Goal: Task Accomplishment & Management: Complete application form

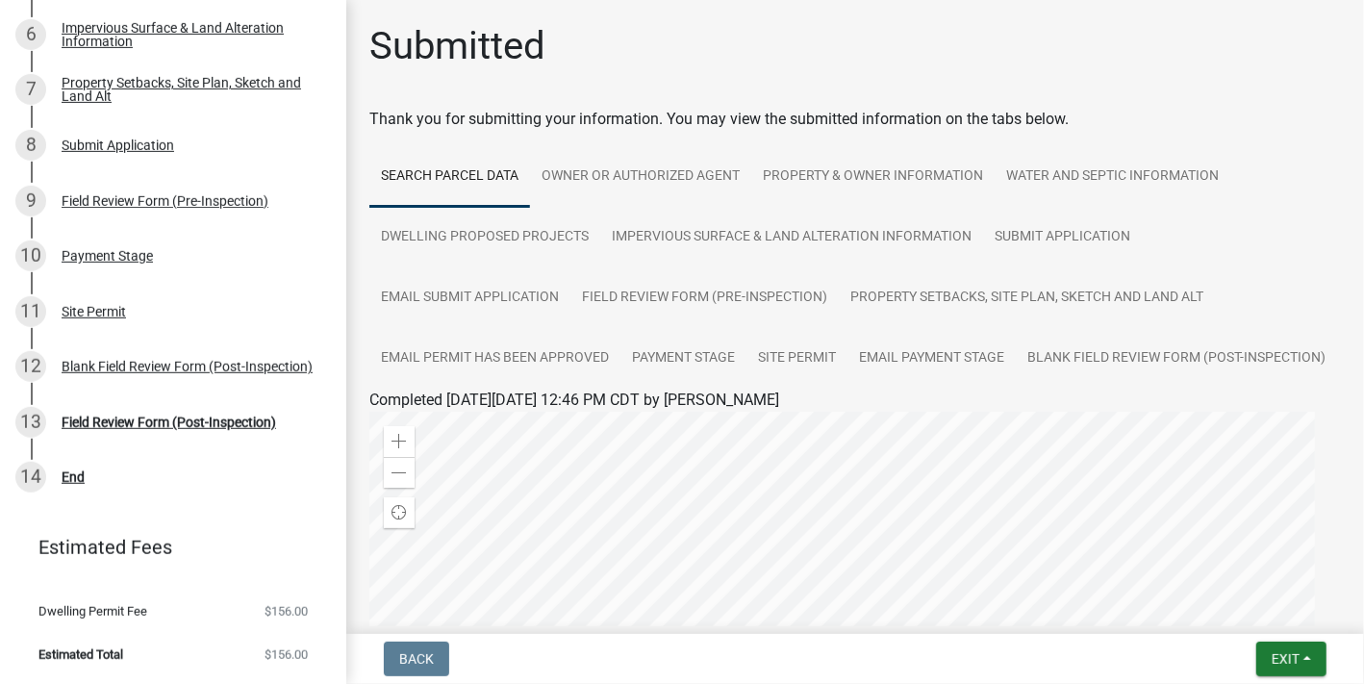
scroll to position [686, 0]
click at [166, 208] on div "Field Review Form (Pre-Inspection)" at bounding box center [165, 200] width 207 height 13
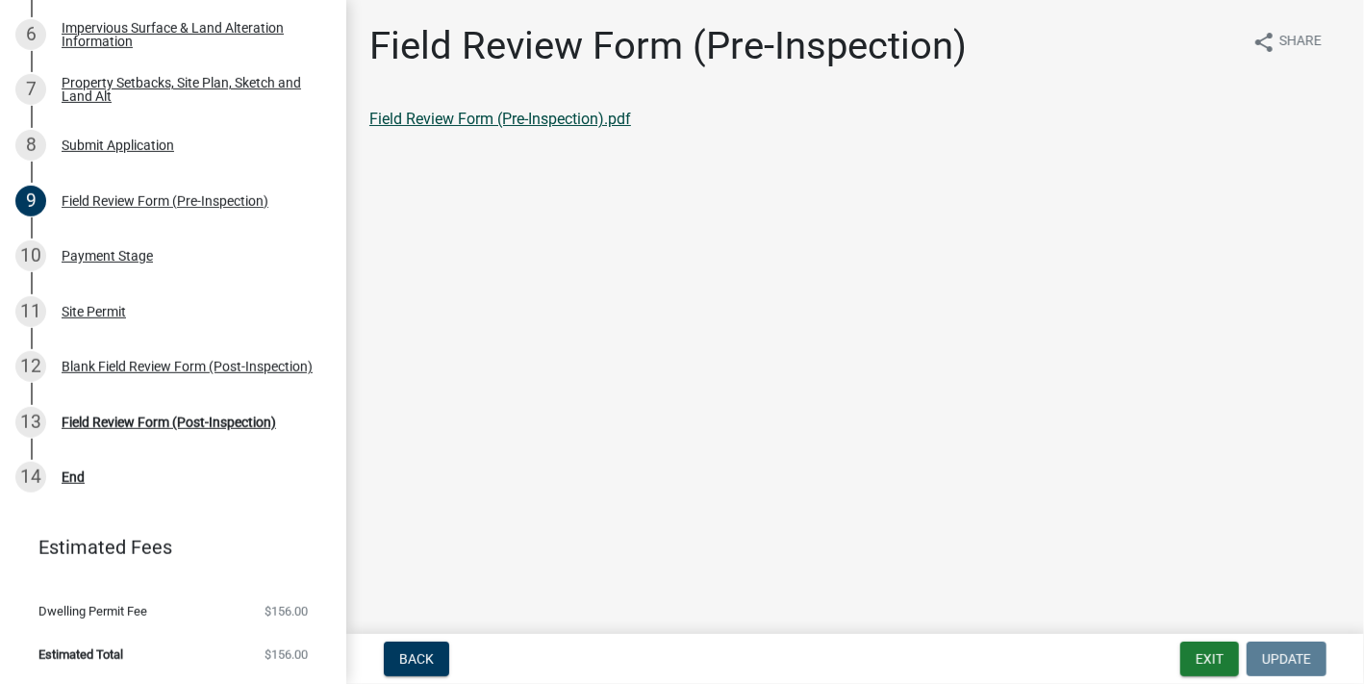
click at [512, 128] on link "Field Review Form (Pre-Inspection).pdf" at bounding box center [500, 119] width 262 height 18
click at [237, 373] on div "Blank Field Review Form (Post-Inspection)" at bounding box center [187, 366] width 251 height 13
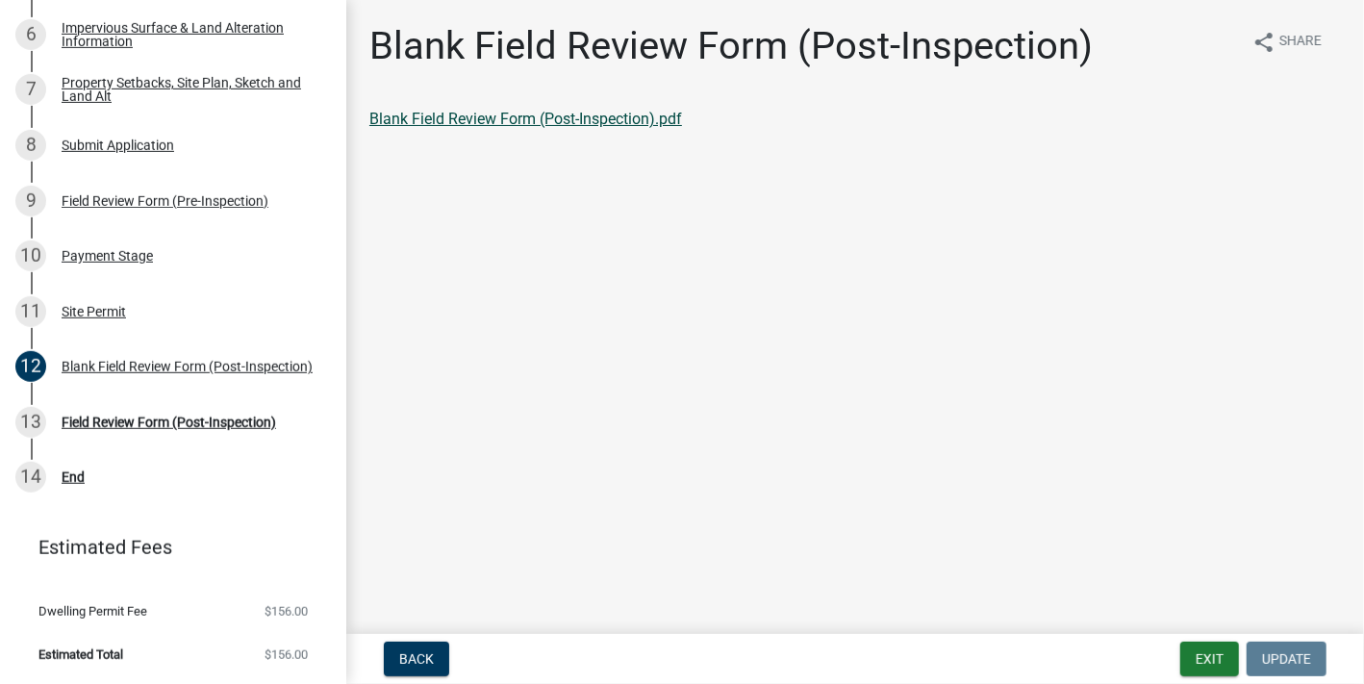
click at [505, 128] on link "Blank Field Review Form (Post-Inspection).pdf" at bounding box center [525, 119] width 313 height 18
click at [182, 429] on div "Field Review Form (Post-Inspection)" at bounding box center [169, 422] width 215 height 13
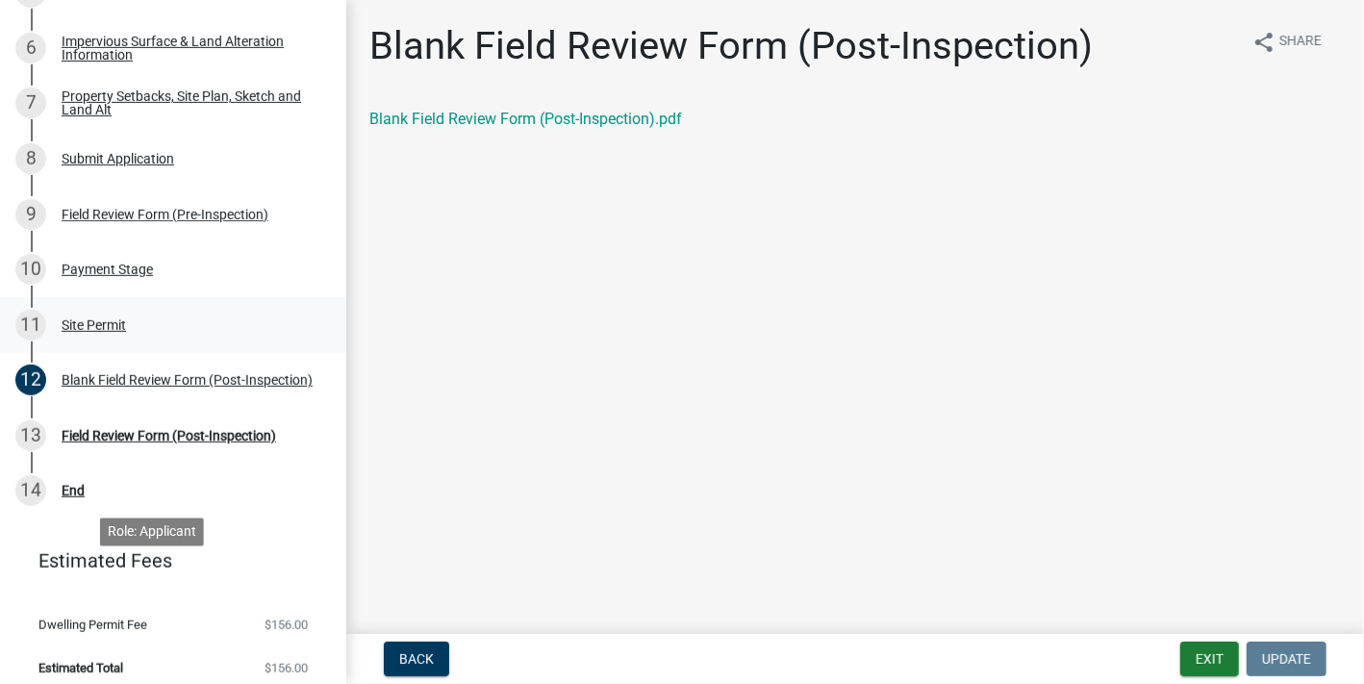
scroll to position [494, 0]
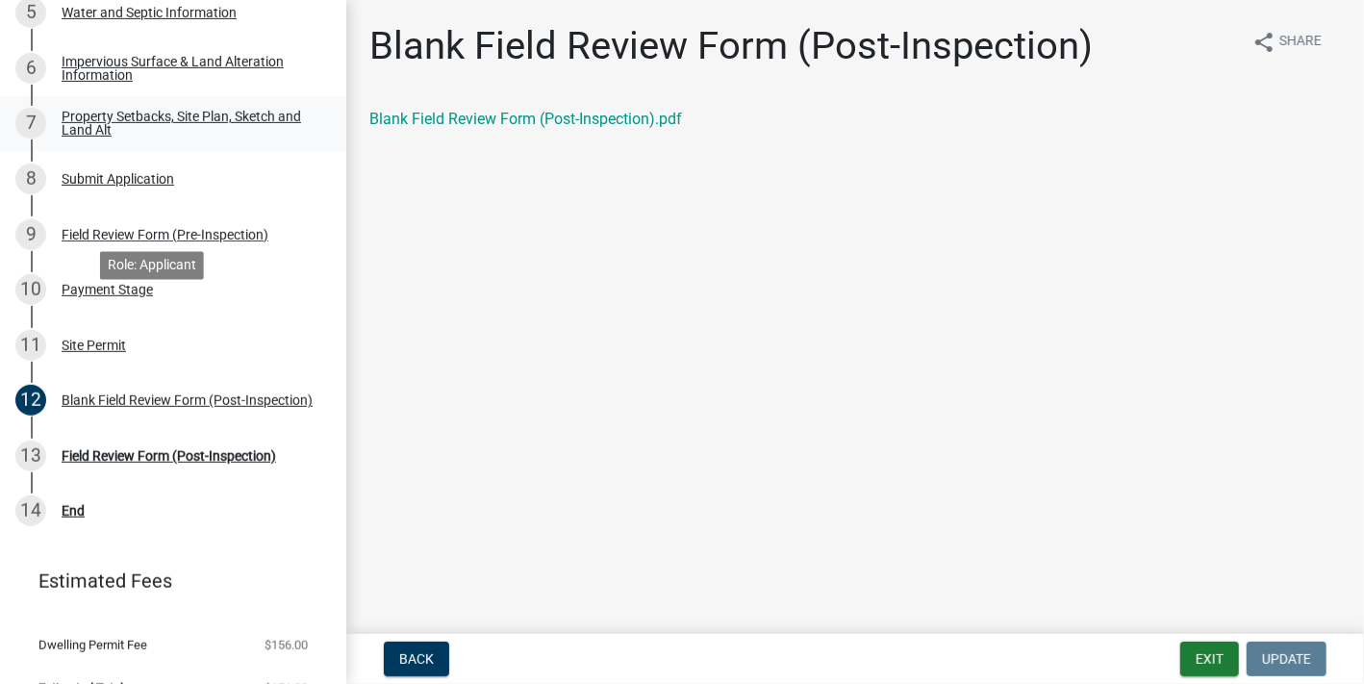
click at [268, 137] on div "Property Setbacks, Site Plan, Sketch and Land Alt" at bounding box center [189, 123] width 254 height 27
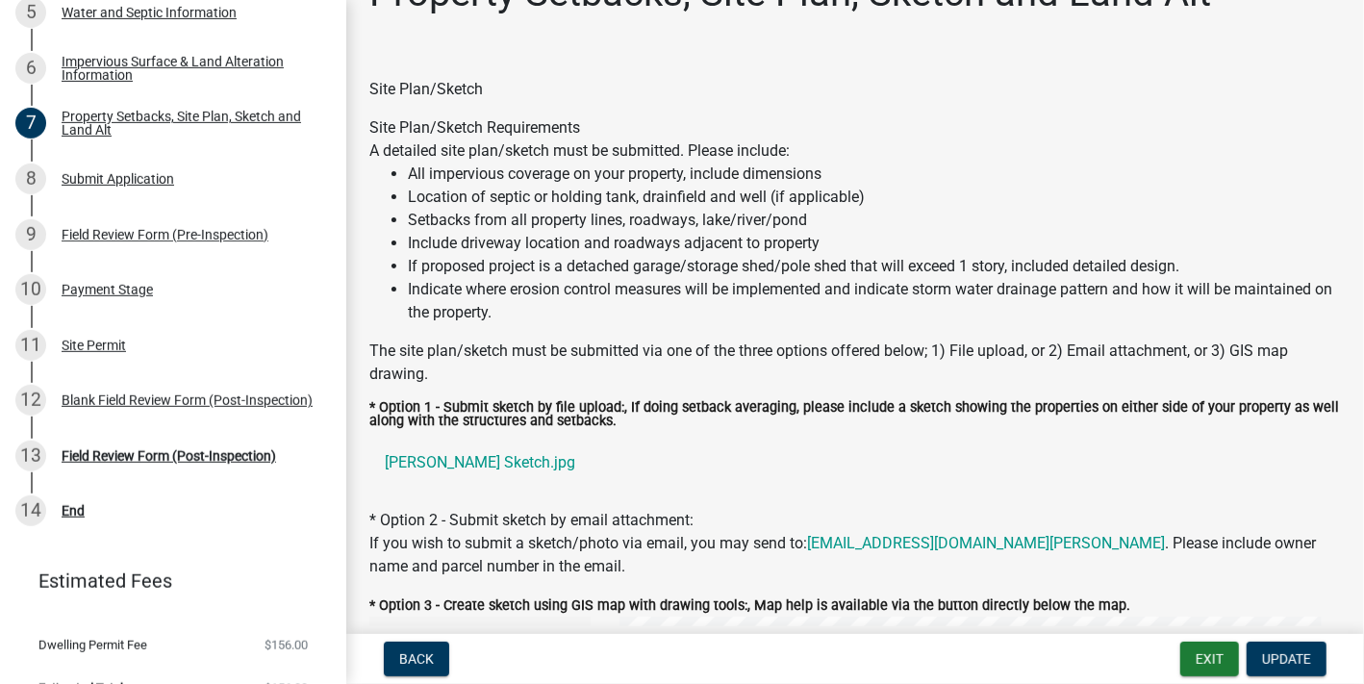
scroll to position [0, 0]
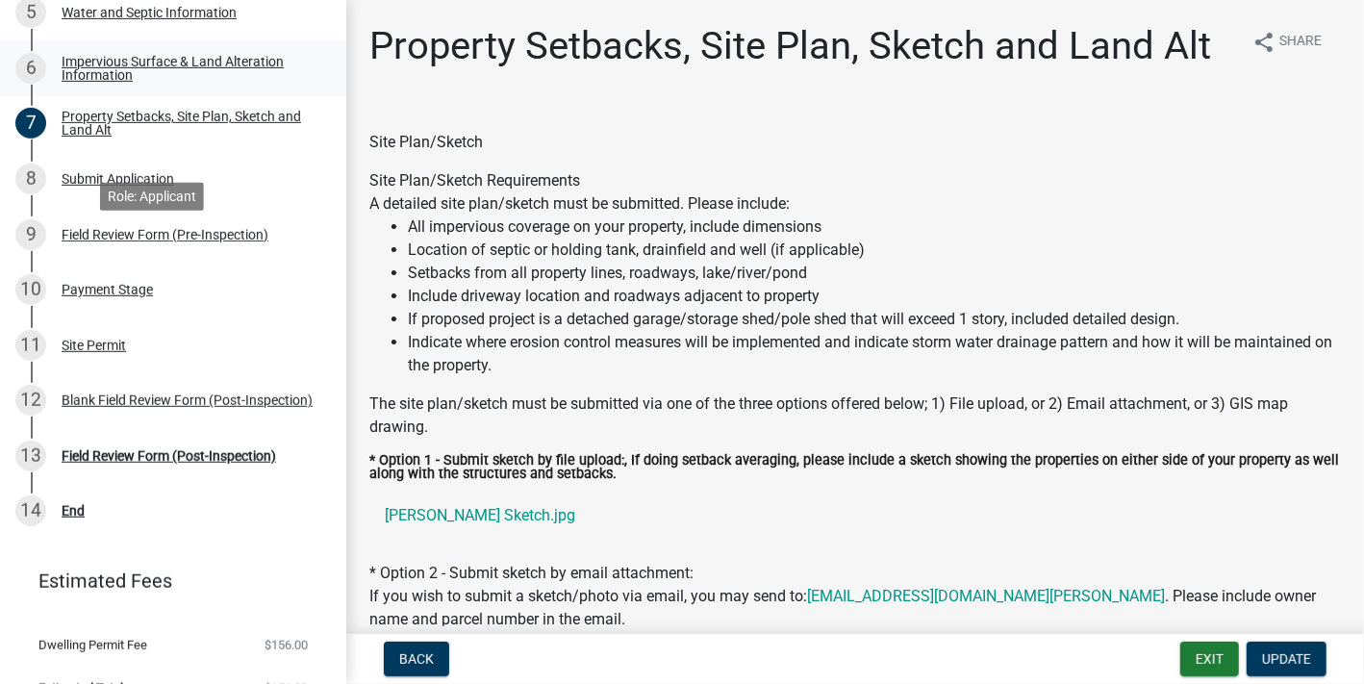
click at [185, 82] on div "Impervious Surface & Land Alteration Information" at bounding box center [189, 68] width 254 height 27
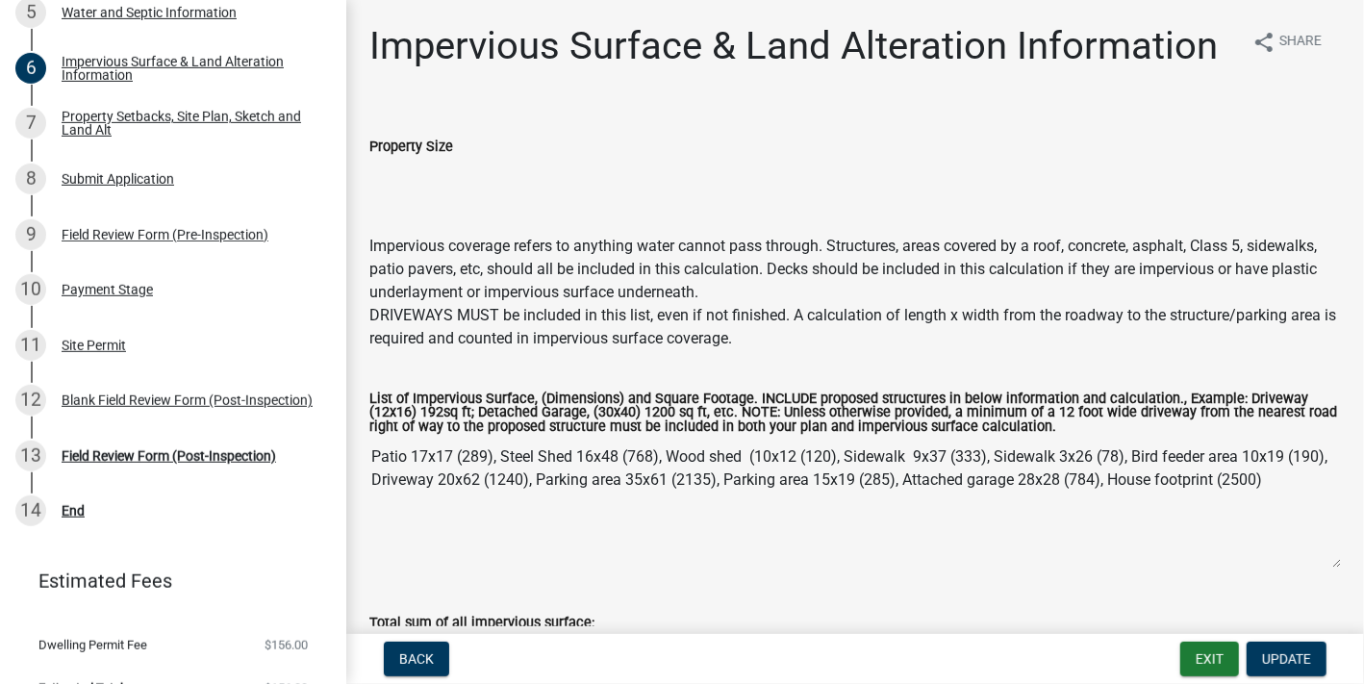
scroll to position [494, 0]
click at [132, 19] on div "Water and Septic Information" at bounding box center [149, 12] width 175 height 13
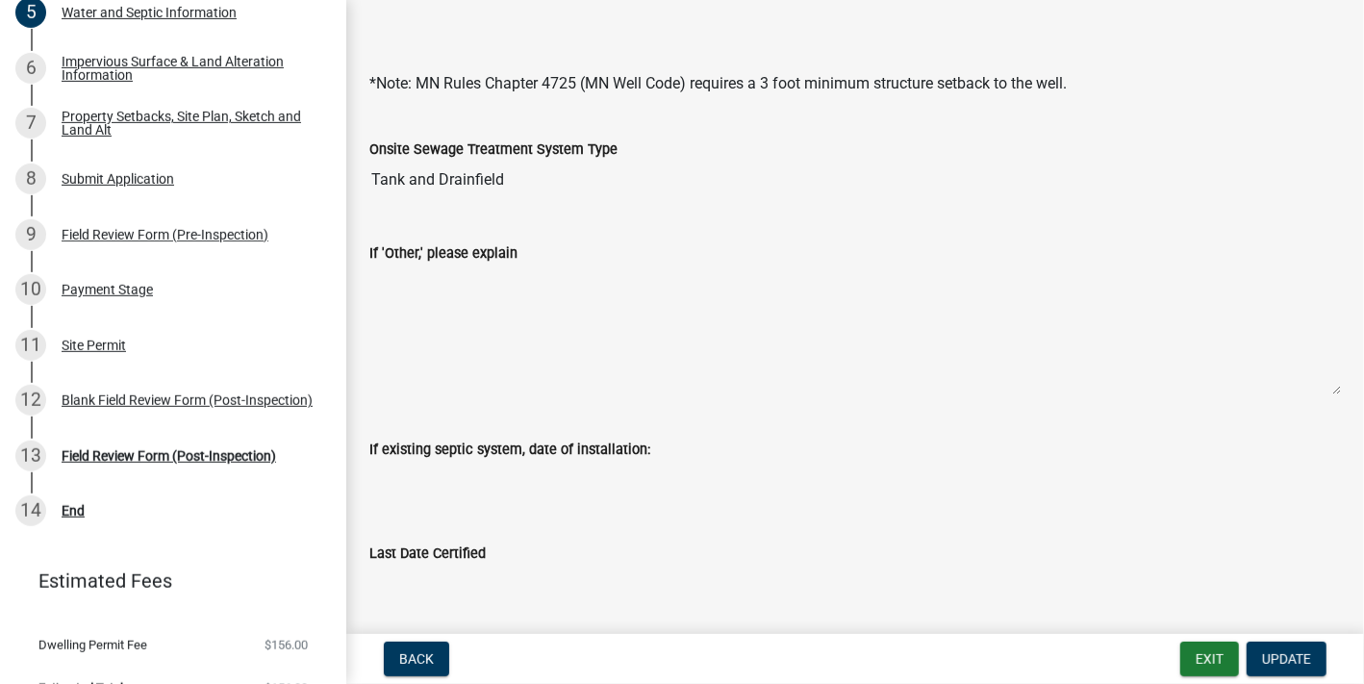
scroll to position [0, 0]
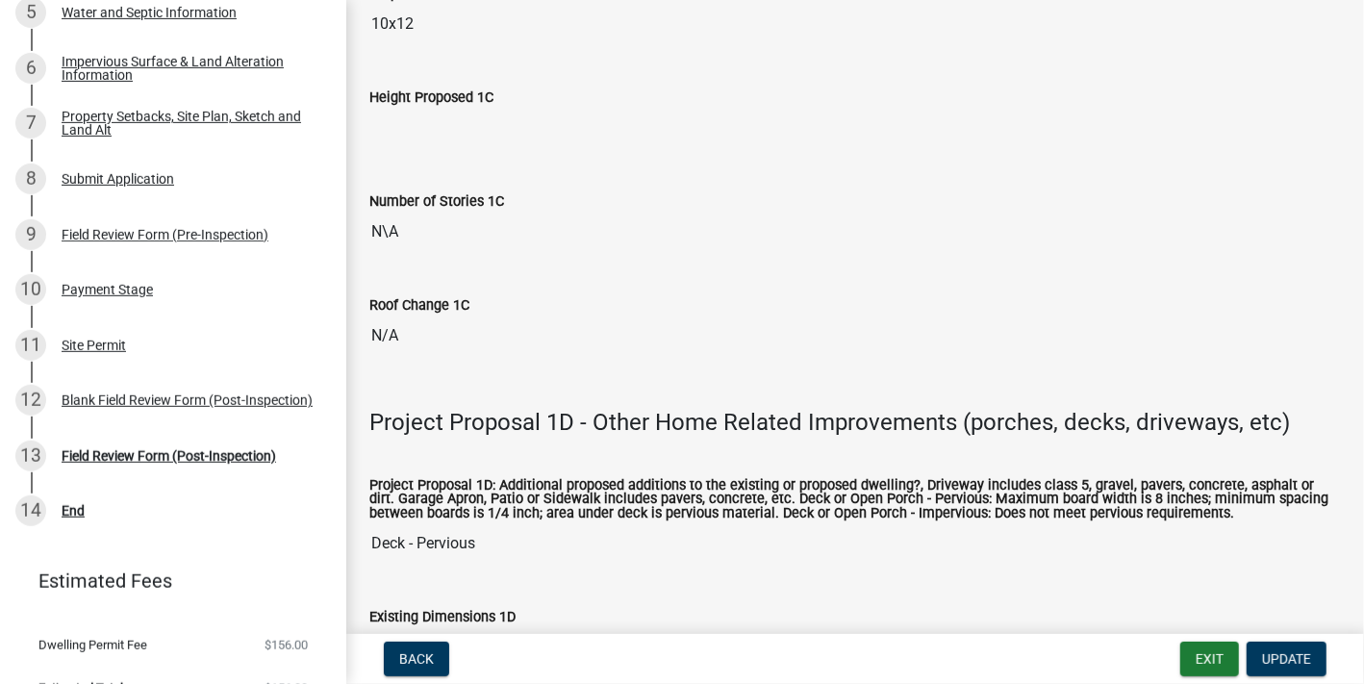
scroll to position [2725, 0]
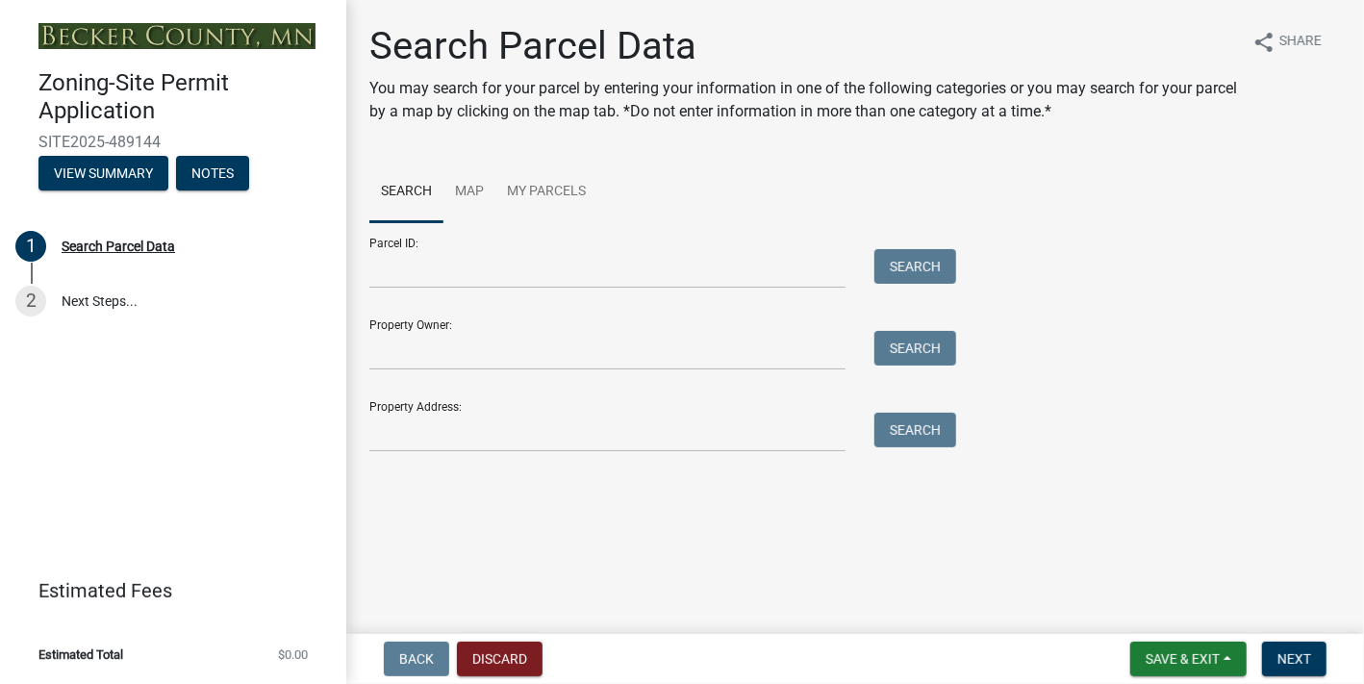
scroll to position [47, 0]
click at [582, 289] on input "Parcel ID:" at bounding box center [607, 268] width 476 height 39
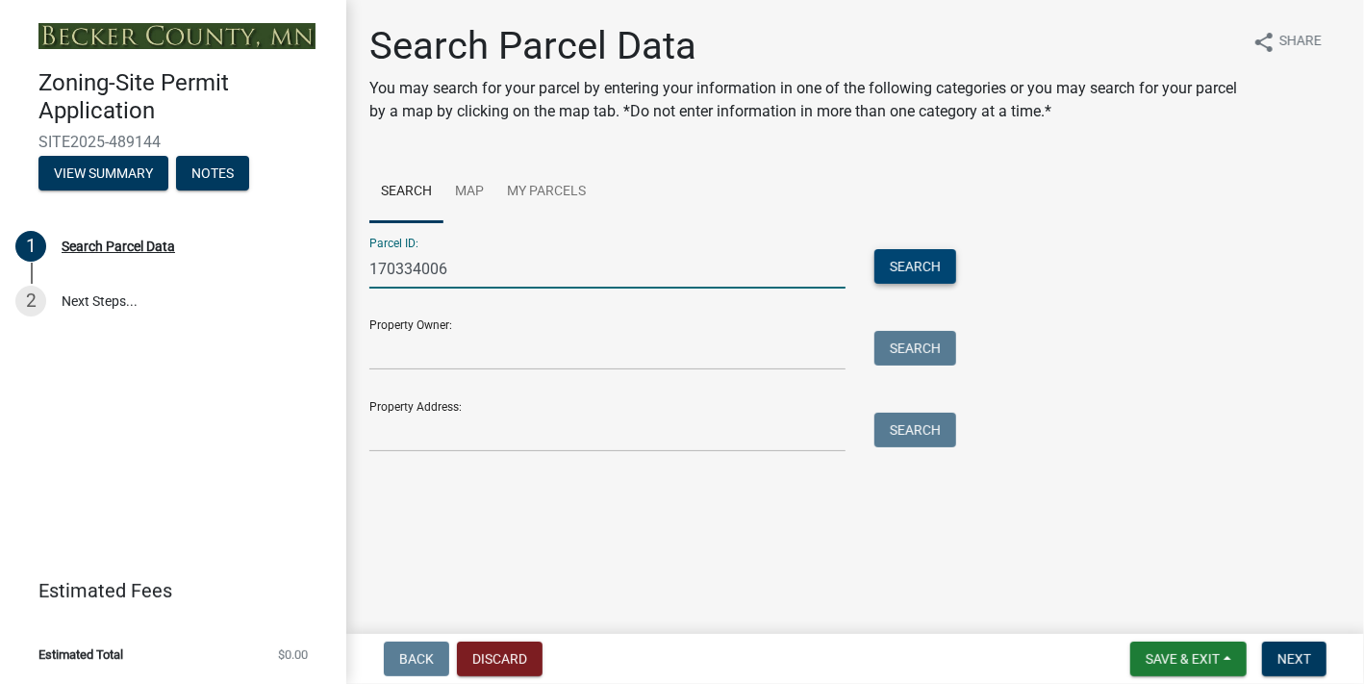
type input "170334006"
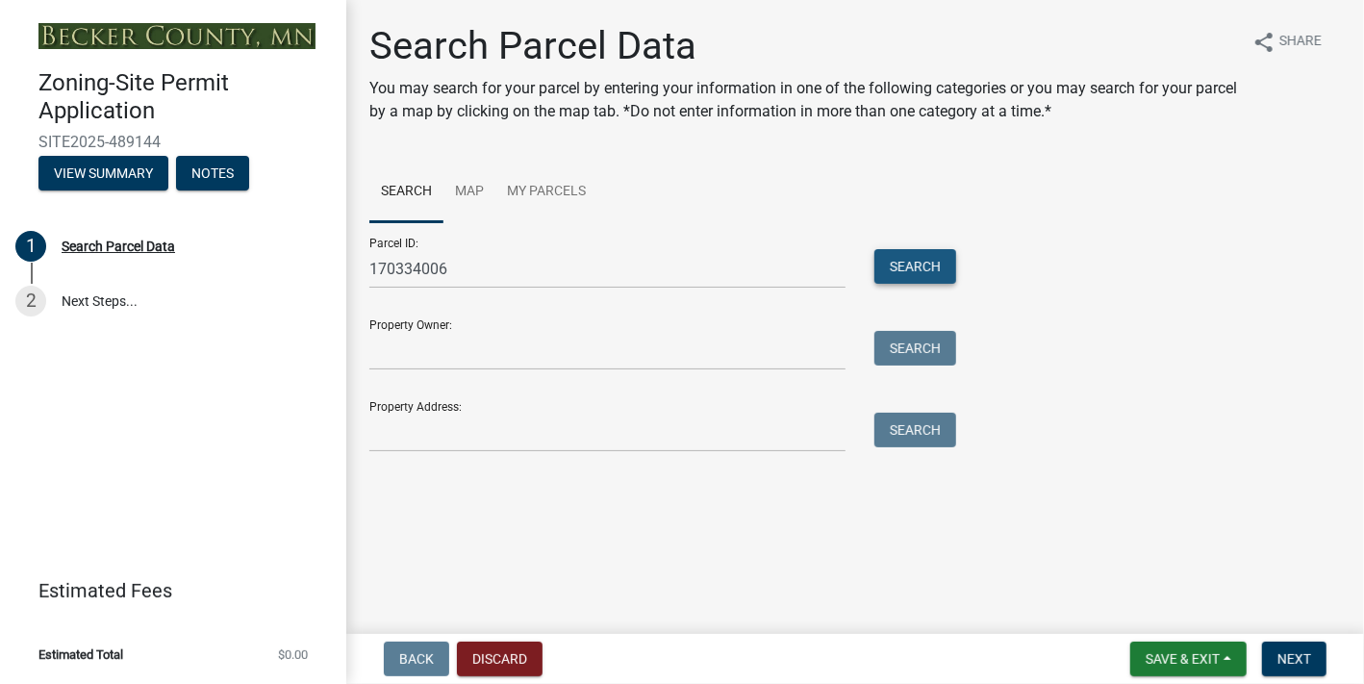
click at [936, 284] on button "Search" at bounding box center [916, 266] width 82 height 35
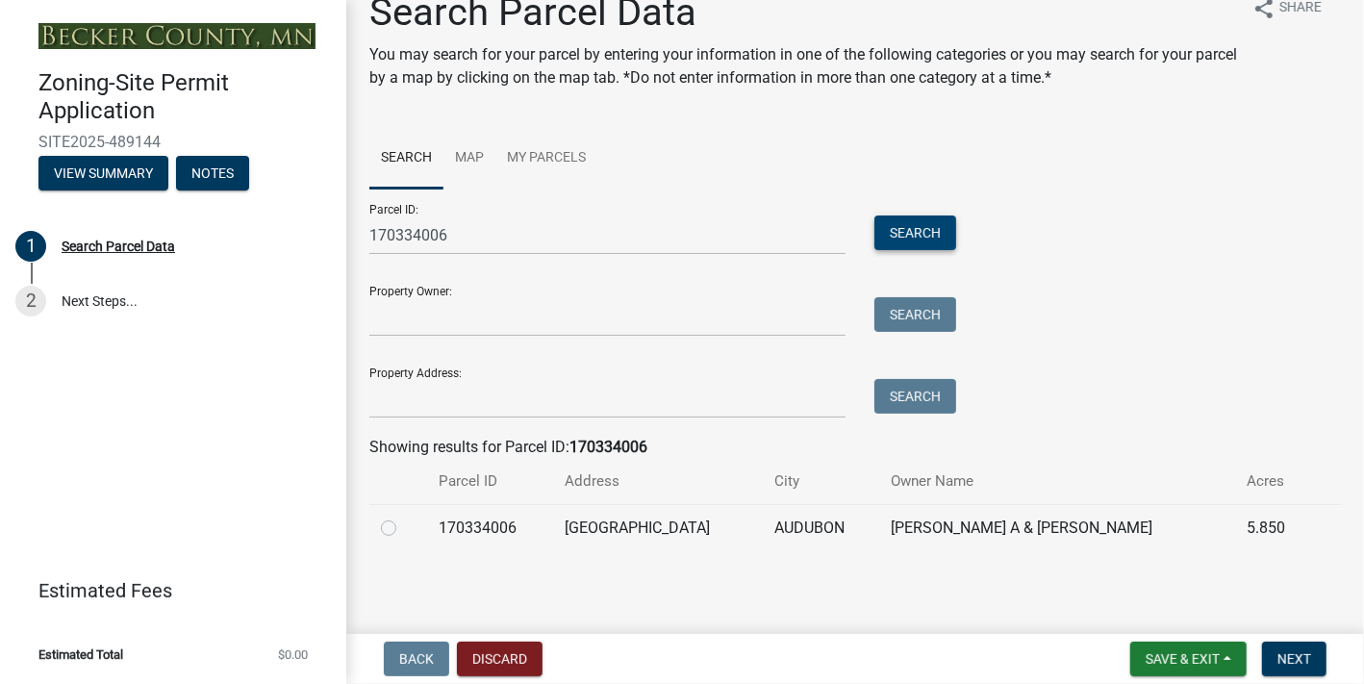
scroll to position [241, 0]
click at [404, 517] on label at bounding box center [404, 517] width 0 height 0
click at [404, 517] on input "radio" at bounding box center [410, 523] width 13 height 13
radio input "true"
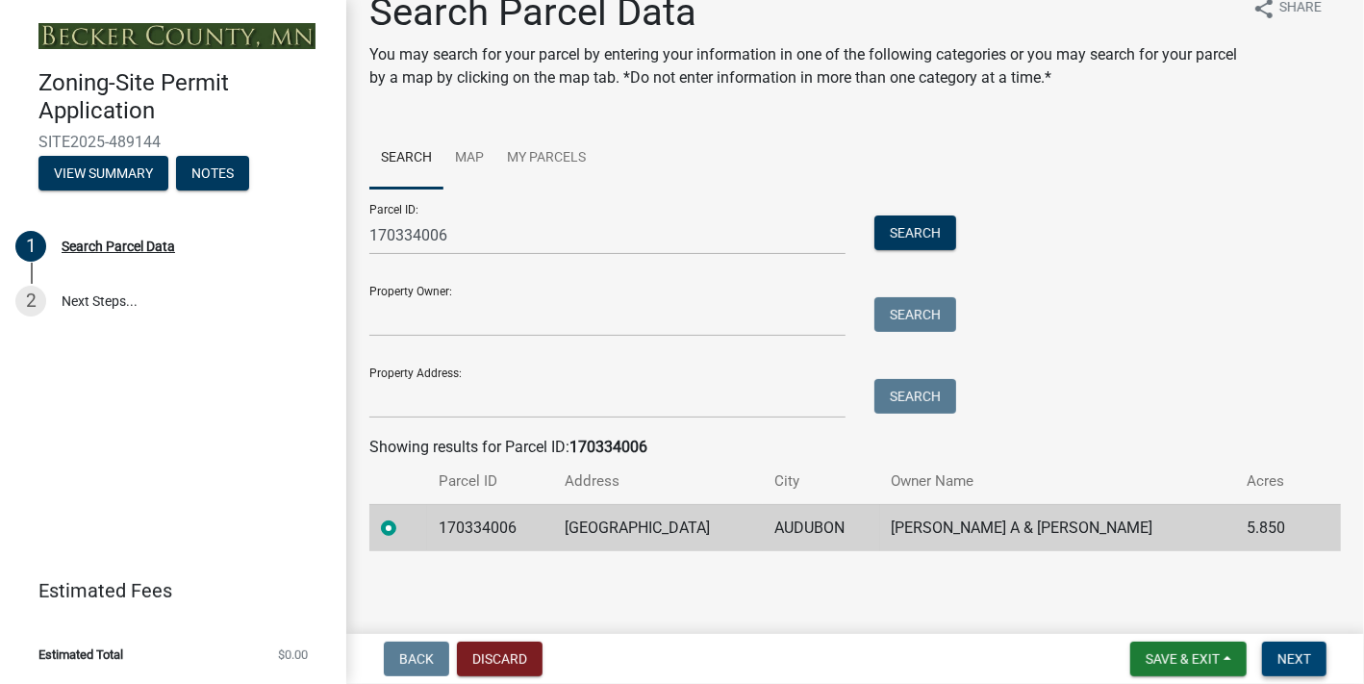
click at [1283, 652] on span "Next" at bounding box center [1295, 658] width 34 height 15
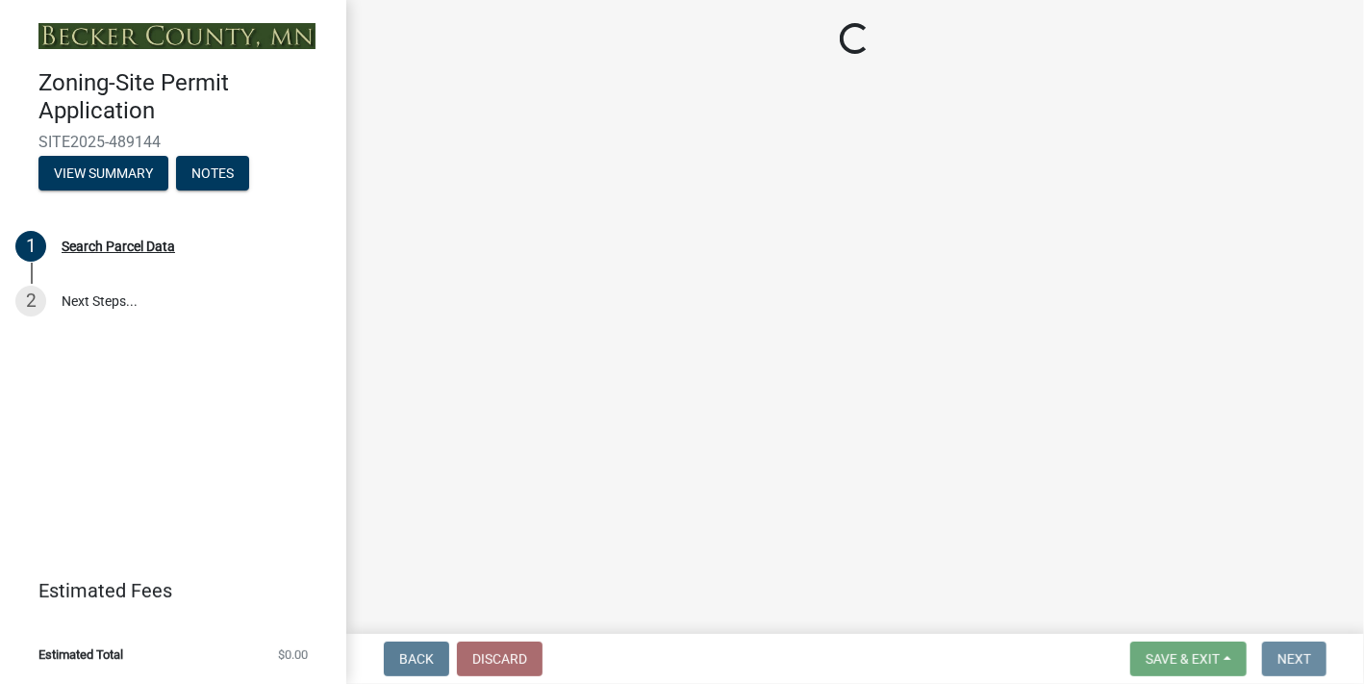
scroll to position [0, 0]
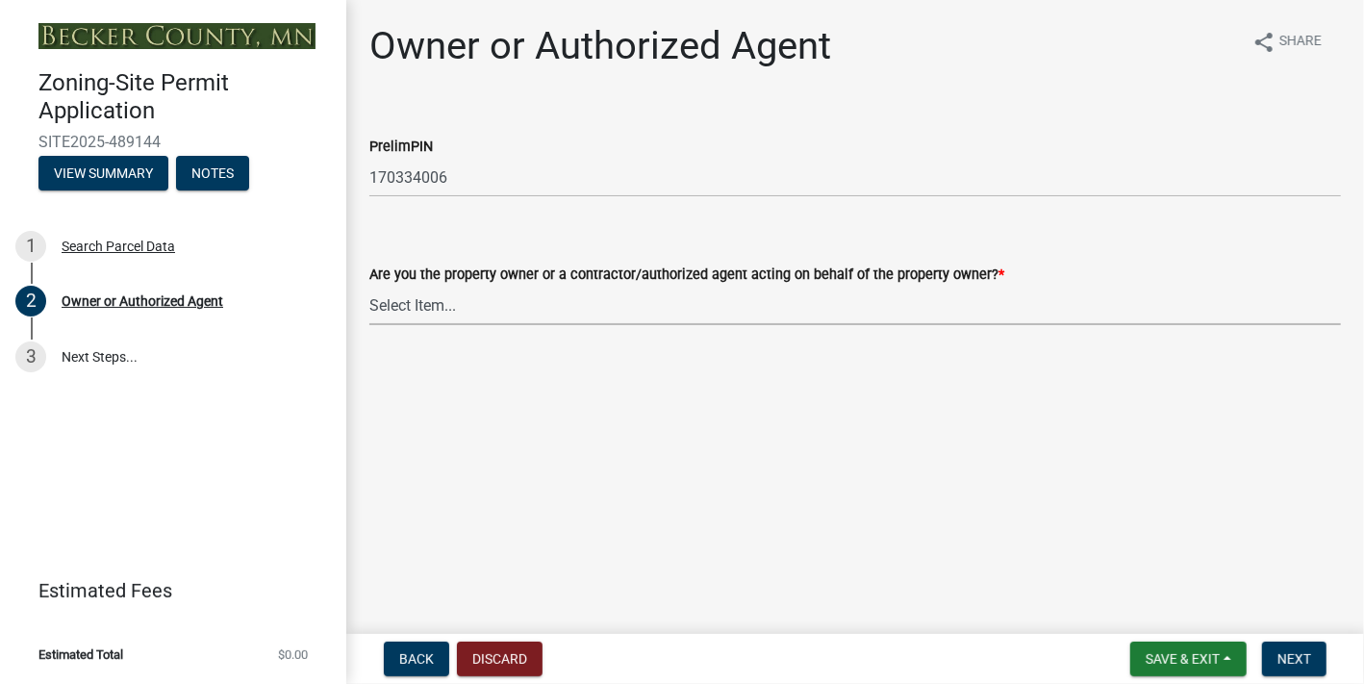
click at [444, 325] on select "Select Item... Property Owner Authorized Agent" at bounding box center [855, 305] width 972 height 39
click at [374, 325] on select "Select Item... Property Owner Authorized Agent" at bounding box center [855, 305] width 972 height 39
select select "3c674549-ed69-405f-b795-9fa3f7d47d9d"
click at [1286, 654] on span "Next" at bounding box center [1295, 658] width 34 height 15
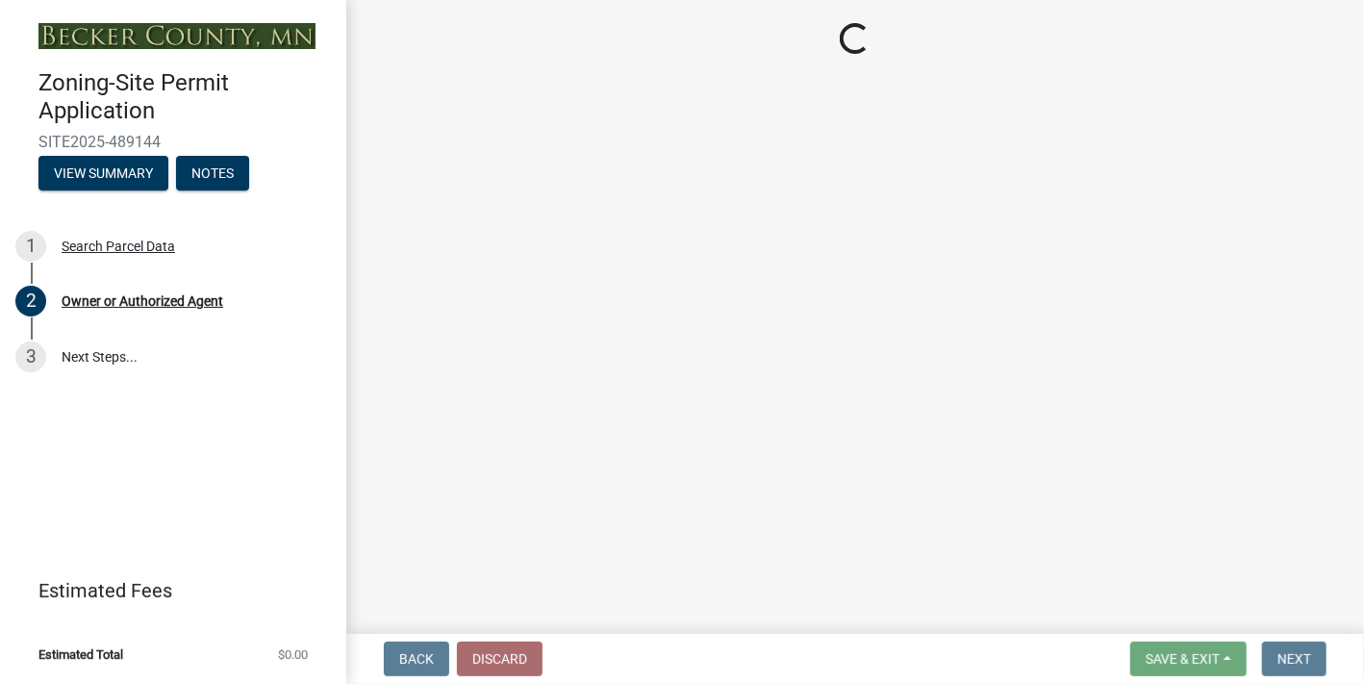
select select "2da4ad59-79e4-4897-a878-b9bb9cb10a27"
select select "9bce286e-d536-49ff-bab3-4b7d67f0814c"
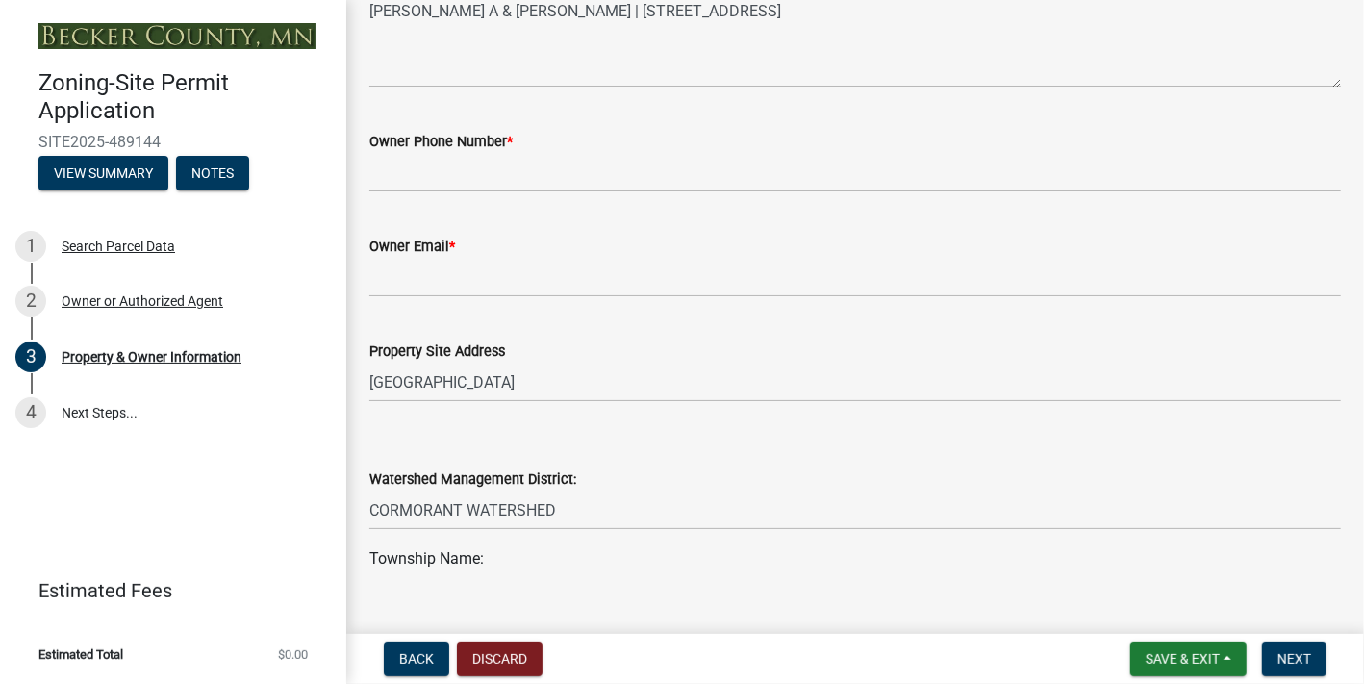
scroll to position [577, 0]
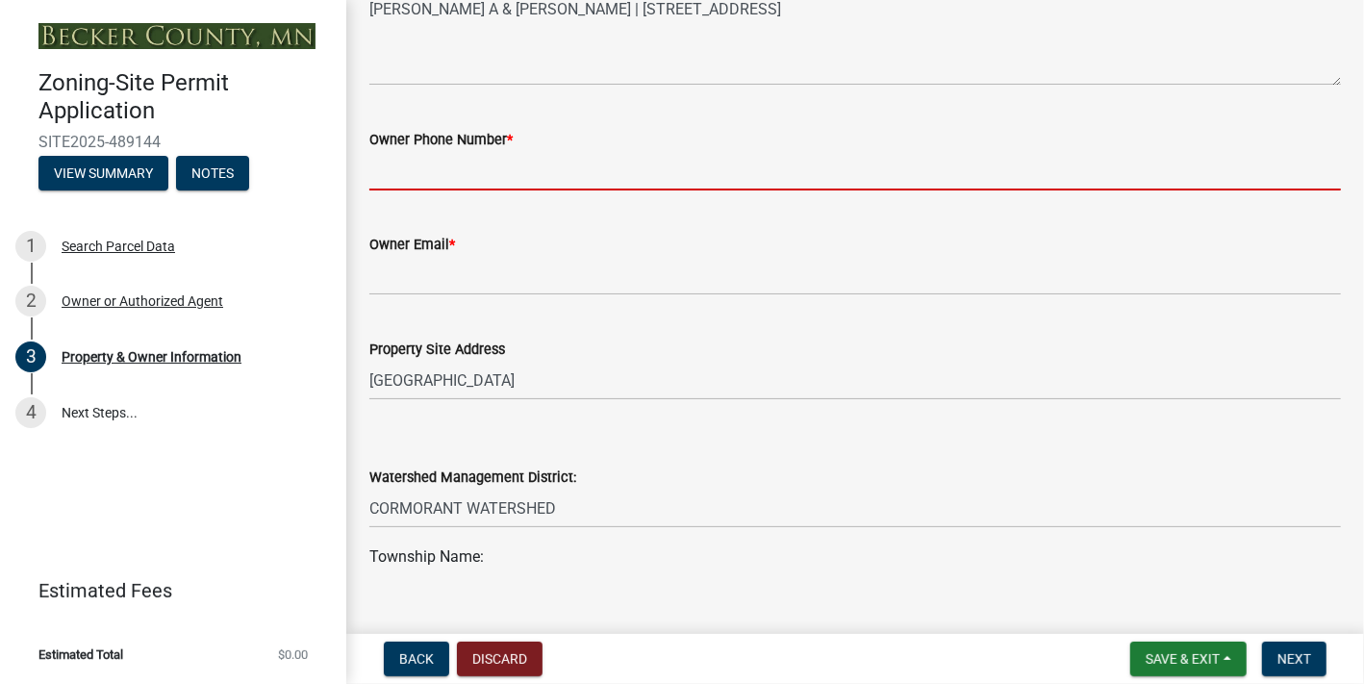
click at [646, 190] on input "Owner Phone Number *" at bounding box center [855, 170] width 972 height 39
type input "2187319498"
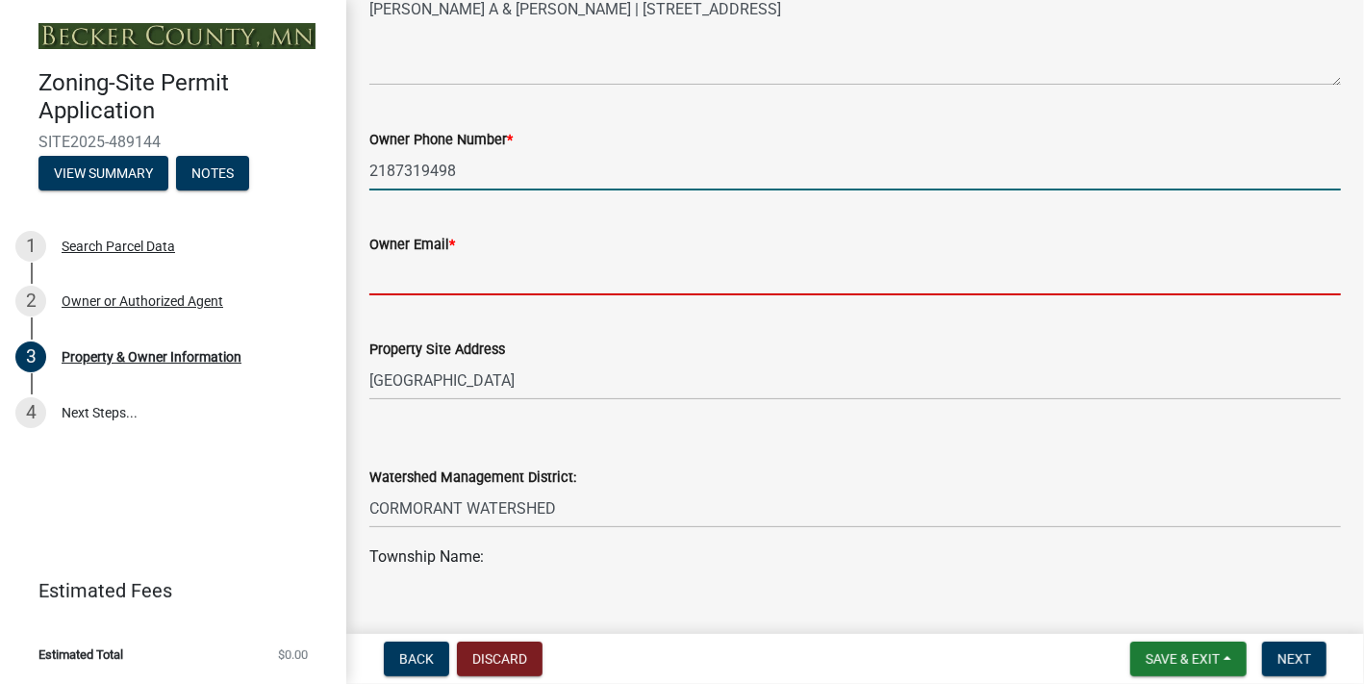
type input "[PERSON_NAME][EMAIL_ADDRESS][DOMAIN_NAME]"
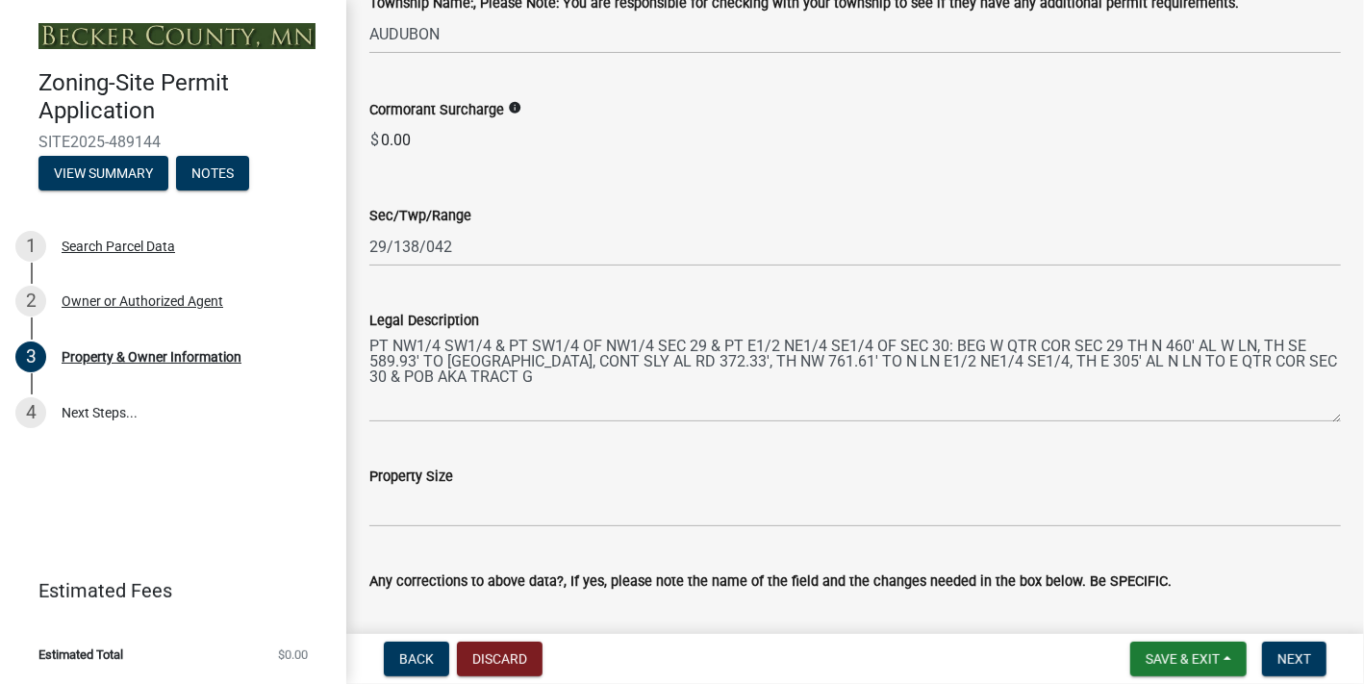
scroll to position [1251, 0]
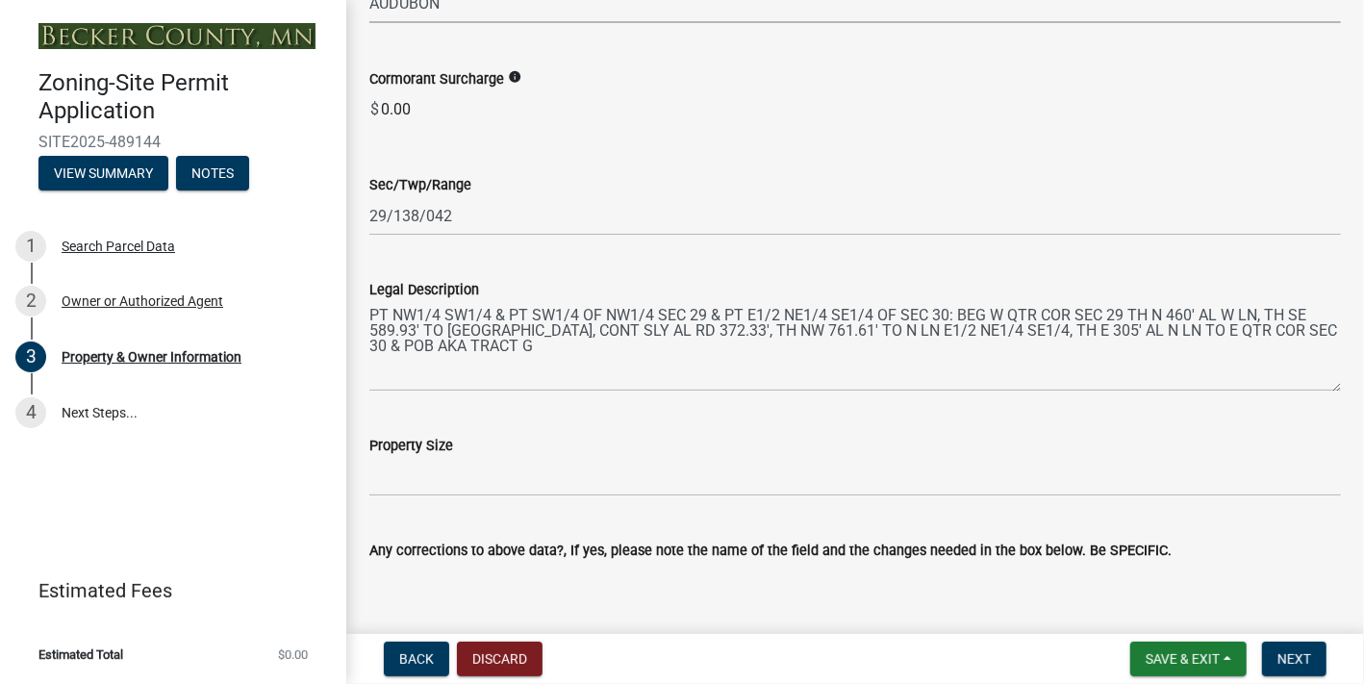
click at [500, 23] on select "Select Item... [GEOGRAPHIC_DATA] AUDUBON [GEOGRAPHIC_DATA] CALLAWAY [GEOGRAPHIC…" at bounding box center [855, 3] width 972 height 39
click at [374, 23] on select "Select Item... [GEOGRAPHIC_DATA] AUDUBON [GEOGRAPHIC_DATA] CALLAWAY [GEOGRAPHIC…" at bounding box center [855, 3] width 972 height 39
select select "9bce286e-d536-49ff-bab3-4b7d67f0814c"
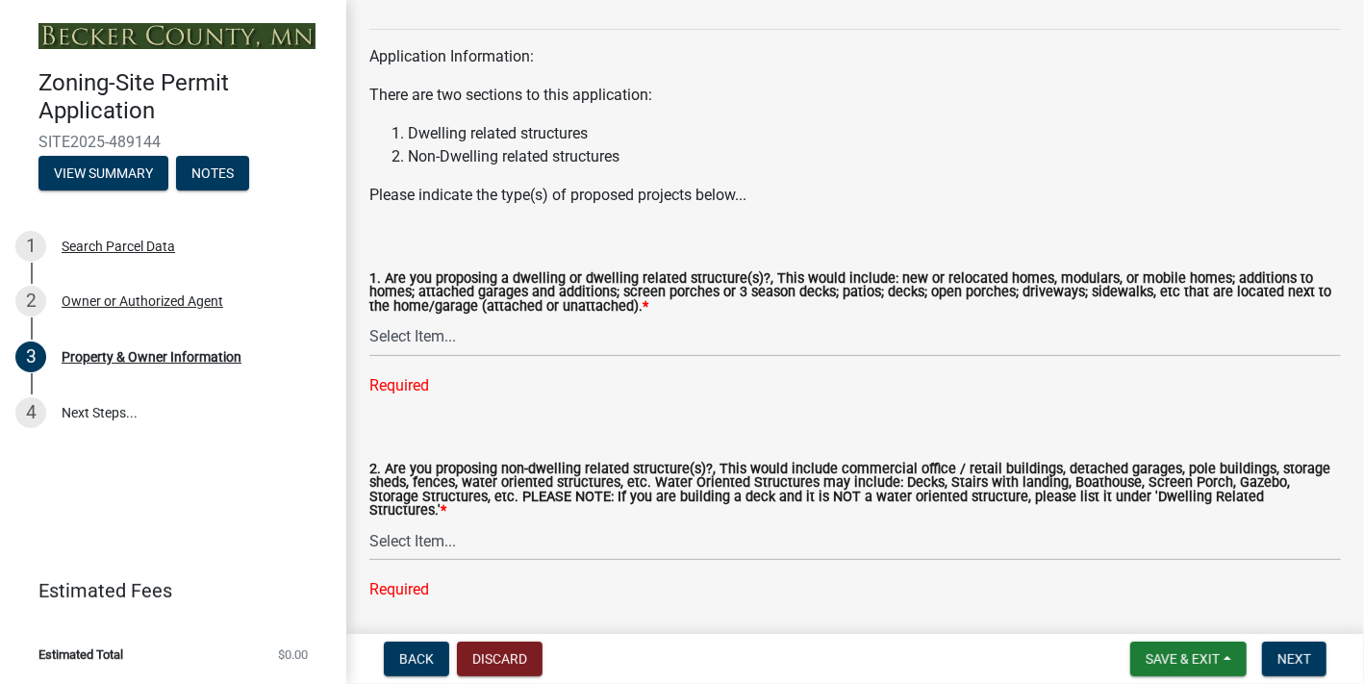
scroll to position [2020, 0]
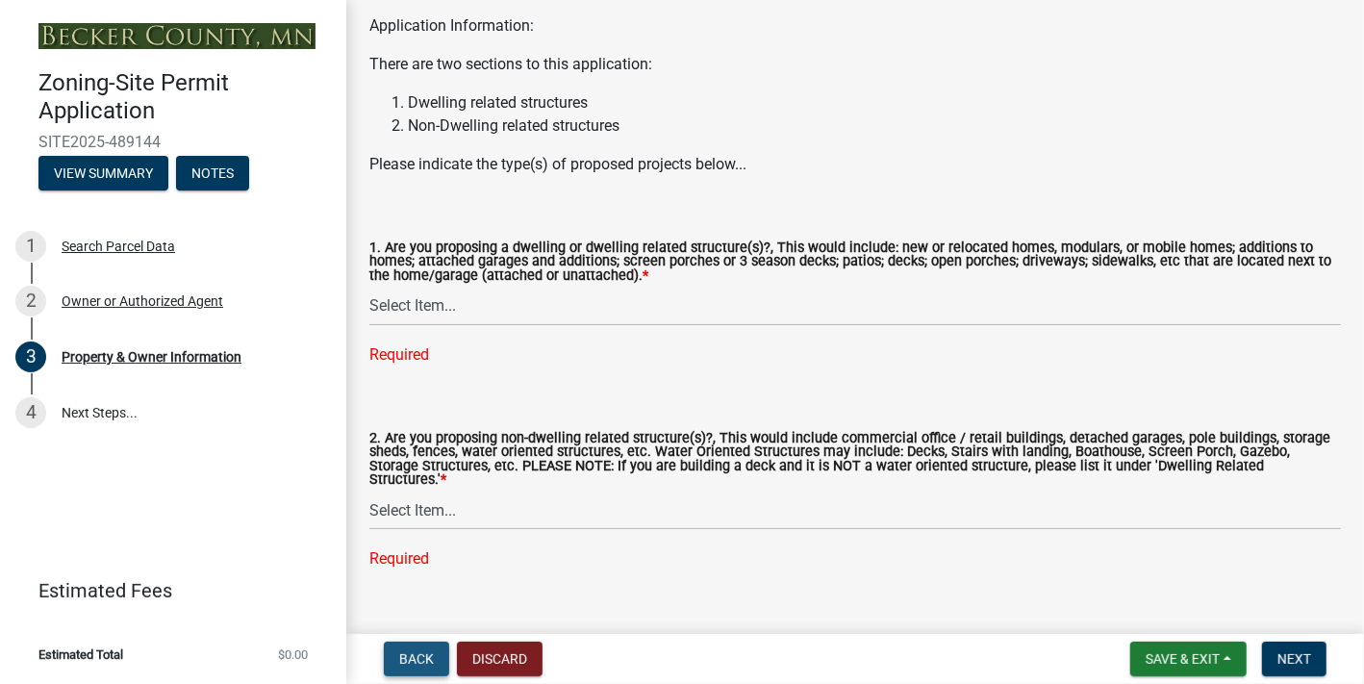
click at [427, 651] on span "Back" at bounding box center [416, 658] width 35 height 15
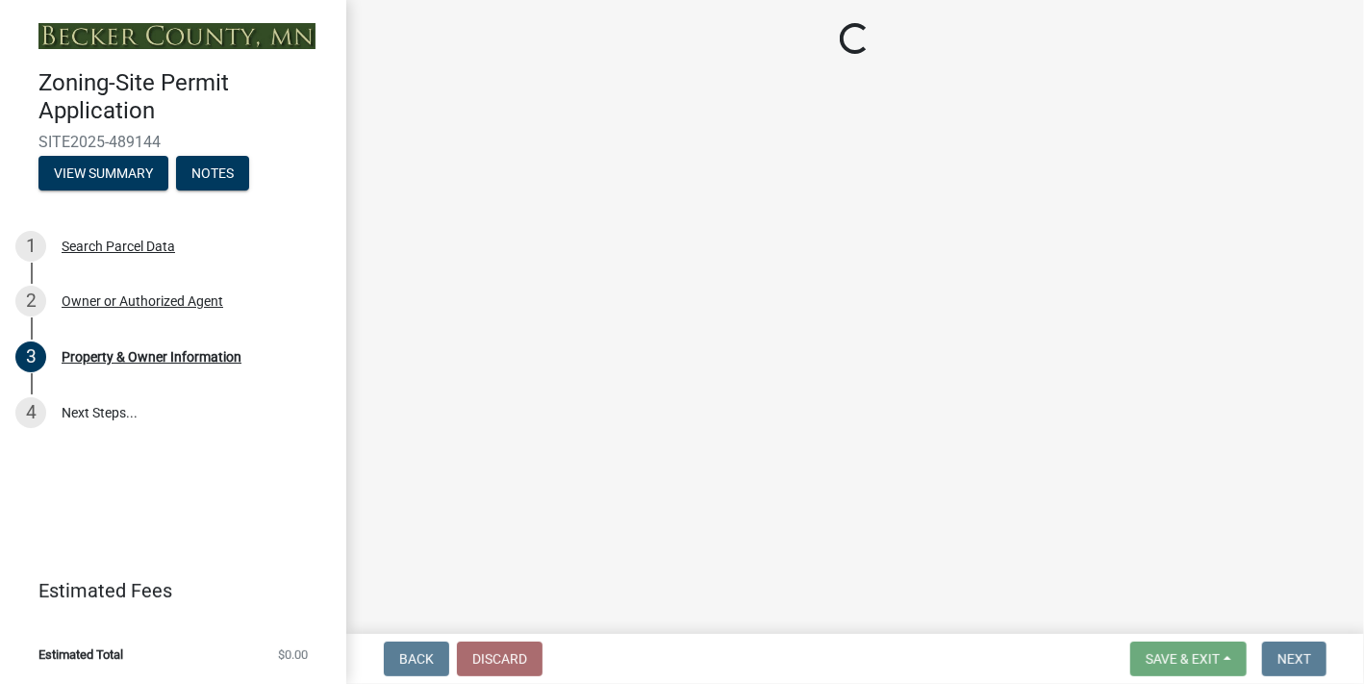
select select "3c674549-ed69-405f-b795-9fa3f7d47d9d"
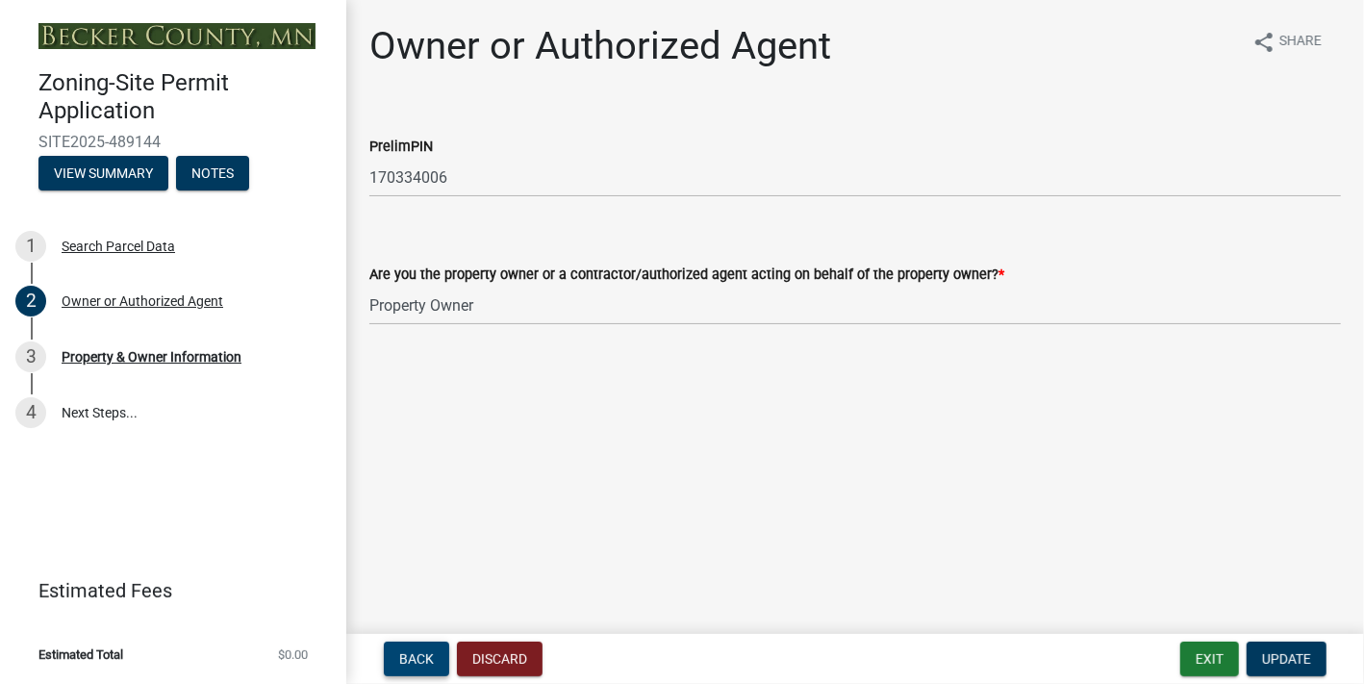
click at [433, 652] on span "Back" at bounding box center [416, 658] width 35 height 15
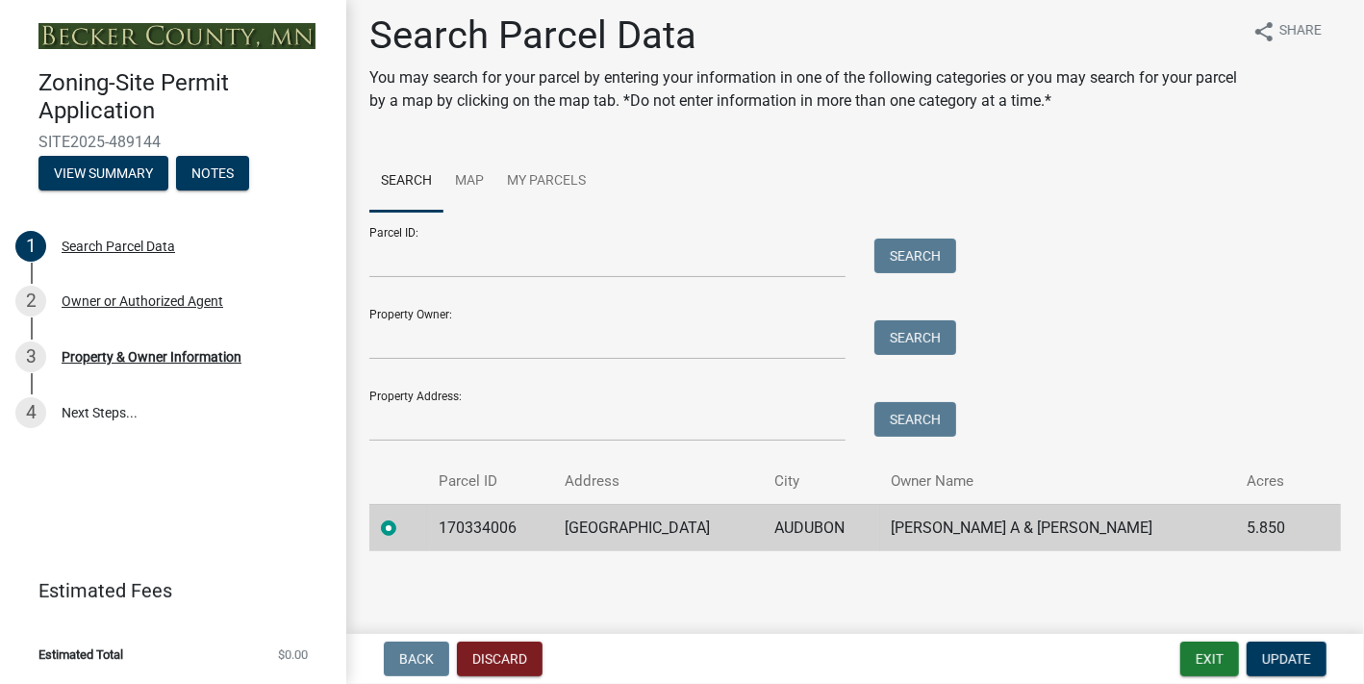
scroll to position [213, 0]
click at [1271, 655] on span "Update" at bounding box center [1286, 658] width 49 height 15
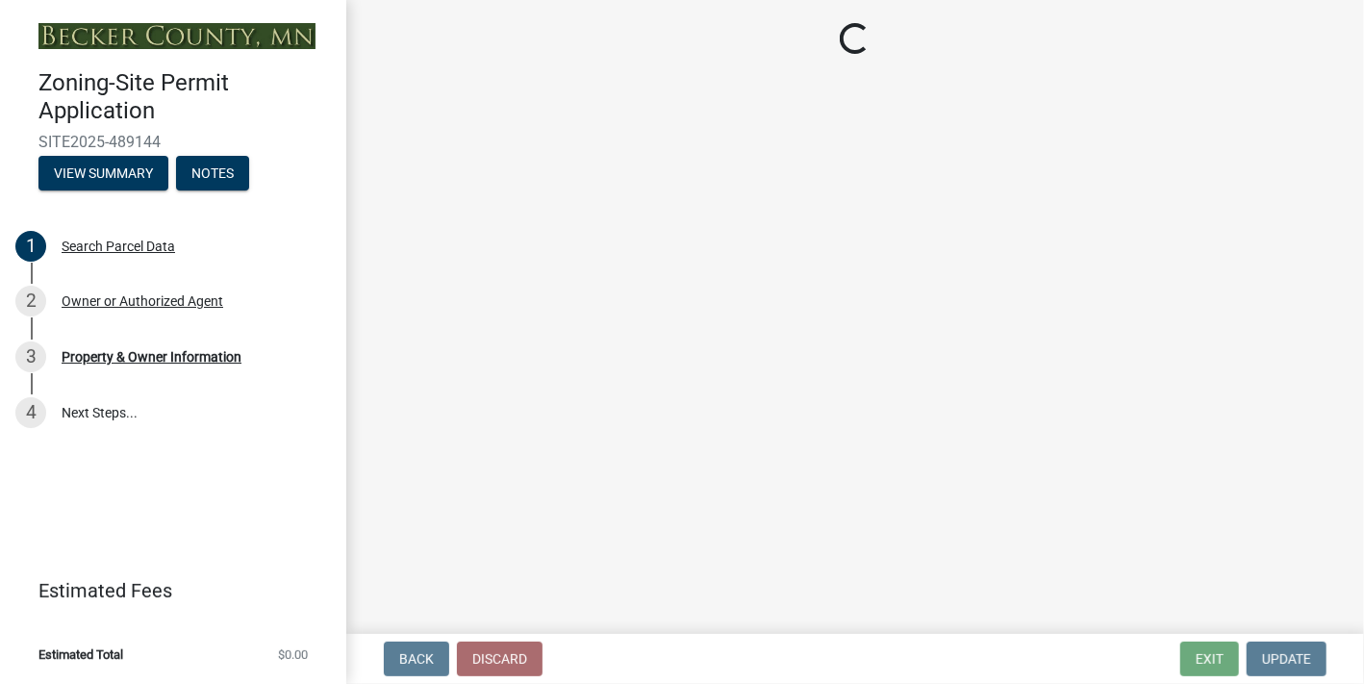
select select "2da4ad59-79e4-4897-a878-b9bb9cb10a27"
select select "9bce286e-d536-49ff-bab3-4b7d67f0814c"
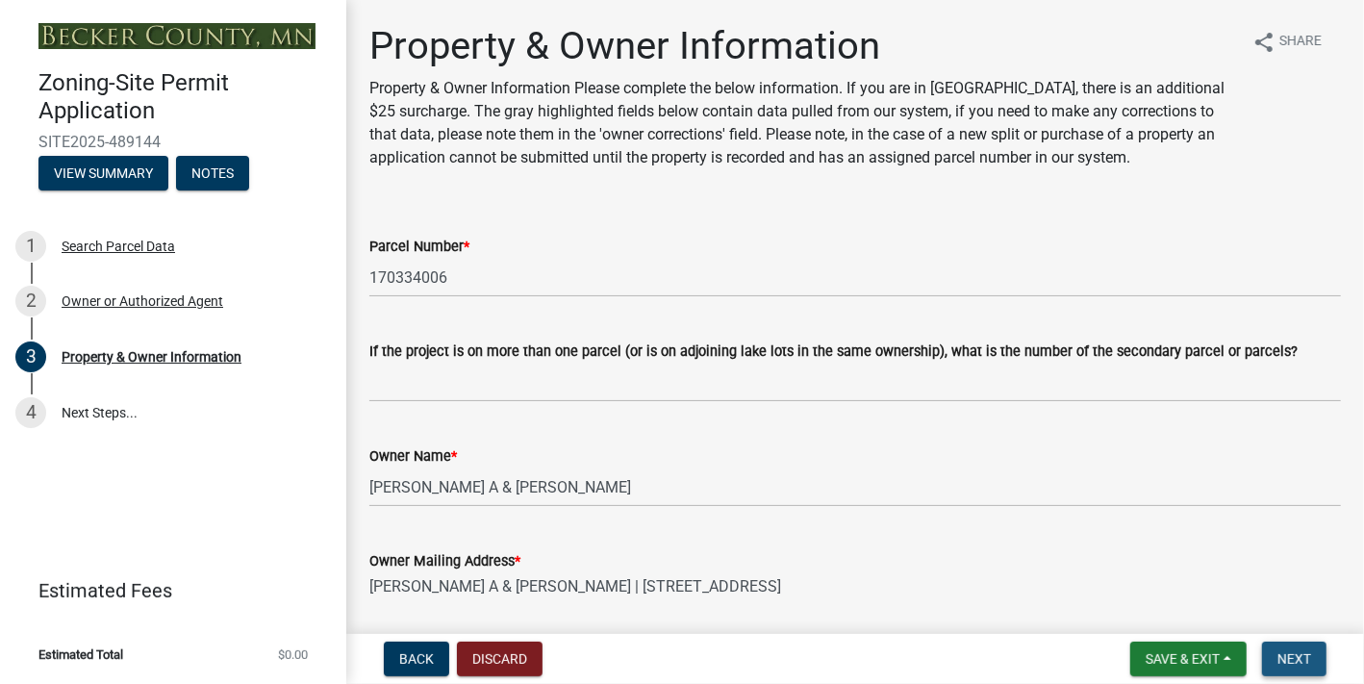
click at [1278, 655] on span "Next" at bounding box center [1295, 658] width 34 height 15
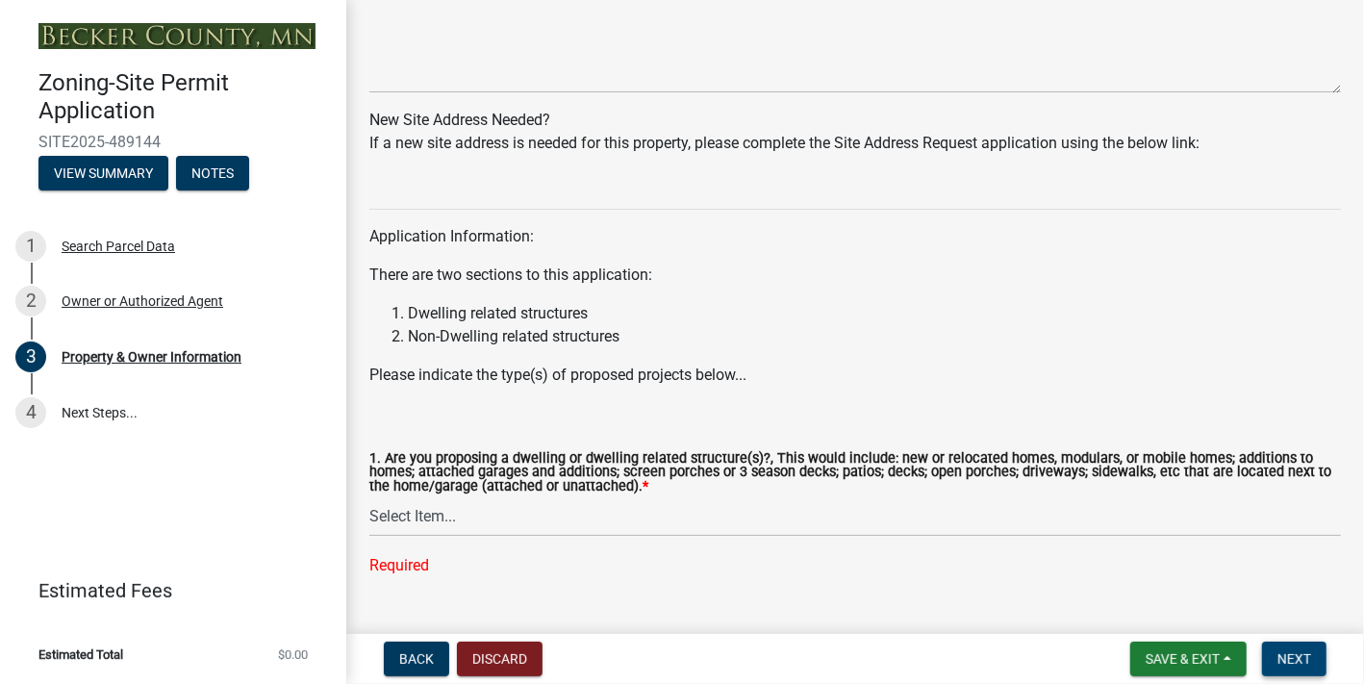
scroll to position [1828, 0]
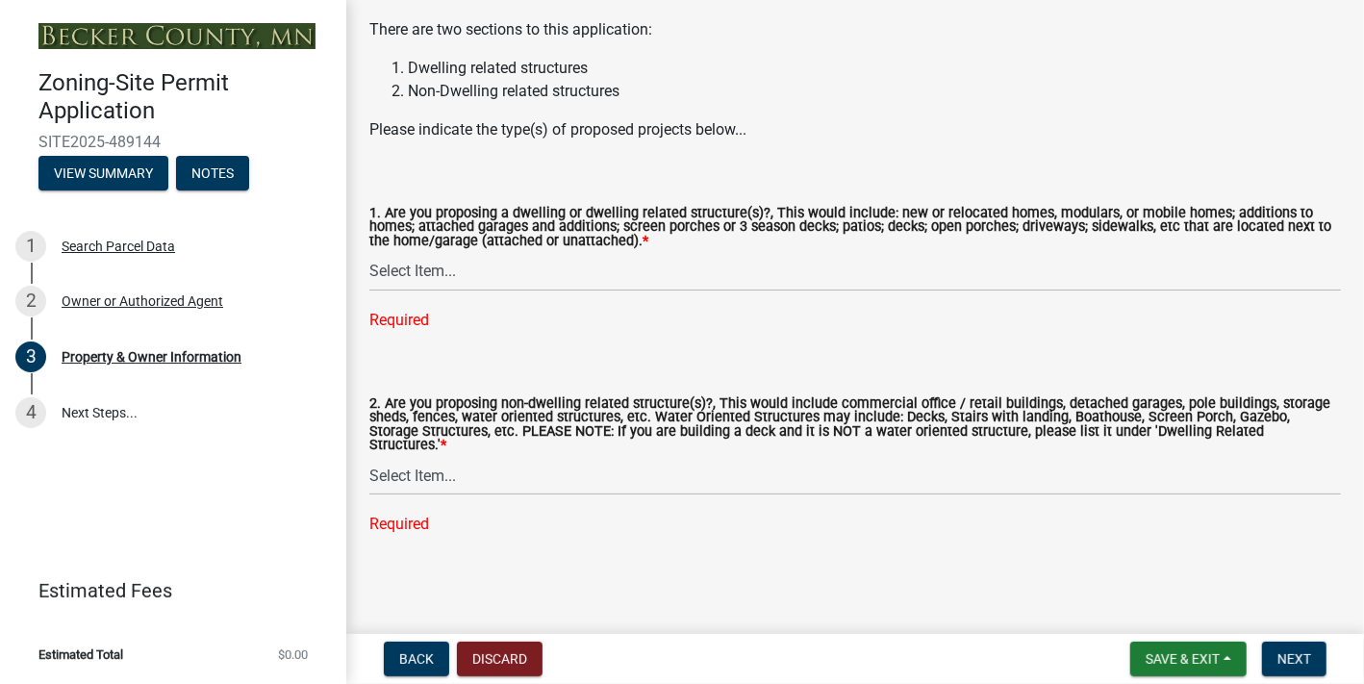
scroll to position [2598, 0]
type input "5.850"
click at [495, 292] on select "Select Item... Yes No" at bounding box center [855, 271] width 972 height 39
click at [374, 292] on select "Select Item... Yes No" at bounding box center [855, 271] width 972 height 39
select select "fcf6d223-6c57-4dc5-b63a-a94704169022"
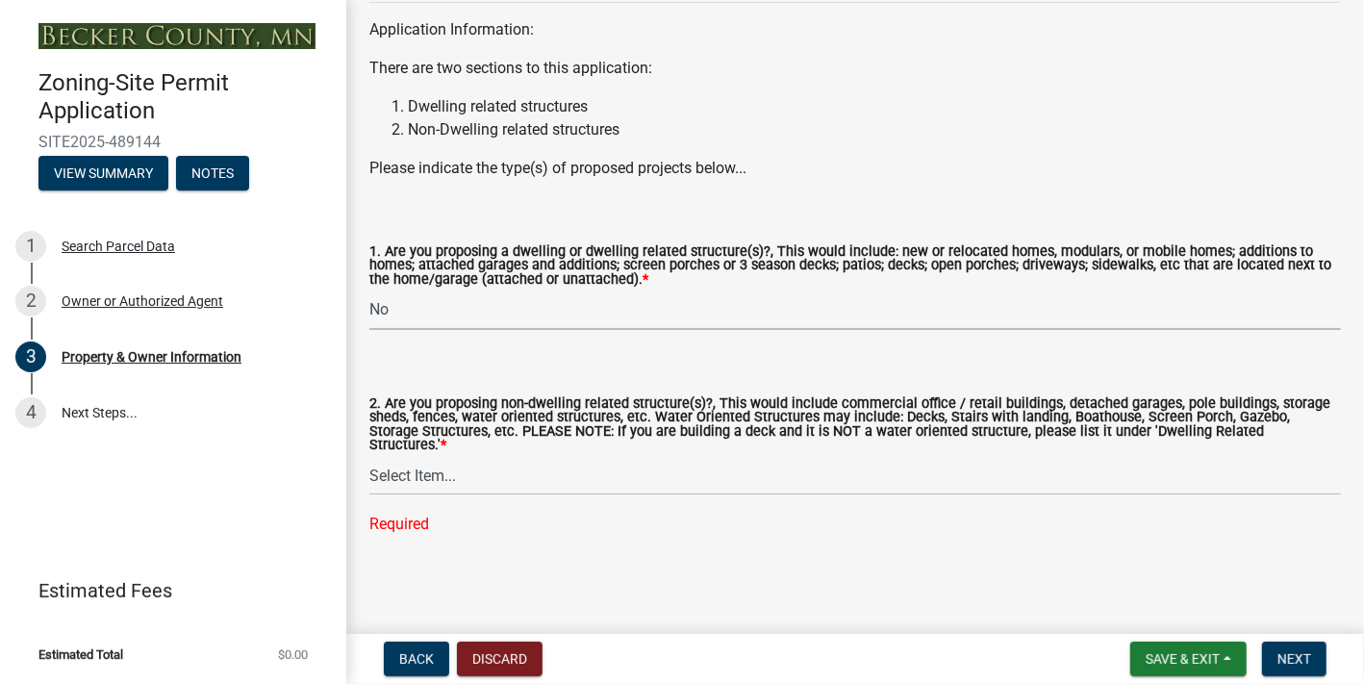
scroll to position [2775, 0]
click at [452, 456] on select "Select Item... Yes No" at bounding box center [855, 475] width 972 height 39
click at [374, 475] on select "Select Item... Yes No" at bounding box center [855, 475] width 972 height 39
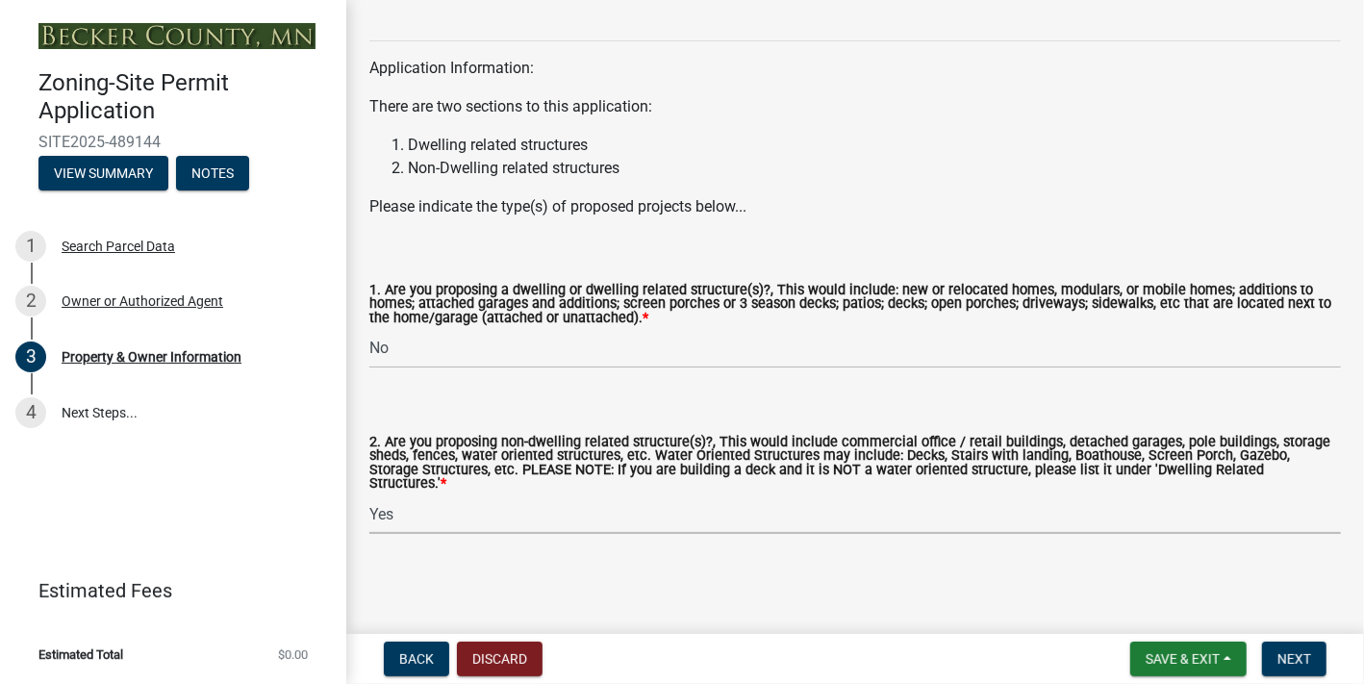
select select "5a5634ed-f11e-4c7b-90e1-096e6cfd17b9"
click at [1278, 652] on span "Next" at bounding box center [1295, 658] width 34 height 15
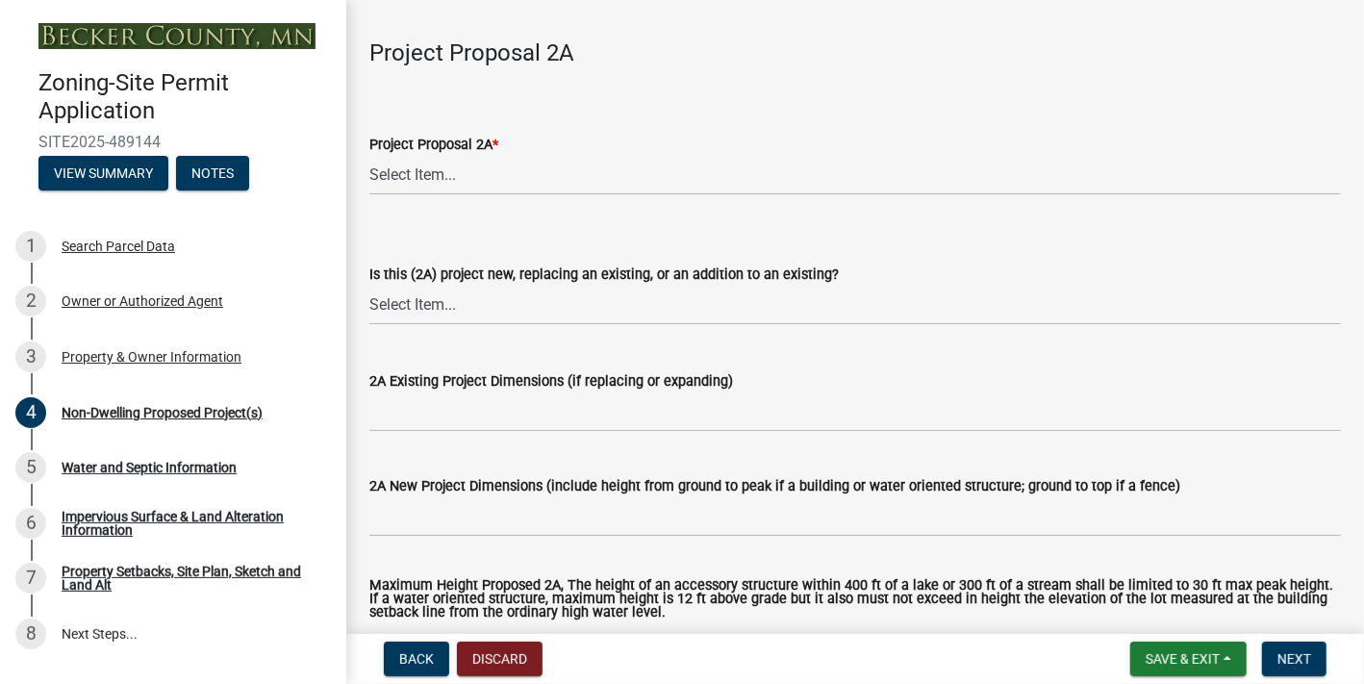
scroll to position [385, 0]
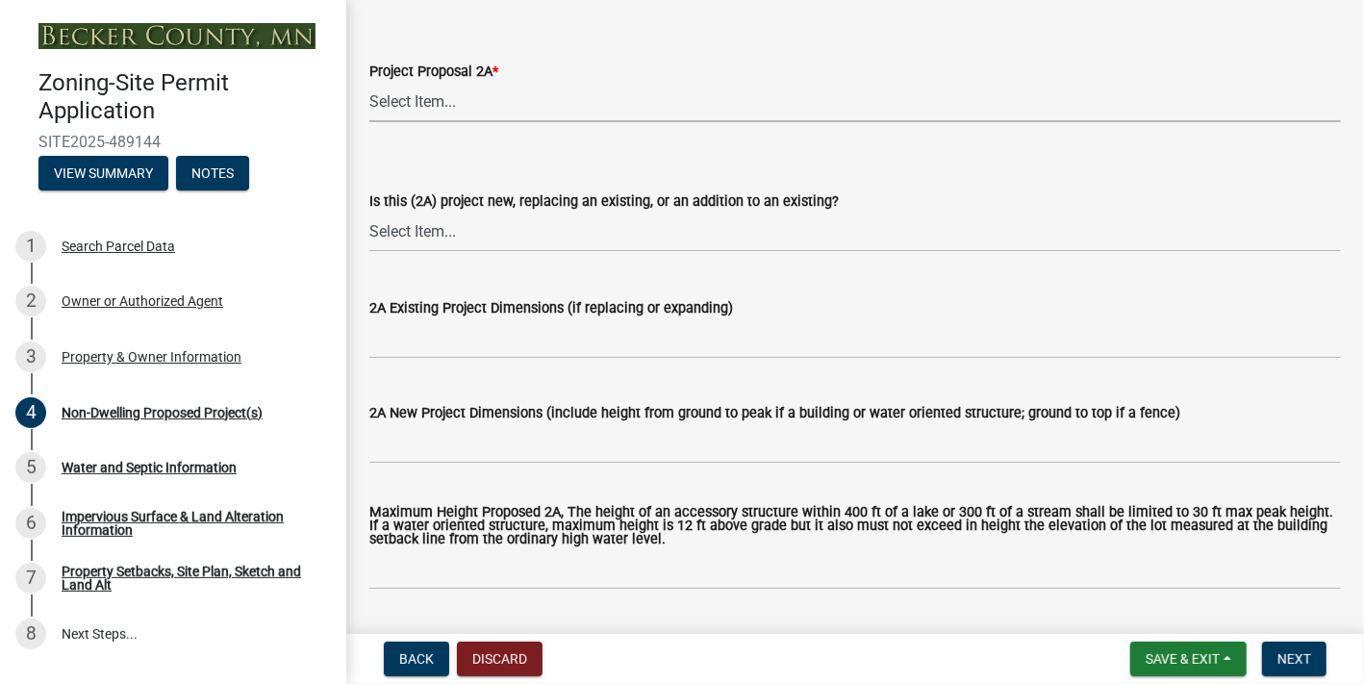
click at [458, 122] on select "Select Item... N/A Commercial Office/Retail Building Detached Garage Pole Build…" at bounding box center [855, 102] width 972 height 39
click at [374, 122] on select "Select Item... N/A Commercial Office/Retail Building Detached Garage Pole Build…" at bounding box center [855, 102] width 972 height 39
select select "97c48b8f-5b3b-4eb5-baa1-64080d5416e1"
click at [450, 252] on select "Select Item... New to Property (new or used structure) Relocating/moving existi…" at bounding box center [855, 232] width 972 height 39
click at [374, 252] on select "Select Item... New to Property (new or used structure) Relocating/moving existi…" at bounding box center [855, 232] width 972 height 39
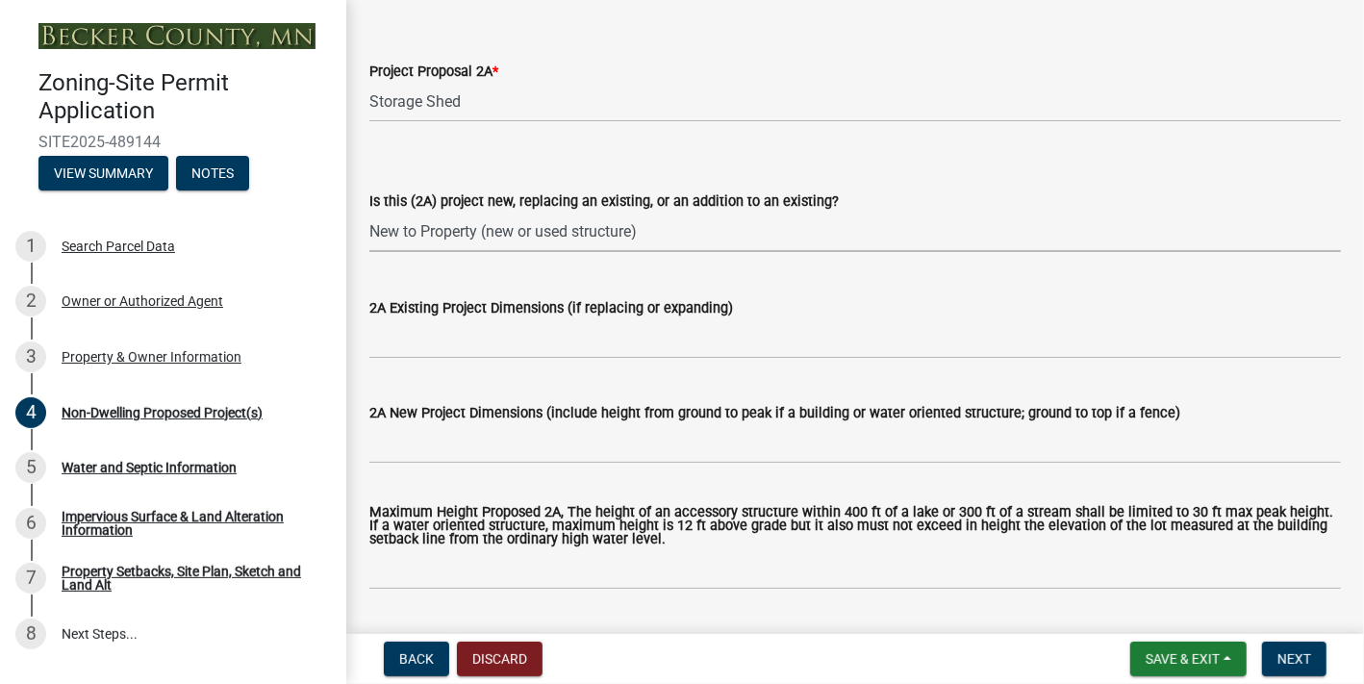
select select "3a2d96d3-fd69-4ed9-bae4-7a5aa03a7e58"
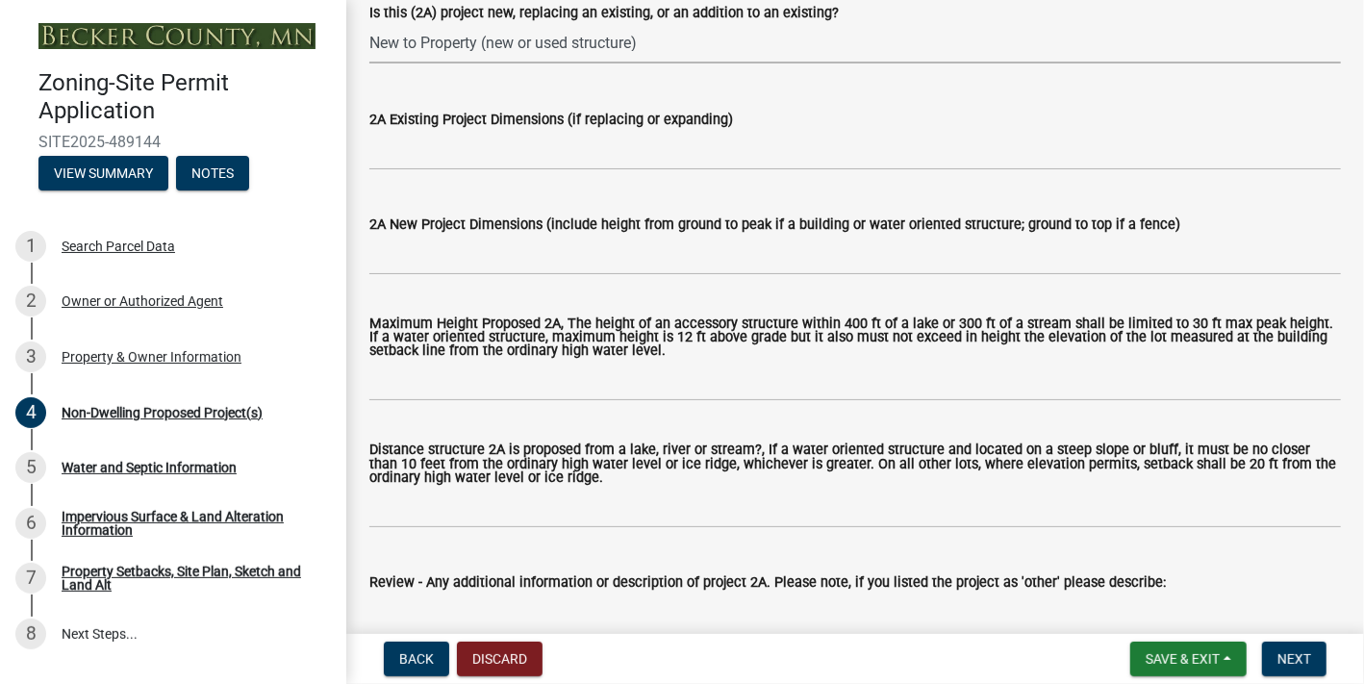
scroll to position [577, 0]
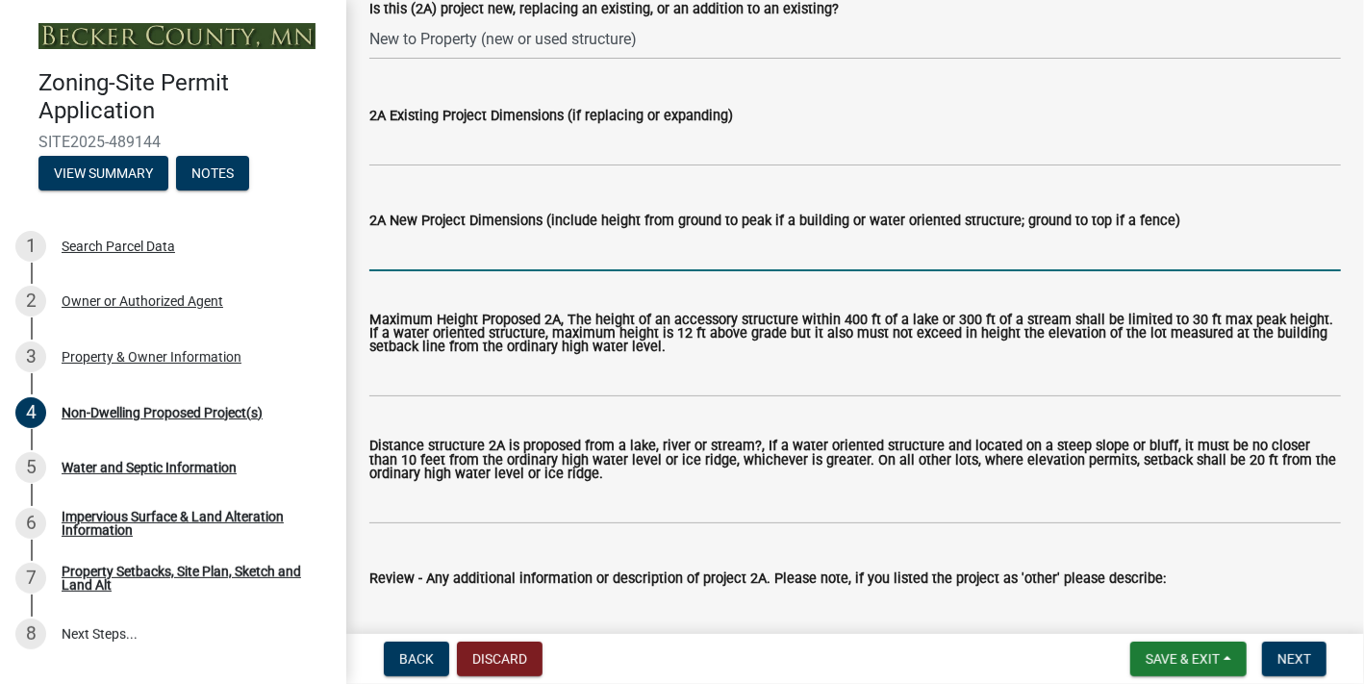
click at [481, 271] on input "2A New Project Dimensions (include height from ground to peak if a building or …" at bounding box center [855, 251] width 972 height 39
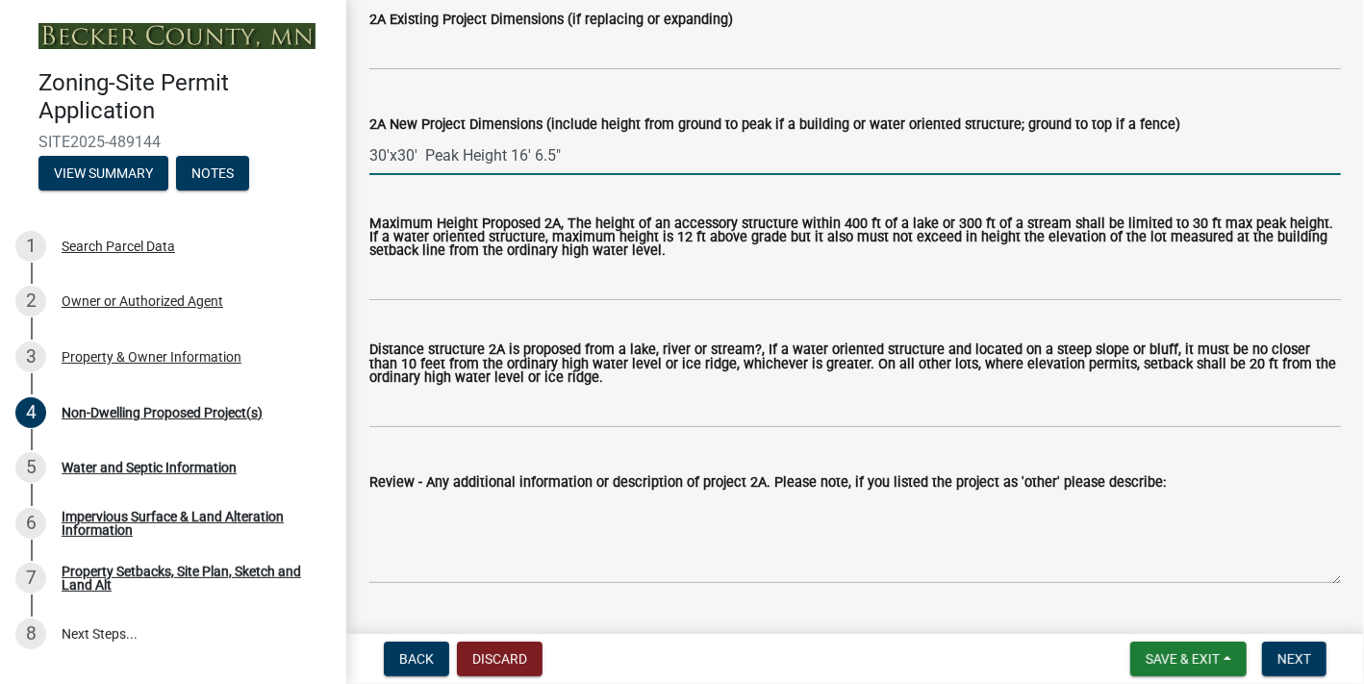
scroll to position [770, 0]
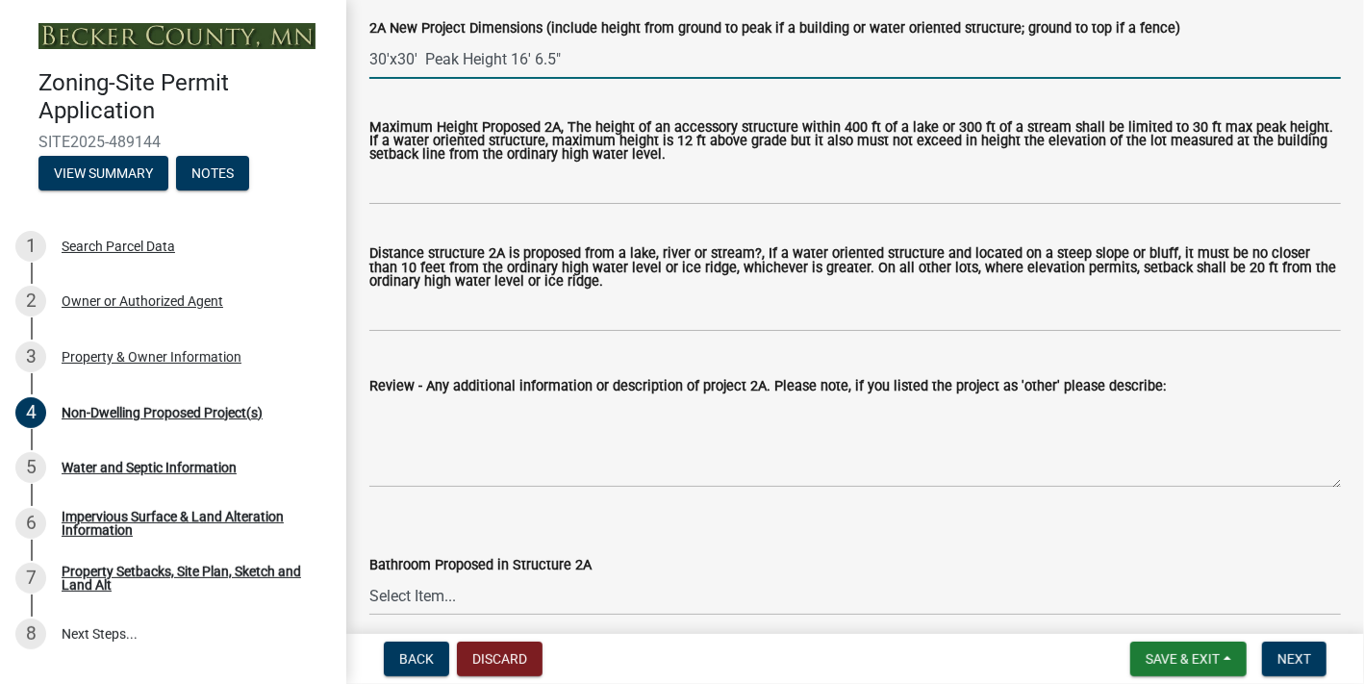
type input "30'x30' Peak Height 16' 6.5""
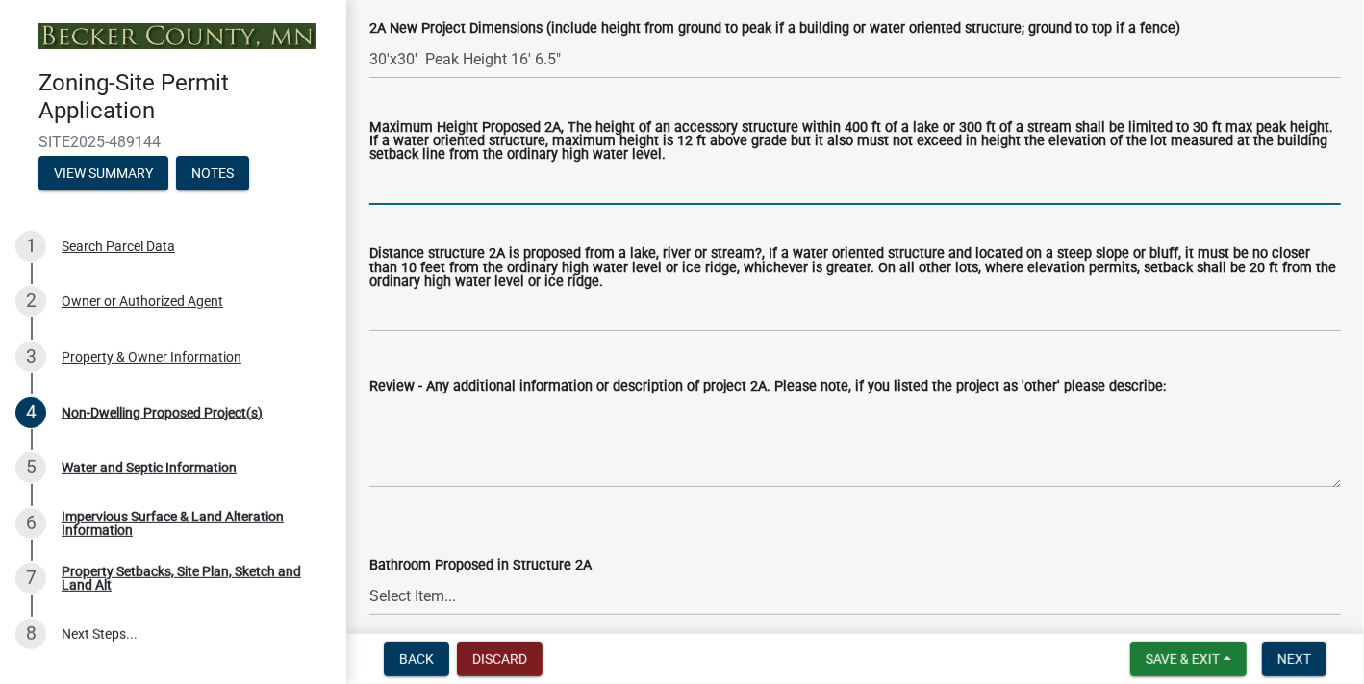
click at [756, 205] on input "Maximum Height Proposed 2A, The height of an accessory structure within 400 ft …" at bounding box center [855, 184] width 972 height 39
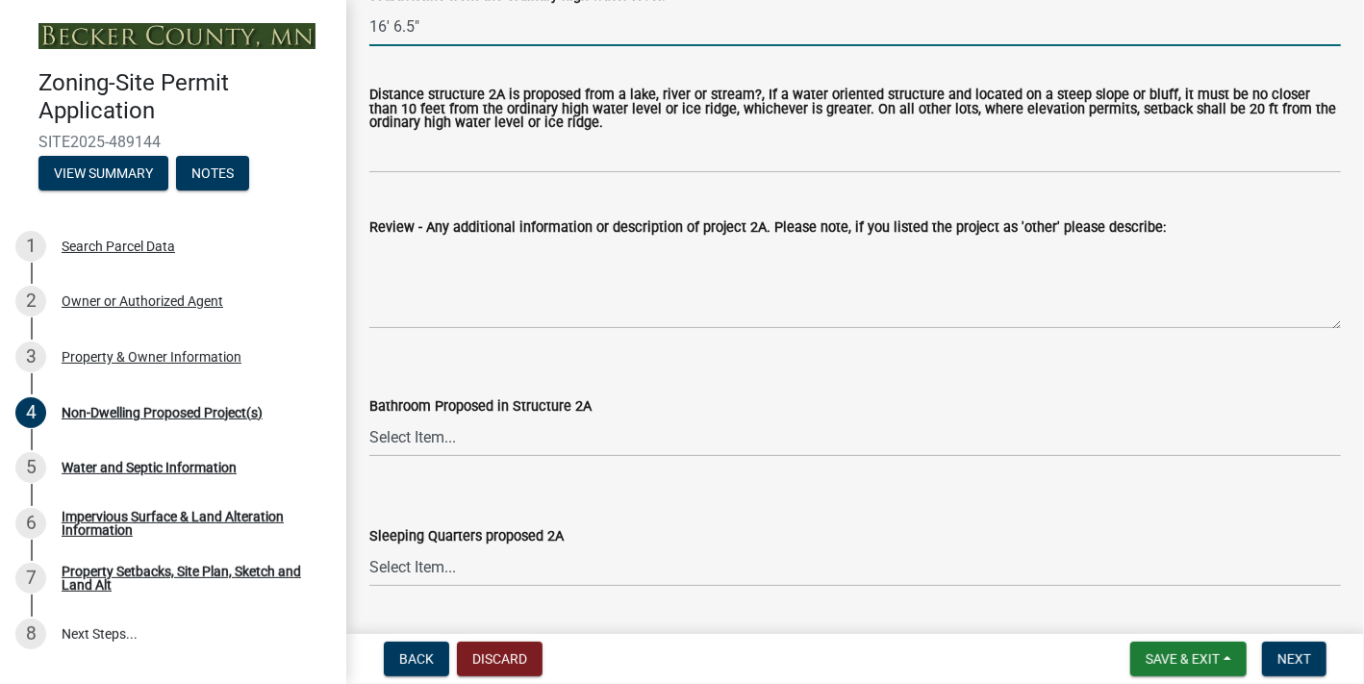
scroll to position [962, 0]
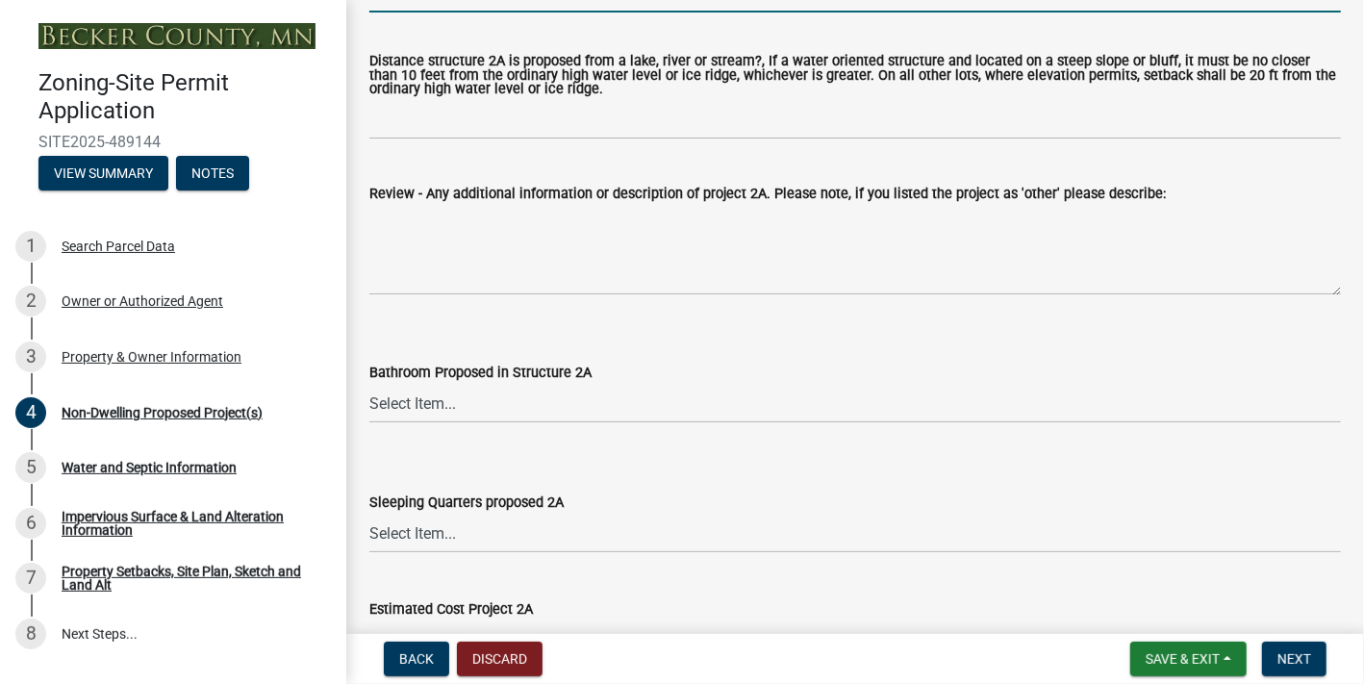
type input "16' 6.5""
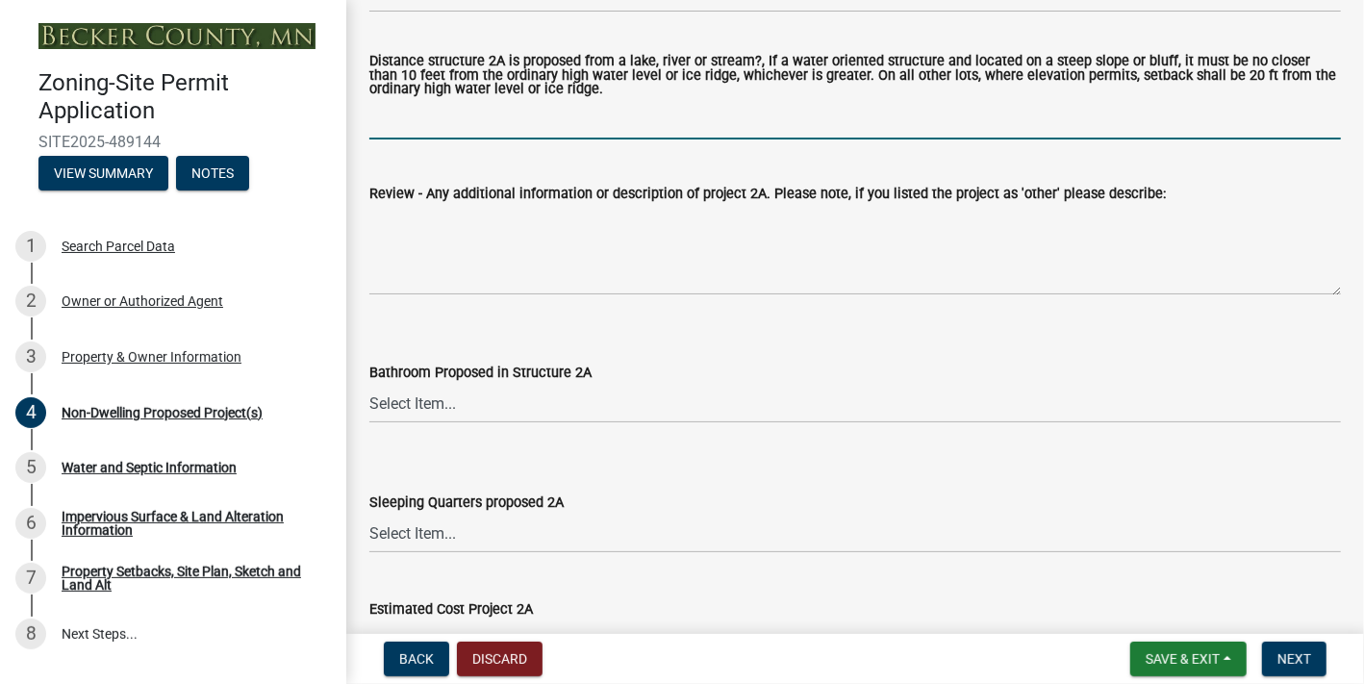
click at [745, 140] on input "Distance structure 2A is proposed from a lake, river or stream?, If a water ori…" at bounding box center [855, 119] width 972 height 39
type input "1/2 mile distance from lake"
type input "5200"
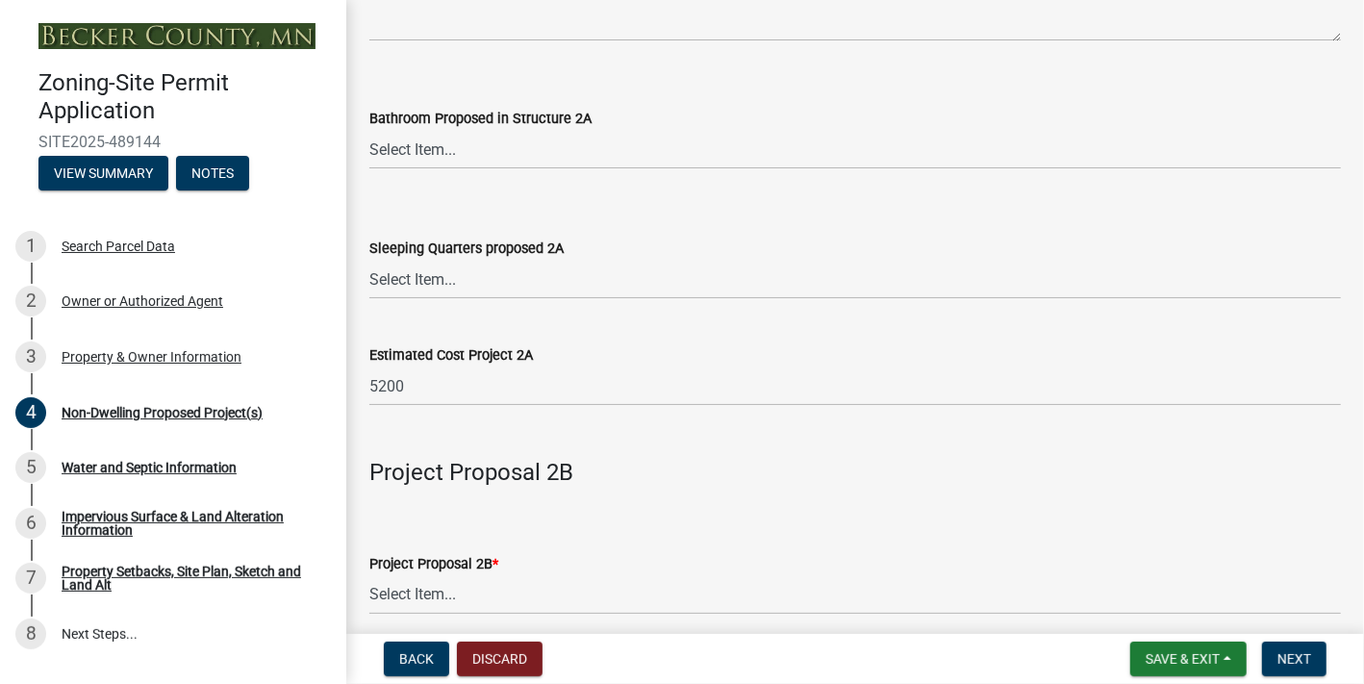
scroll to position [1347, 0]
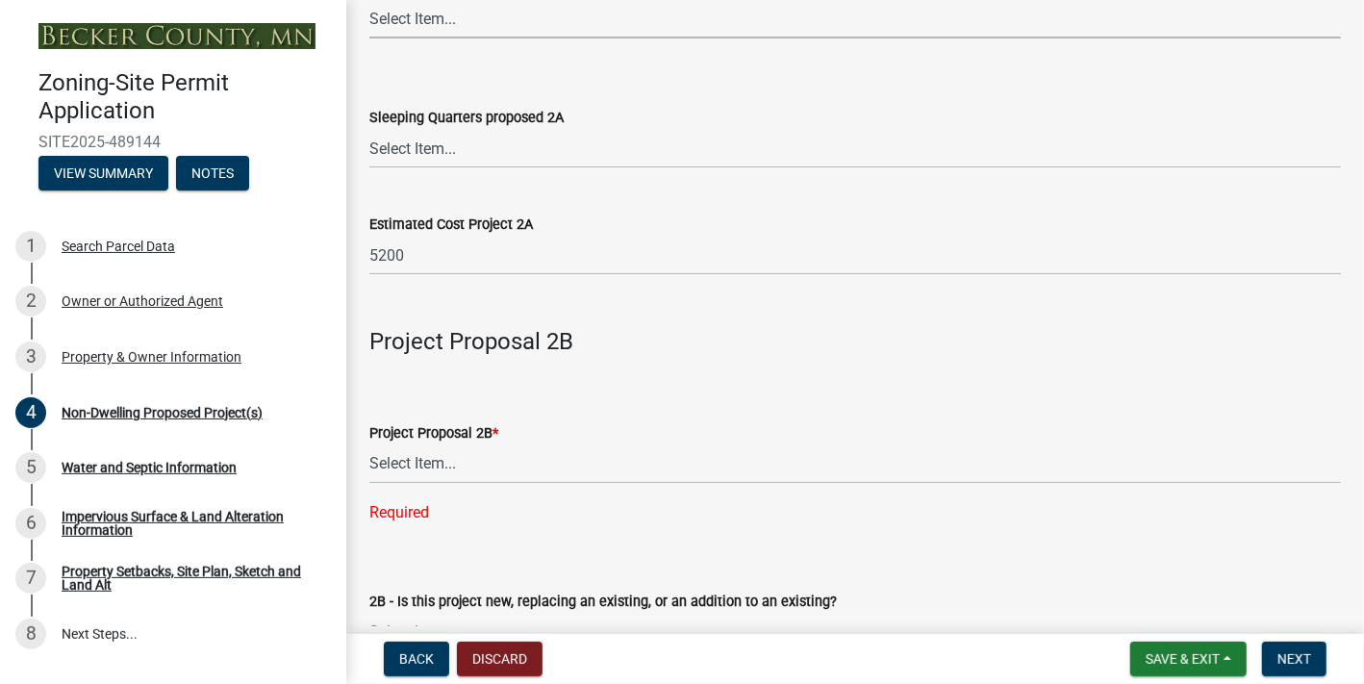
click at [450, 38] on select "Select Item... N/A Yes No" at bounding box center [855, 18] width 972 height 39
click at [374, 38] on select "Select Item... N/A Yes No" at bounding box center [855, 18] width 972 height 39
select select "cf118f3b-6469-426f-b247-8aeebfb0198d"
click at [464, 168] on select "Select Item... N/A Yes No" at bounding box center [855, 148] width 972 height 39
click at [374, 168] on select "Select Item... N/A Yes No" at bounding box center [855, 148] width 972 height 39
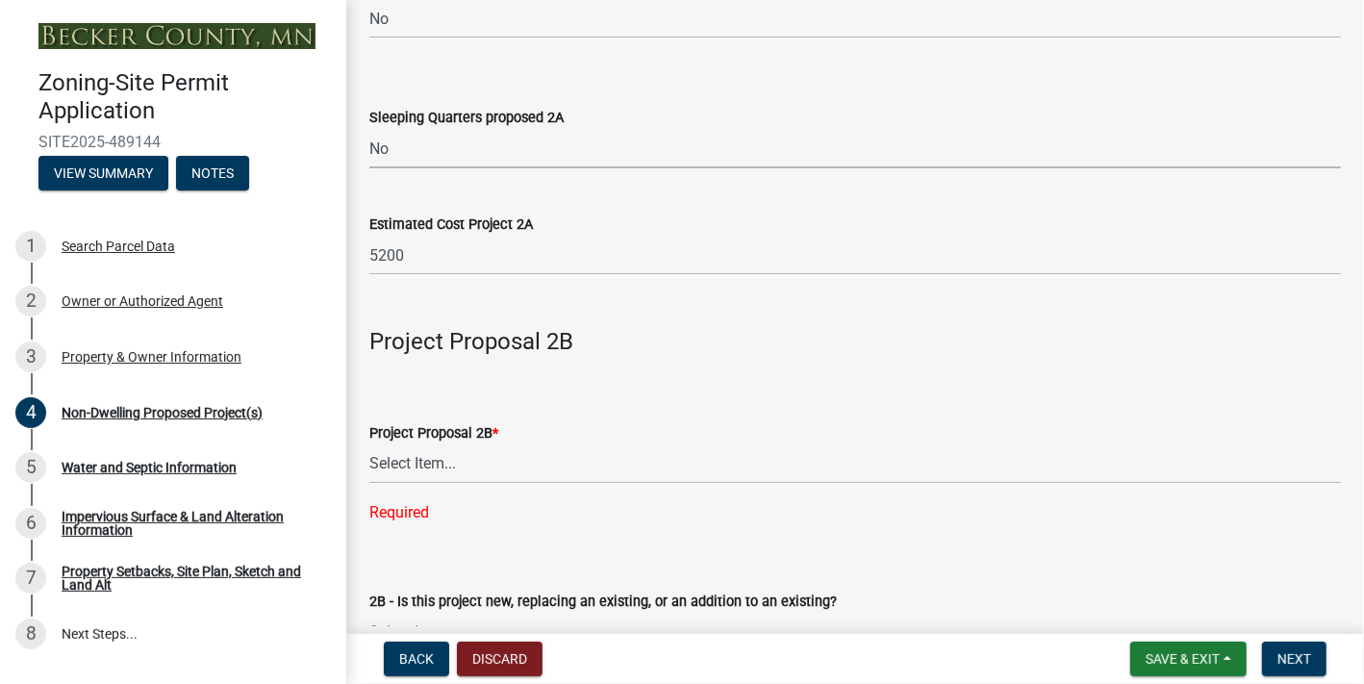
select select "d5258256-81e9-4688-bc84-b01445ee29b6"
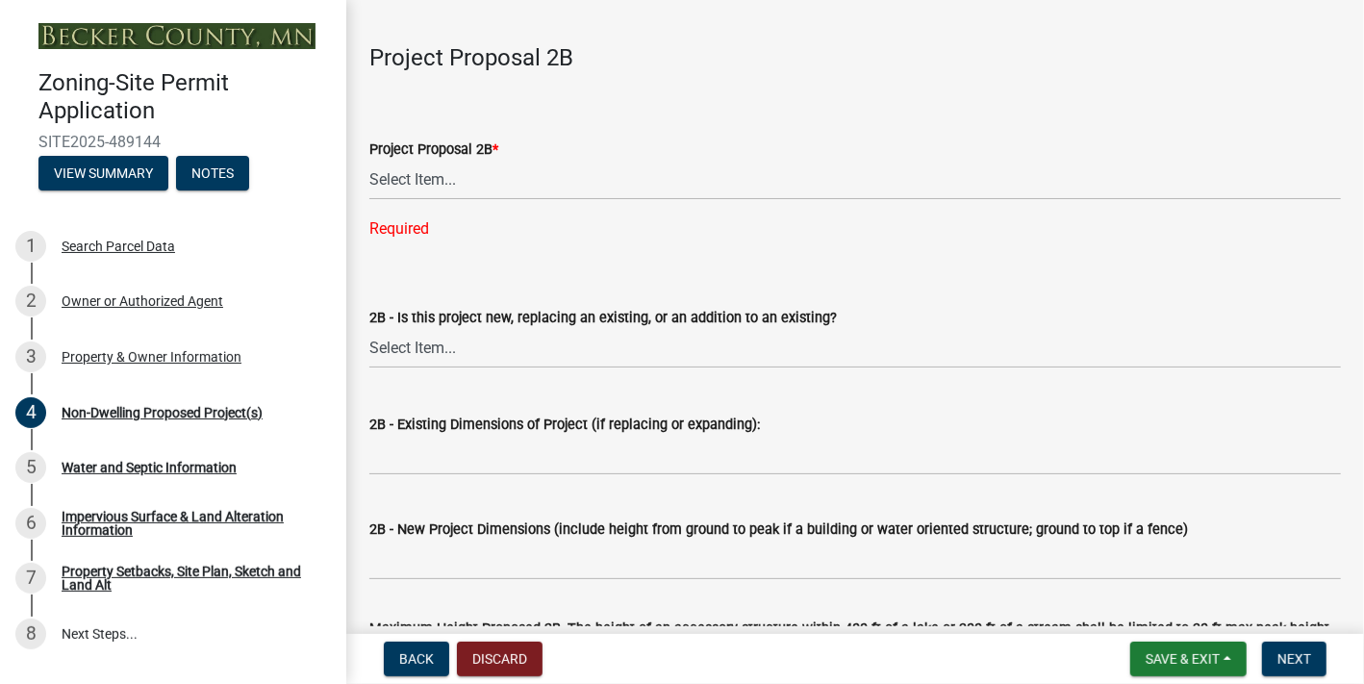
scroll to position [1636, 0]
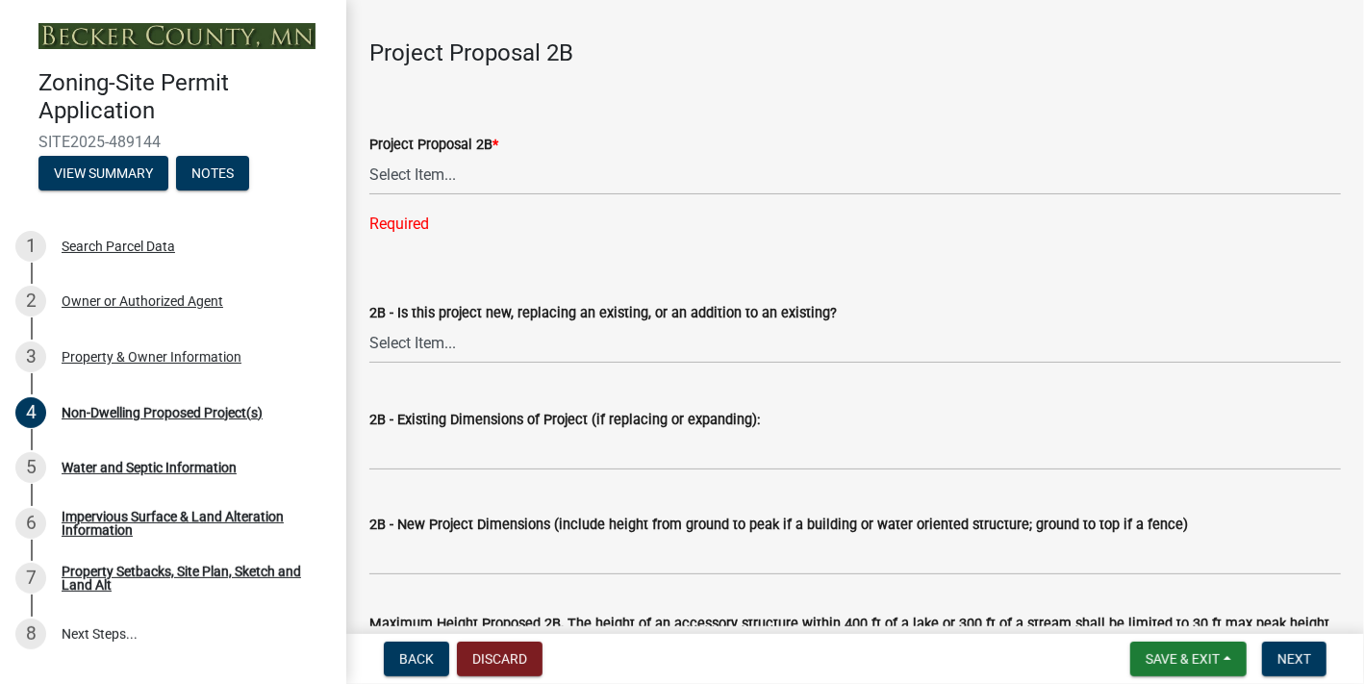
type input "5"
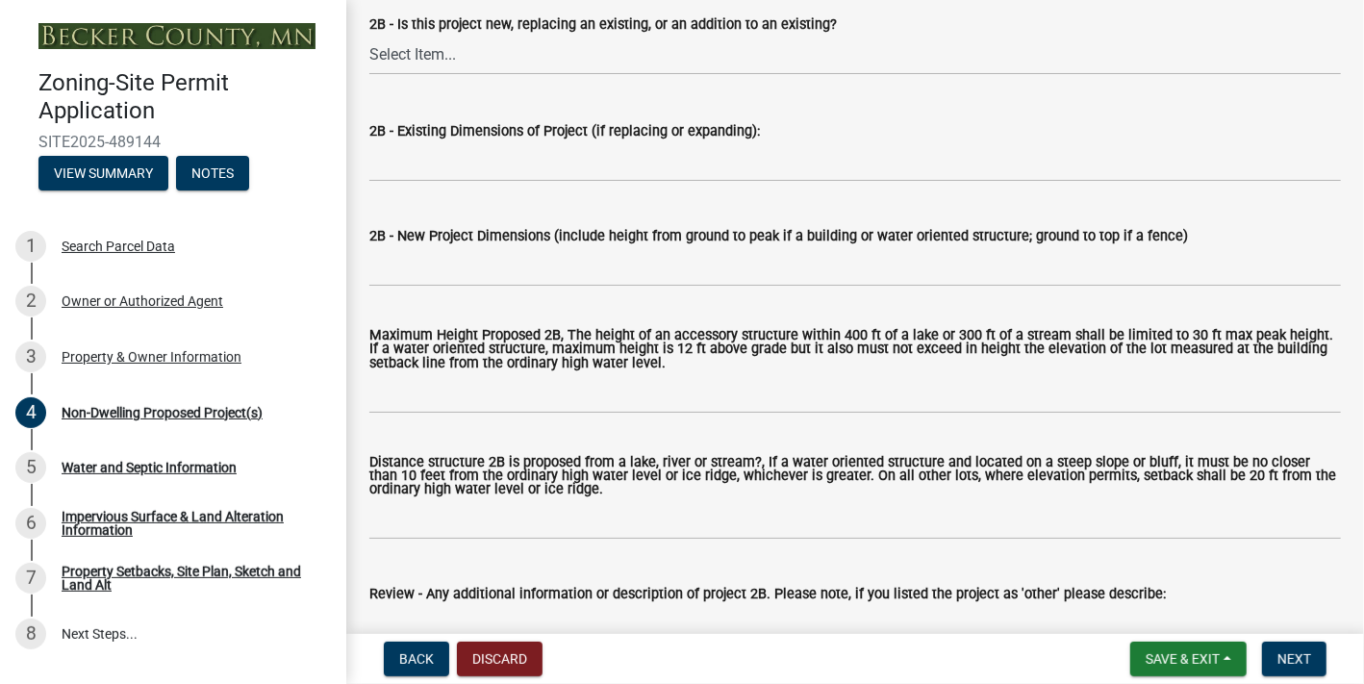
scroll to position [2020, 0]
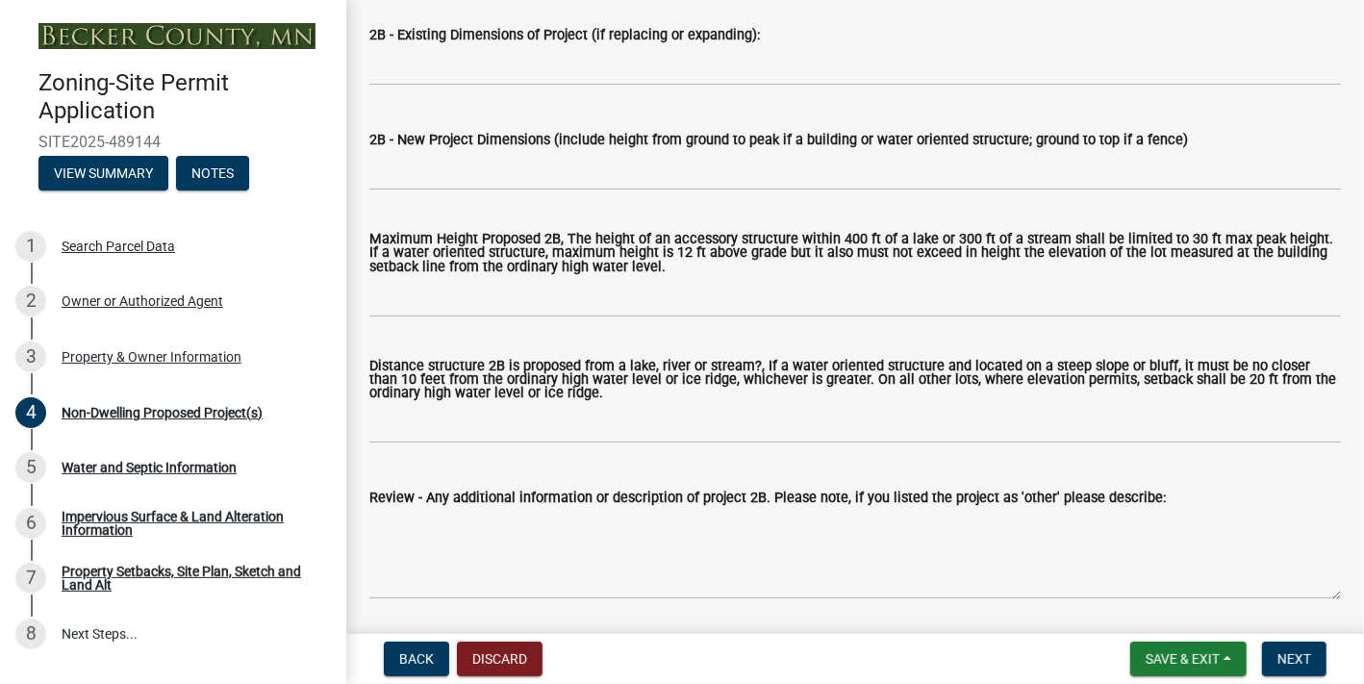
type input "102585"
select select "258cbdbc-8629-455d-9fed-6a57bf82144e"
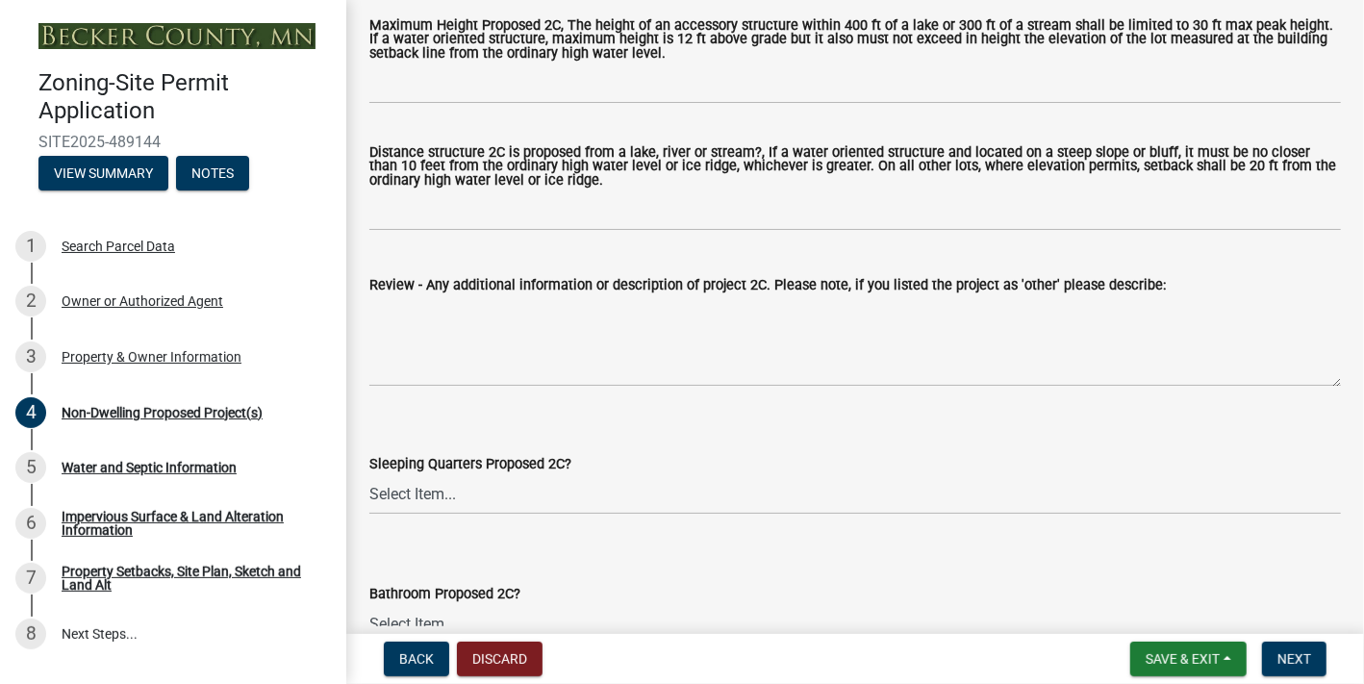
scroll to position [3560, 0]
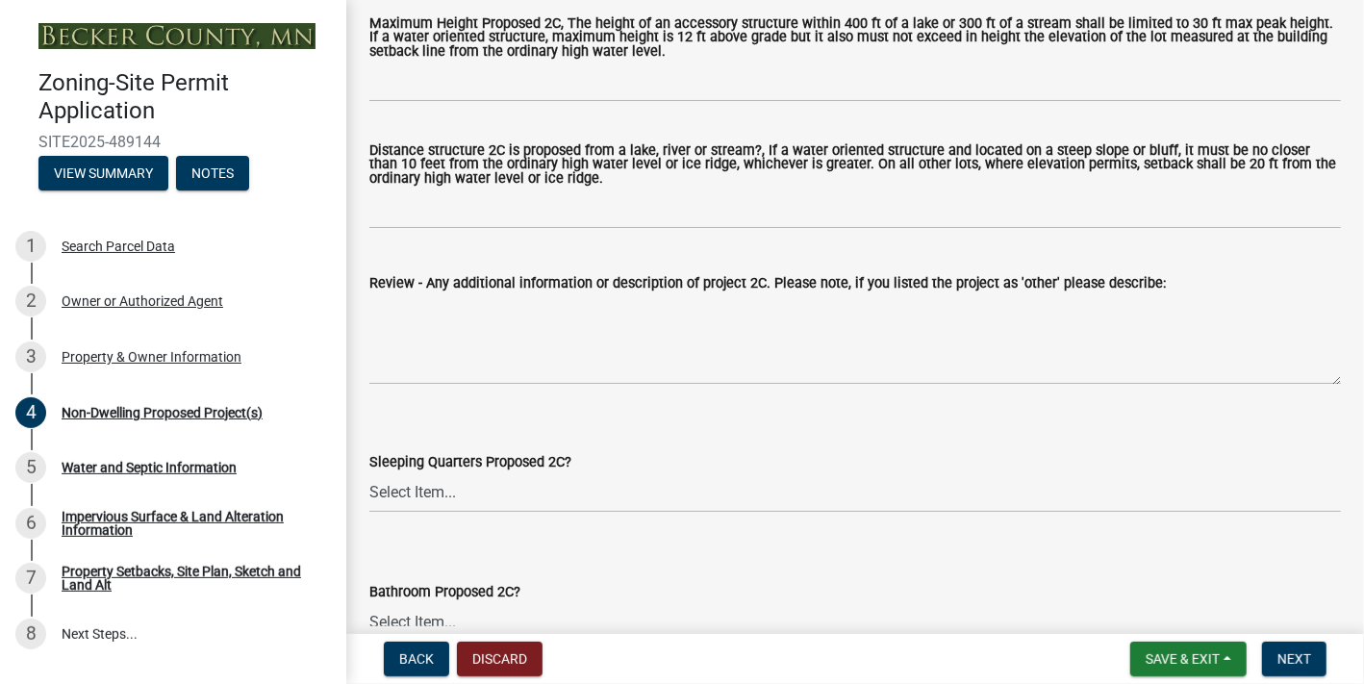
select select "a9a8393f-3c28-47b8-b6d9-84c94641c3fc"
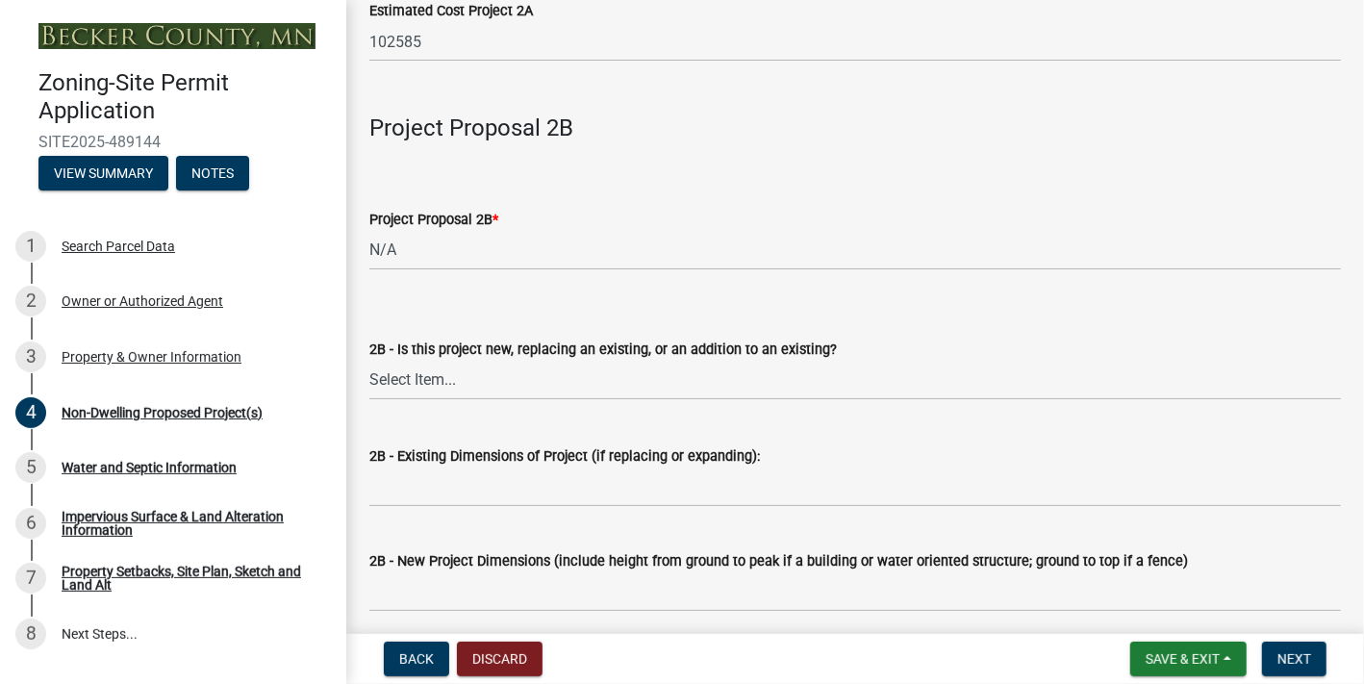
scroll to position [1548, 0]
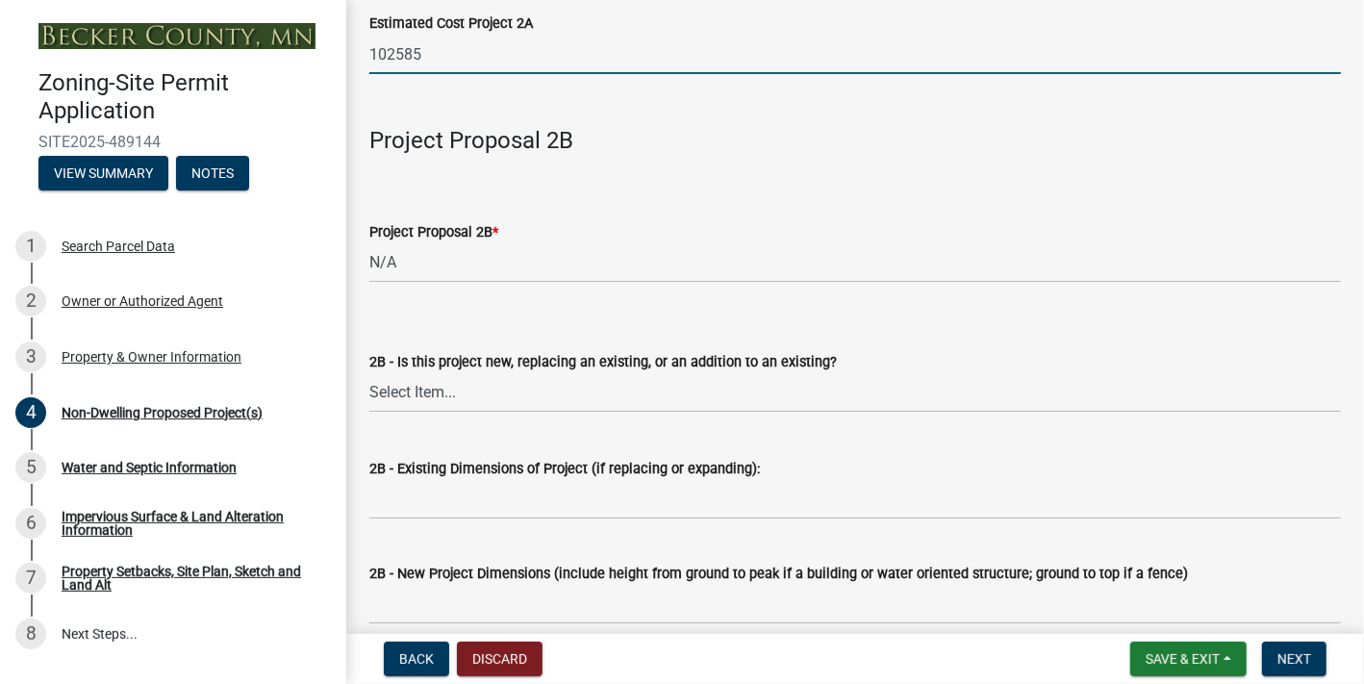
drag, startPoint x: 441, startPoint y: 500, endPoint x: 377, endPoint y: 507, distance: 63.9
click at [377, 74] on input "102585" at bounding box center [855, 54] width 972 height 39
click at [712, 74] on input "110560" at bounding box center [855, 54] width 972 height 39
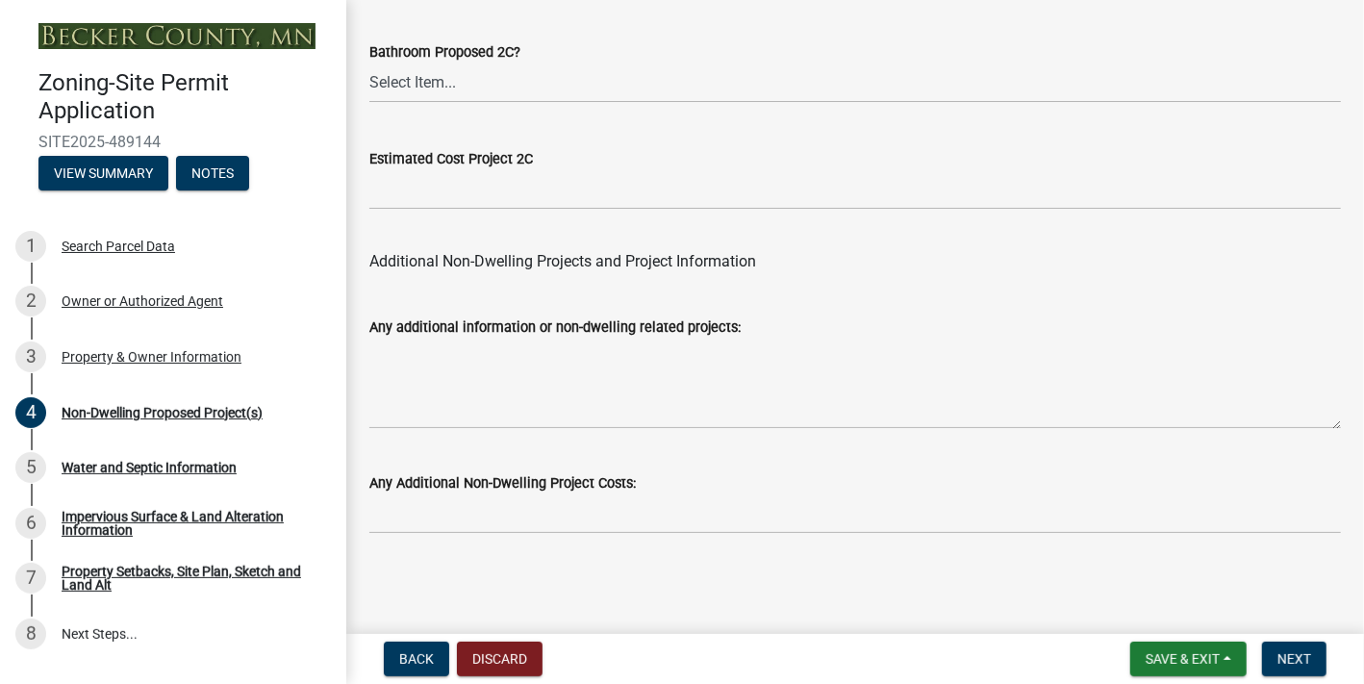
scroll to position [5300, 0]
type input "110560"
click at [1282, 654] on span "Next" at bounding box center [1295, 658] width 34 height 15
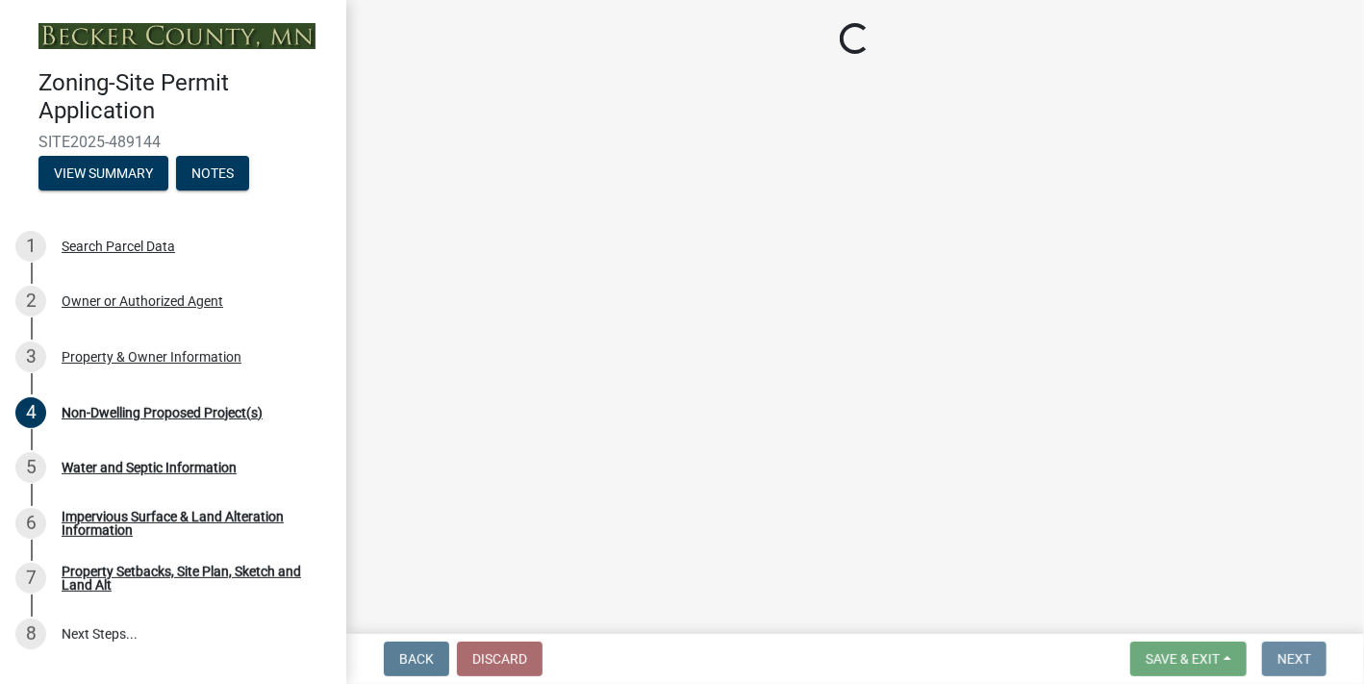
scroll to position [0, 0]
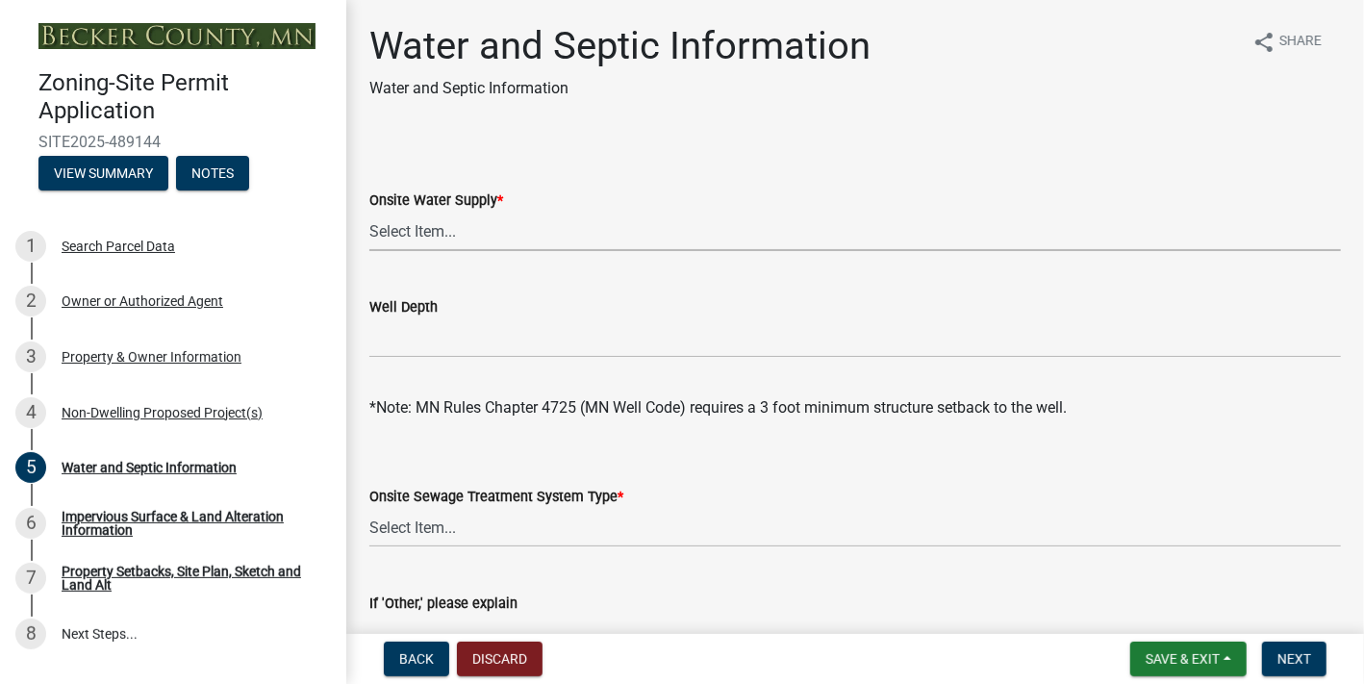
click at [461, 251] on select "Select Item... Well New Well to be Installed Attached to City Water System No o…" at bounding box center [855, 231] width 972 height 39
click at [374, 251] on select "Select Item... Well New Well to be Installed Attached to City Water System No o…" at bounding box center [855, 231] width 972 height 39
select select "9c51a48b-0bee-4836-8d5c-beab6e77ad2a"
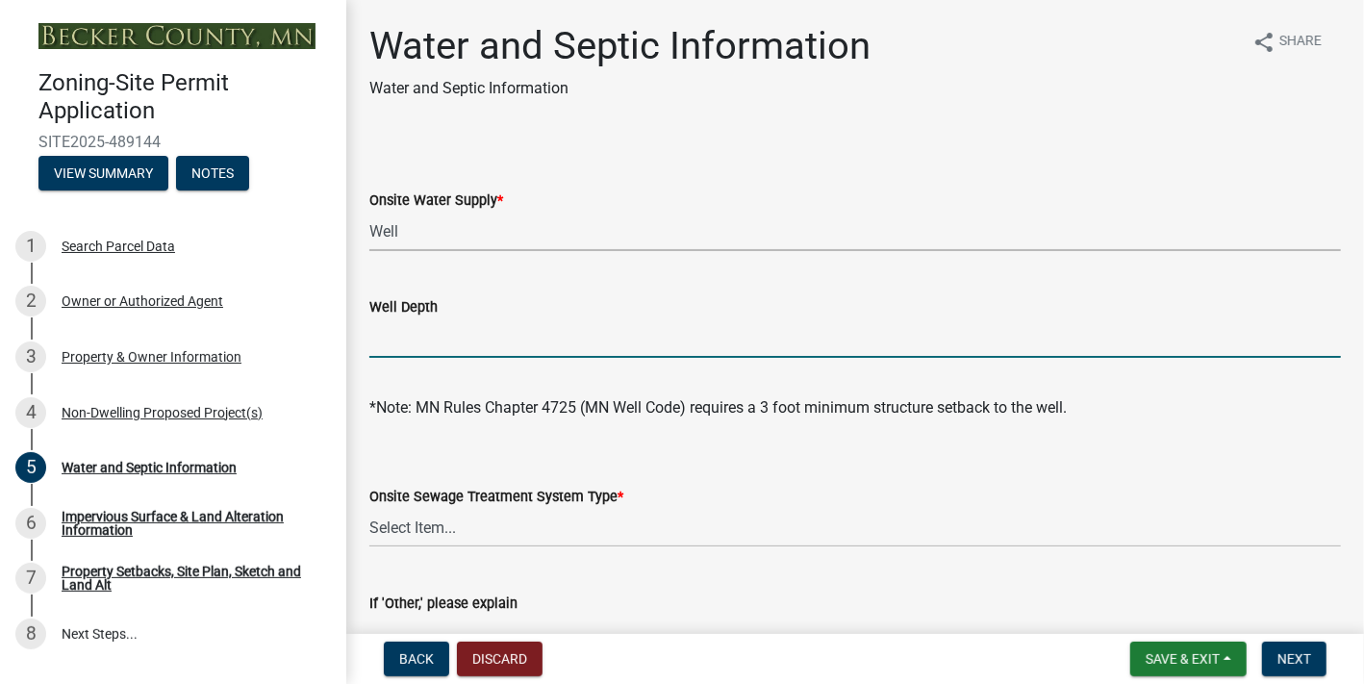
click at [498, 358] on input "Well Depth" at bounding box center [855, 337] width 972 height 39
type input "279"
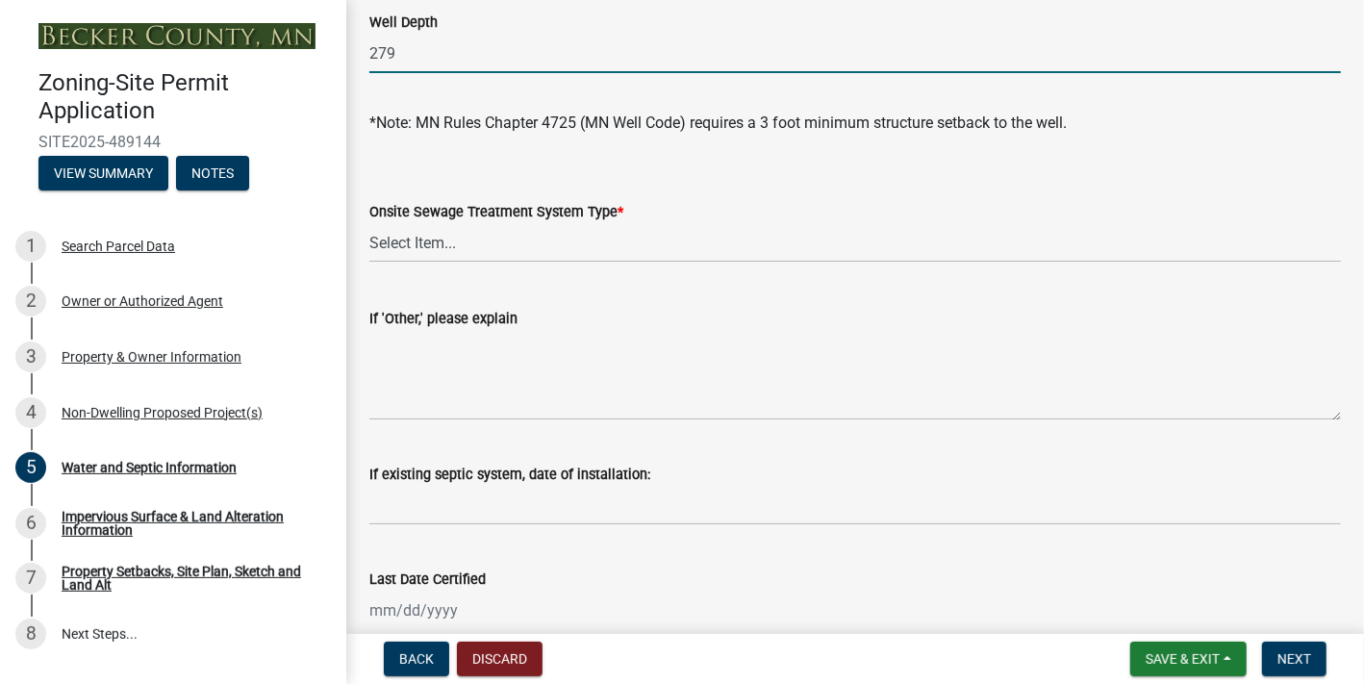
scroll to position [289, 0]
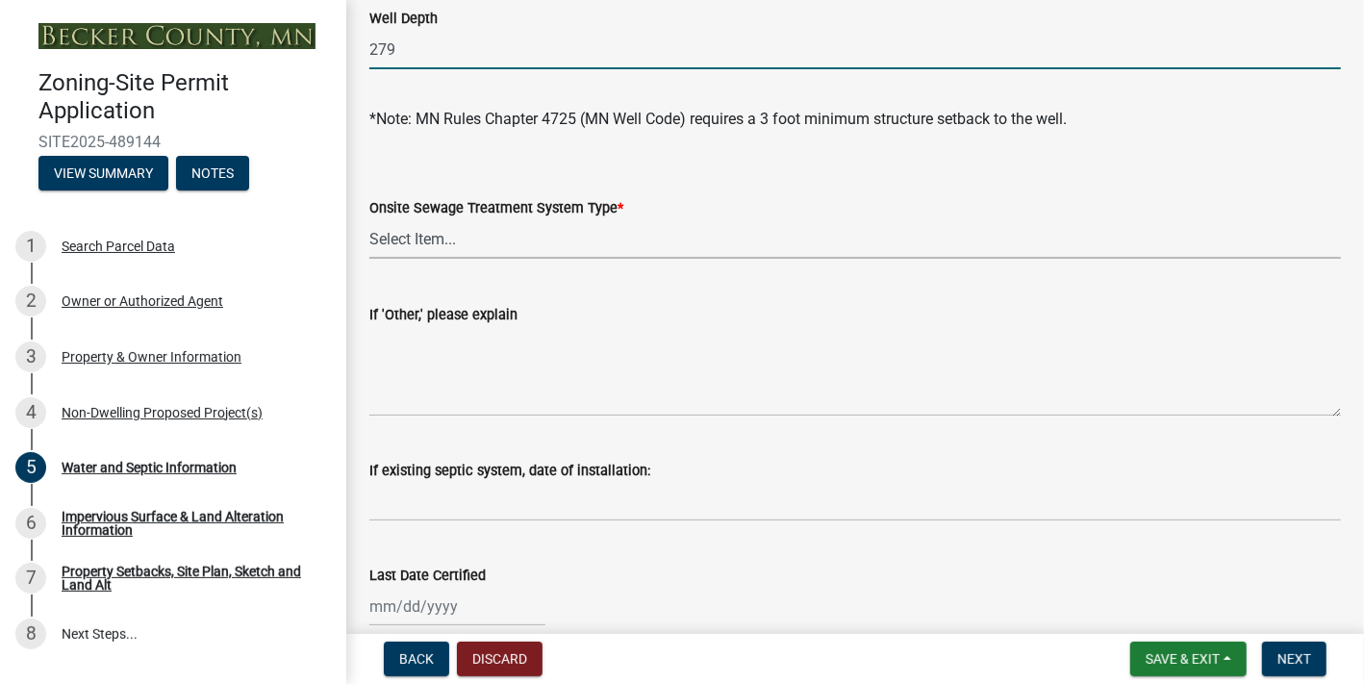
click at [458, 259] on select "Select Item... No existing or proposed septic Proposed New or Corrected Septic …" at bounding box center [855, 238] width 972 height 39
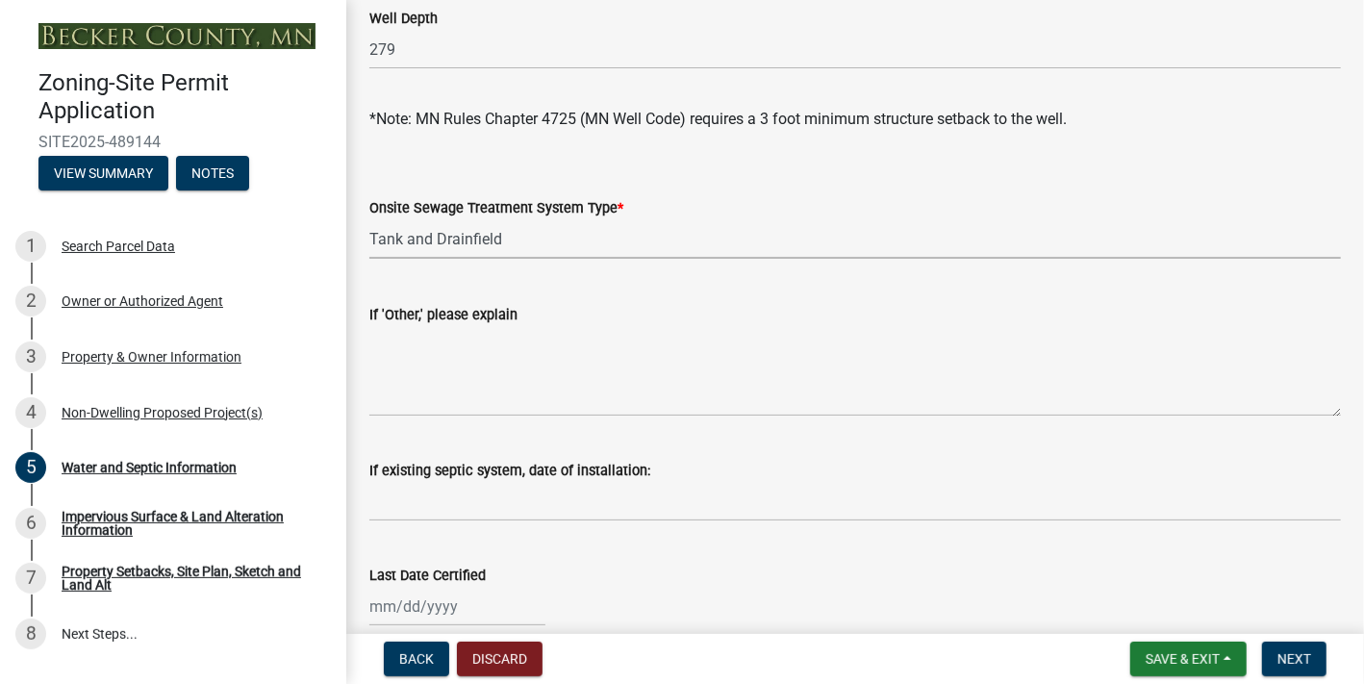
click at [374, 259] on select "Select Item... No existing or proposed septic Proposed New or Corrected Septic …" at bounding box center [855, 238] width 972 height 39
select select "25b8aef2-9eed-4c0f-8836-08d4b8d082b1"
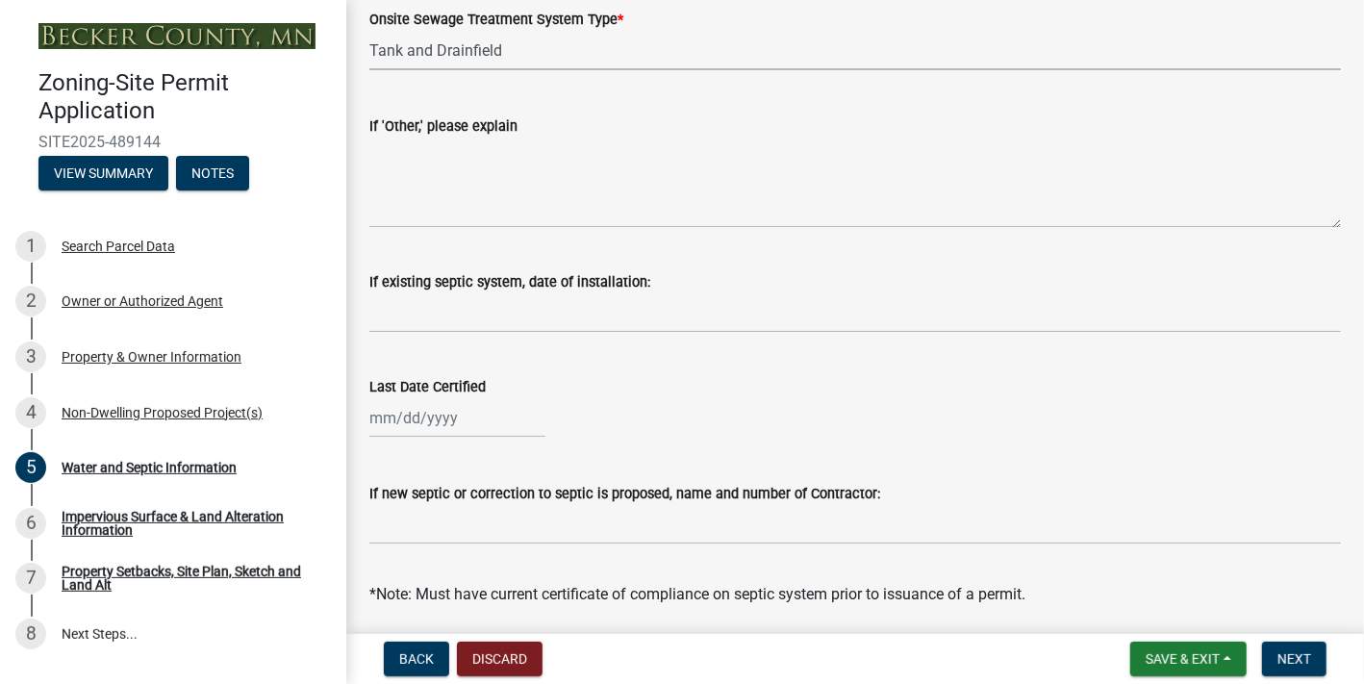
scroll to position [577, 0]
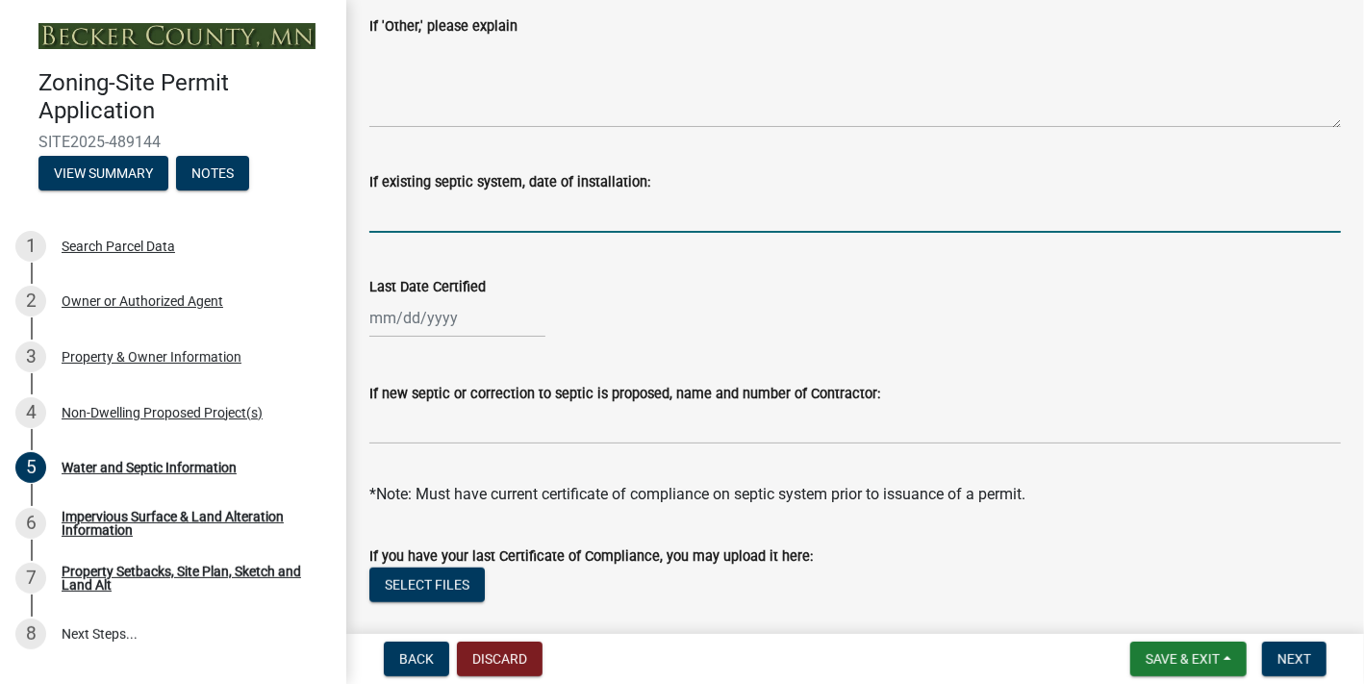
click at [591, 233] on input "If existing septic system, date of installation:" at bounding box center [855, 212] width 972 height 39
type input "2004"
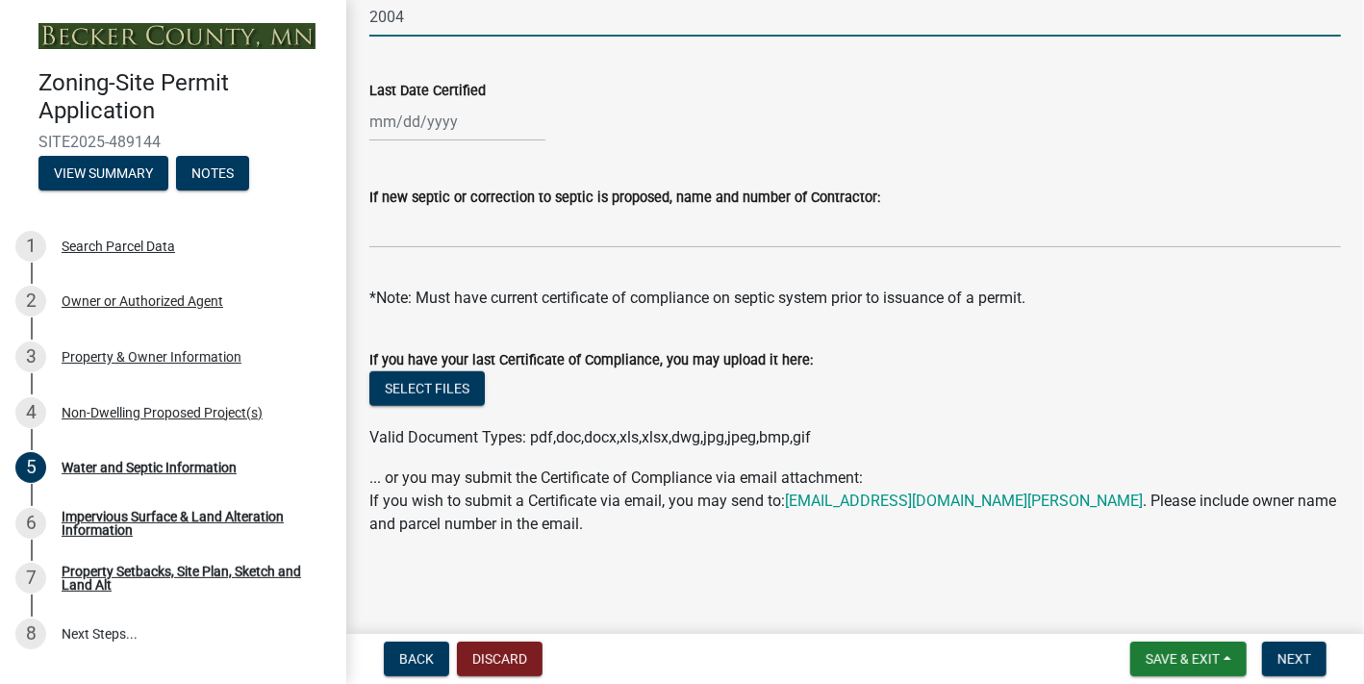
scroll to position [1058, 0]
click at [470, 390] on button "Select files" at bounding box center [426, 388] width 115 height 35
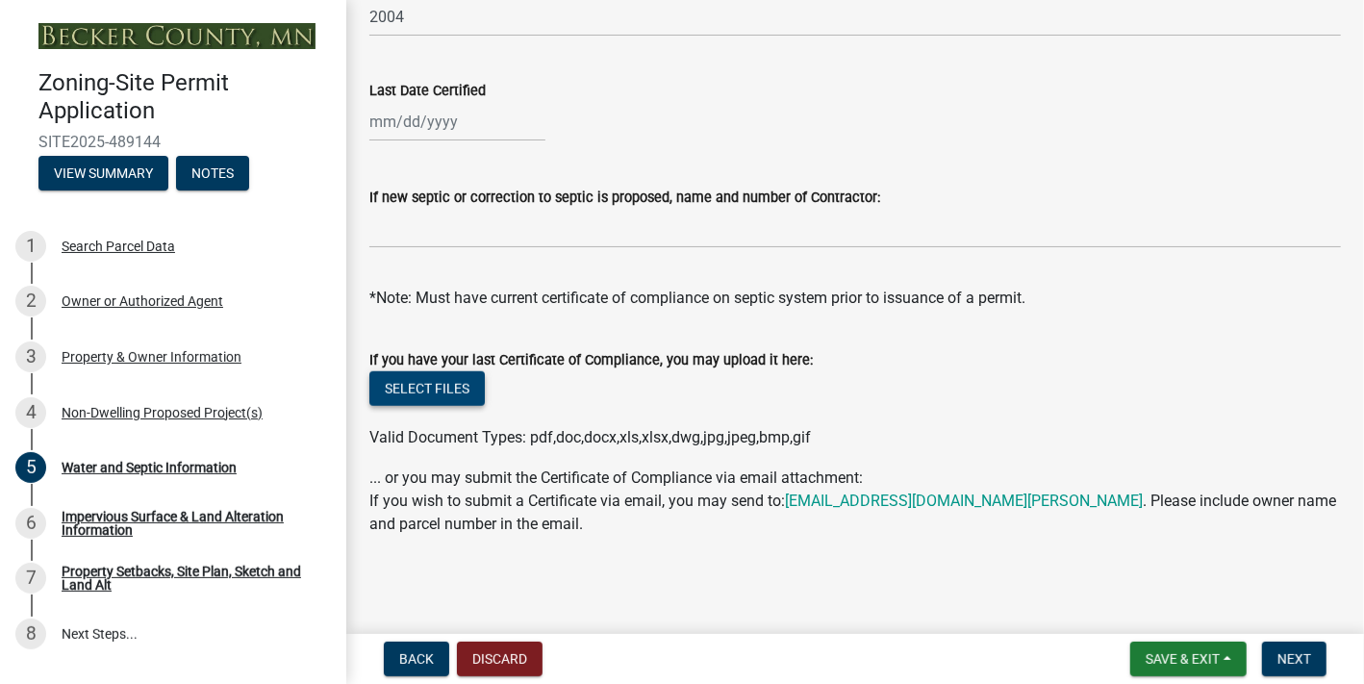
scroll to position [1106, 0]
click at [1279, 652] on span "Next" at bounding box center [1295, 658] width 34 height 15
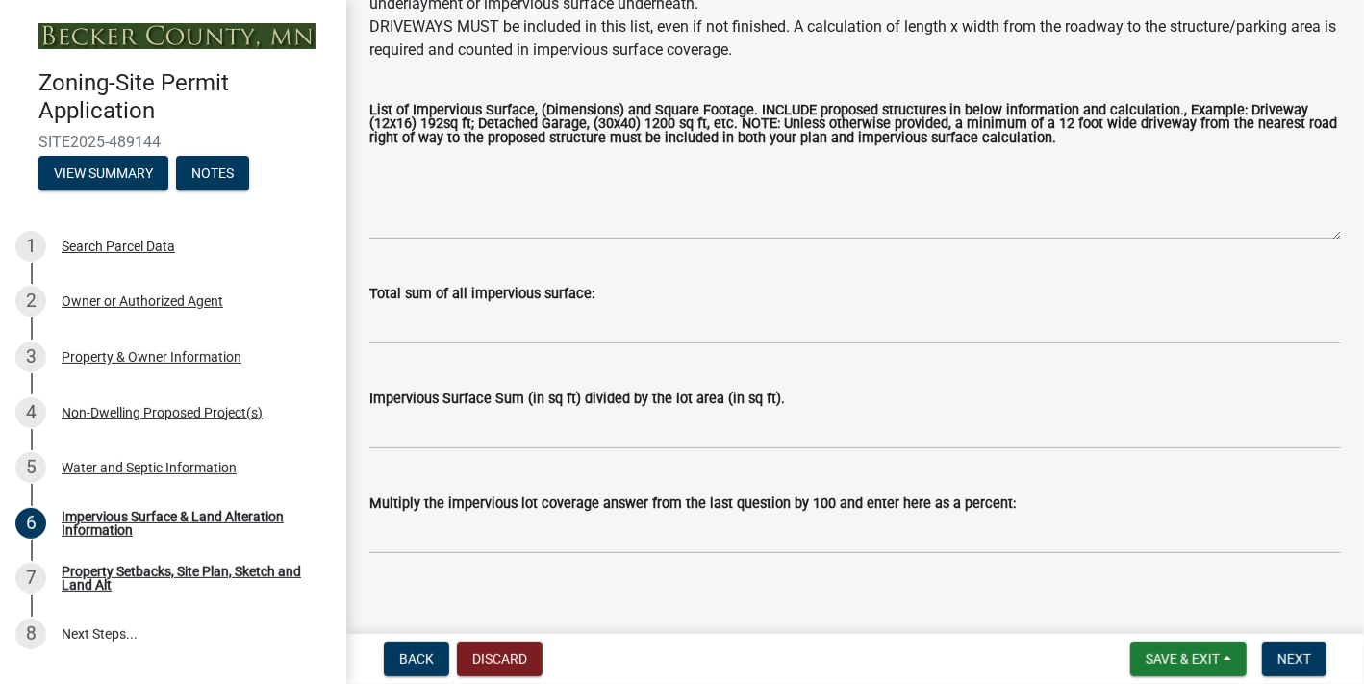
scroll to position [385, 0]
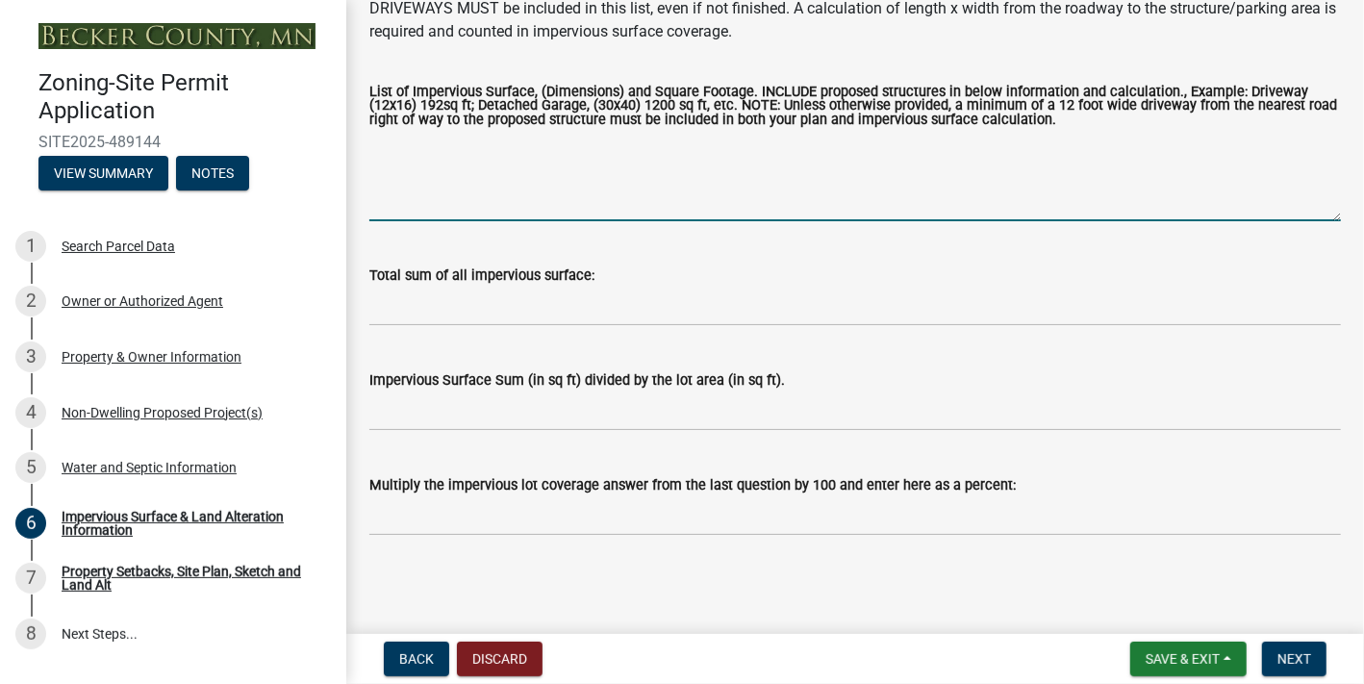
click at [526, 221] on textarea "List of Impervious Surface, (Dimensions) and Square Footage. INCLUDE proposed s…" at bounding box center [855, 176] width 972 height 90
click at [674, 221] on textarea "House footprint (2500), Steel shed (795)," at bounding box center [855, 176] width 972 height 90
click at [809, 221] on textarea "House footprint (2500), Steel shed 16x49 (795)," at bounding box center [855, 176] width 972 height 90
click at [989, 221] on textarea "House footprint (2500), Steel shed 16x49 (795), Woodshed 10x12 (120" at bounding box center [855, 176] width 972 height 90
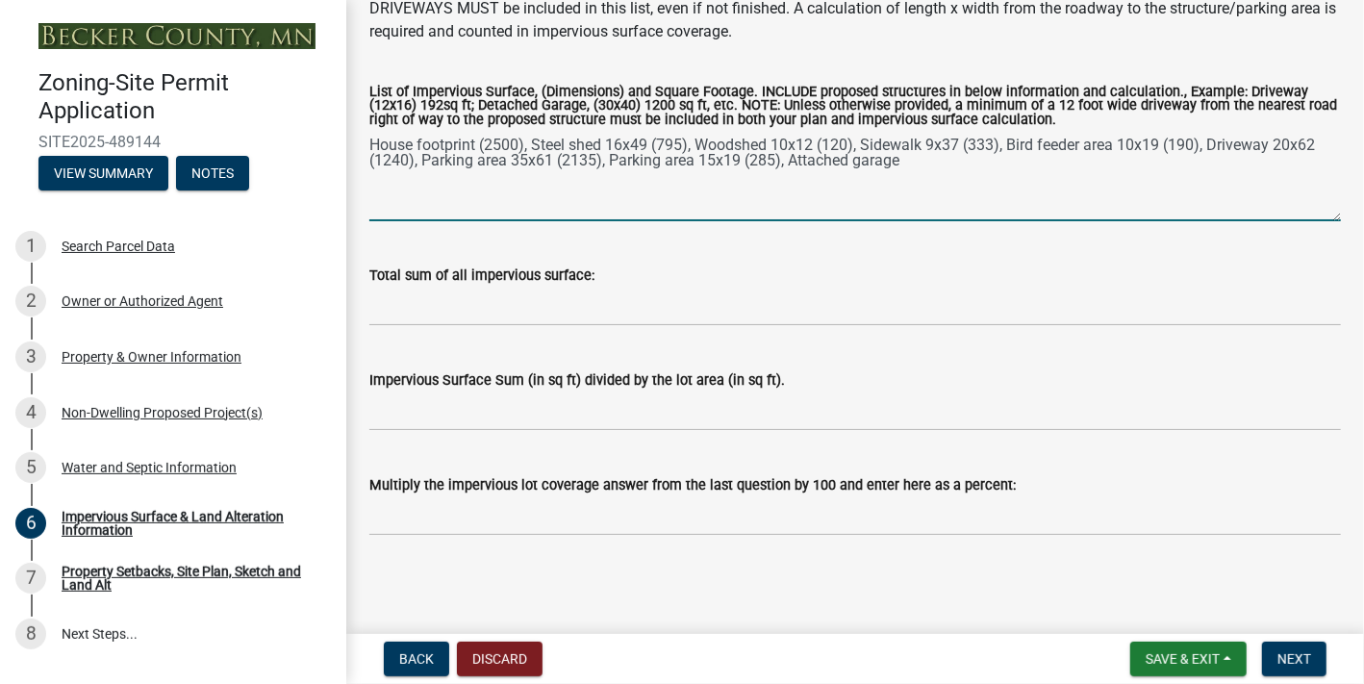
click at [1297, 221] on textarea "House footprint (2500), Steel shed 16x49 (795), Woodshed 10x12 (120), Sidewalk …" at bounding box center [855, 176] width 972 height 90
click at [467, 221] on textarea "House footprint (2500), Steel shed 16x49 (795), Woodshed 10x12 (120), Sidewalk …" at bounding box center [855, 176] width 972 height 90
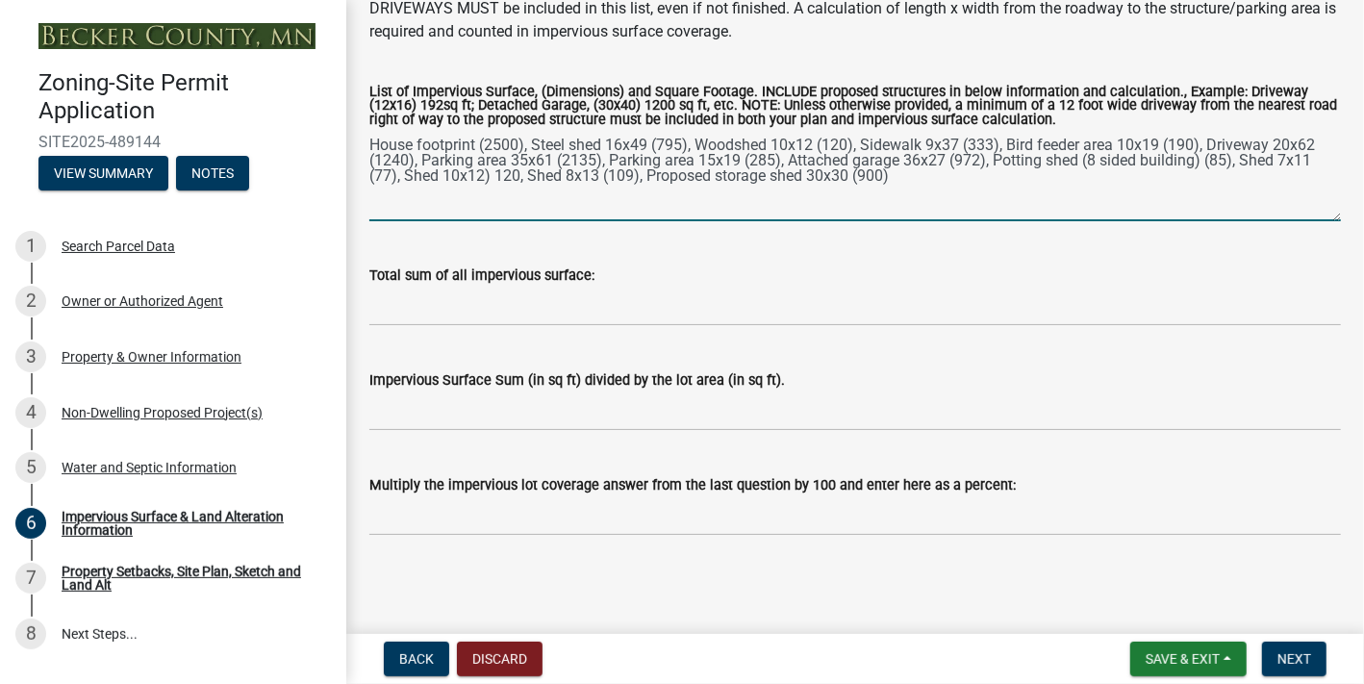
click at [1040, 221] on textarea "House footprint (2500), Steel shed 16x49 (795), Woodshed 10x12 (120), Sidewalk …" at bounding box center [855, 176] width 972 height 90
click at [1041, 221] on textarea "House footprint (2500), Steel shed 16x49 (795), Woodshed 10x12 (120), Sidewalk …" at bounding box center [855, 176] width 972 height 90
click at [724, 221] on textarea "House footprint (2500), Steel shed 16x49 (795), Woodshed 10x12 (120), Sidewalk …" at bounding box center [855, 176] width 972 height 90
click at [742, 221] on textarea "House footprint (2500), Steel shed 16x49 (795), Woodshed 10x12 (120), Sidewalk …" at bounding box center [855, 176] width 972 height 90
click at [790, 221] on textarea "House footprint (2500), Steel shed 16x49 (795), Woodshed 10x12 (120), Sidewalk …" at bounding box center [855, 176] width 972 height 90
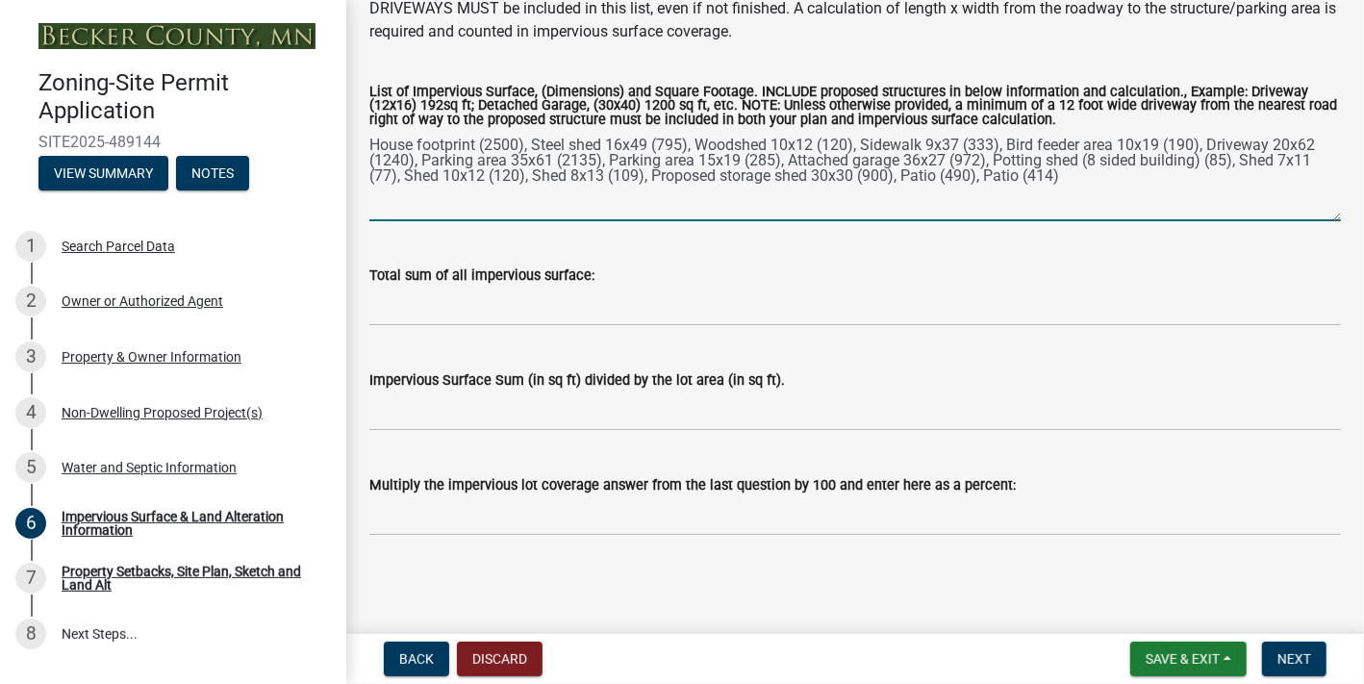
type textarea "House footprint (2500), Steel shed 16x49 (795), Woodshed 10x12 (120), Sidewalk …"
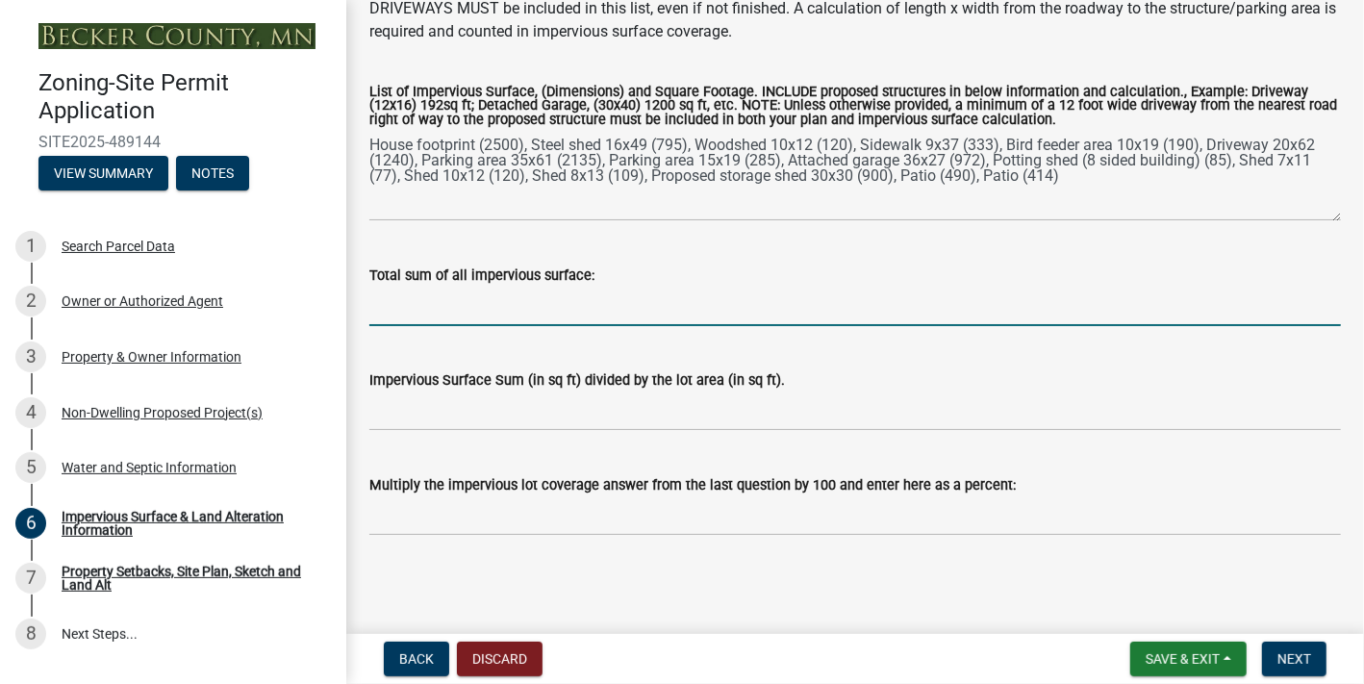
click at [551, 326] on input "Total sum of all impervious surface:" at bounding box center [855, 306] width 972 height 39
click at [561, 326] on input "10765/252648=" at bounding box center [855, 306] width 972 height 39
click at [611, 326] on input "10765/252648=" at bounding box center [855, 306] width 972 height 39
type input "10765/252648=.043"
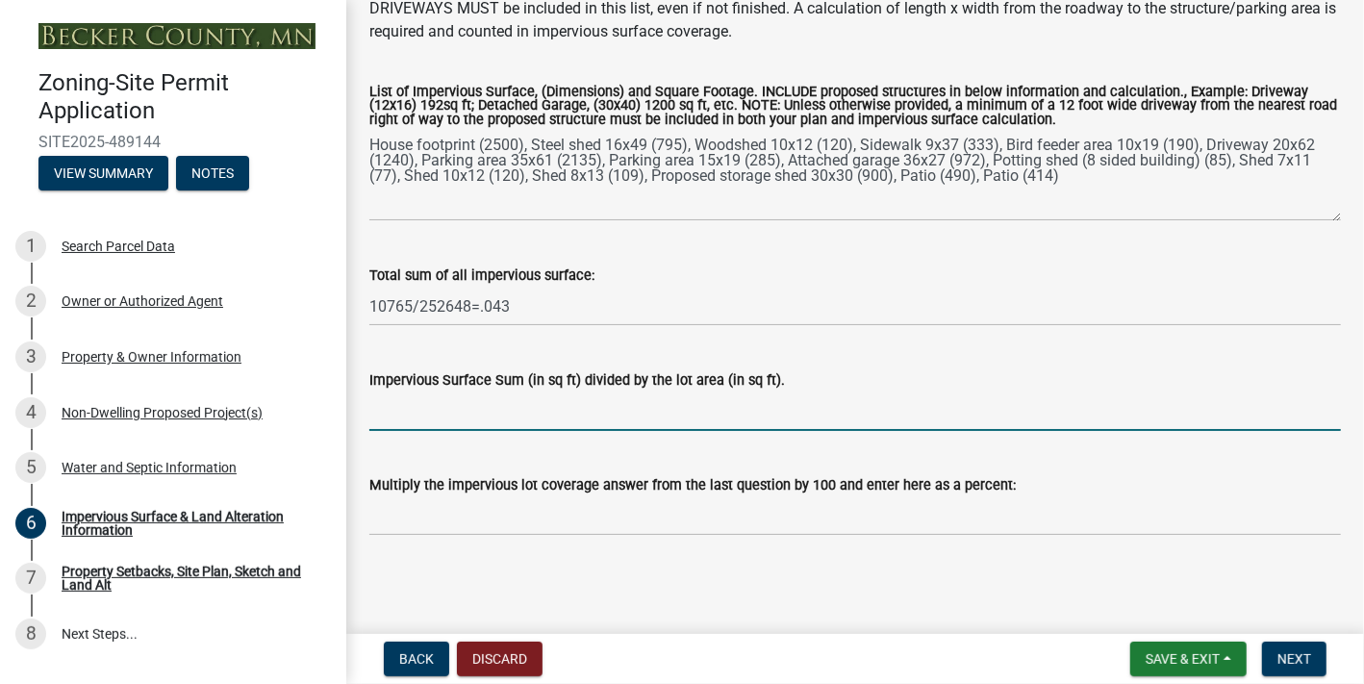
click at [535, 431] on input "Impervious Surface Sum (in sq ft) divided by the lot area (in sq ft)." at bounding box center [855, 411] width 972 height 39
type input "10765/252648=.043"
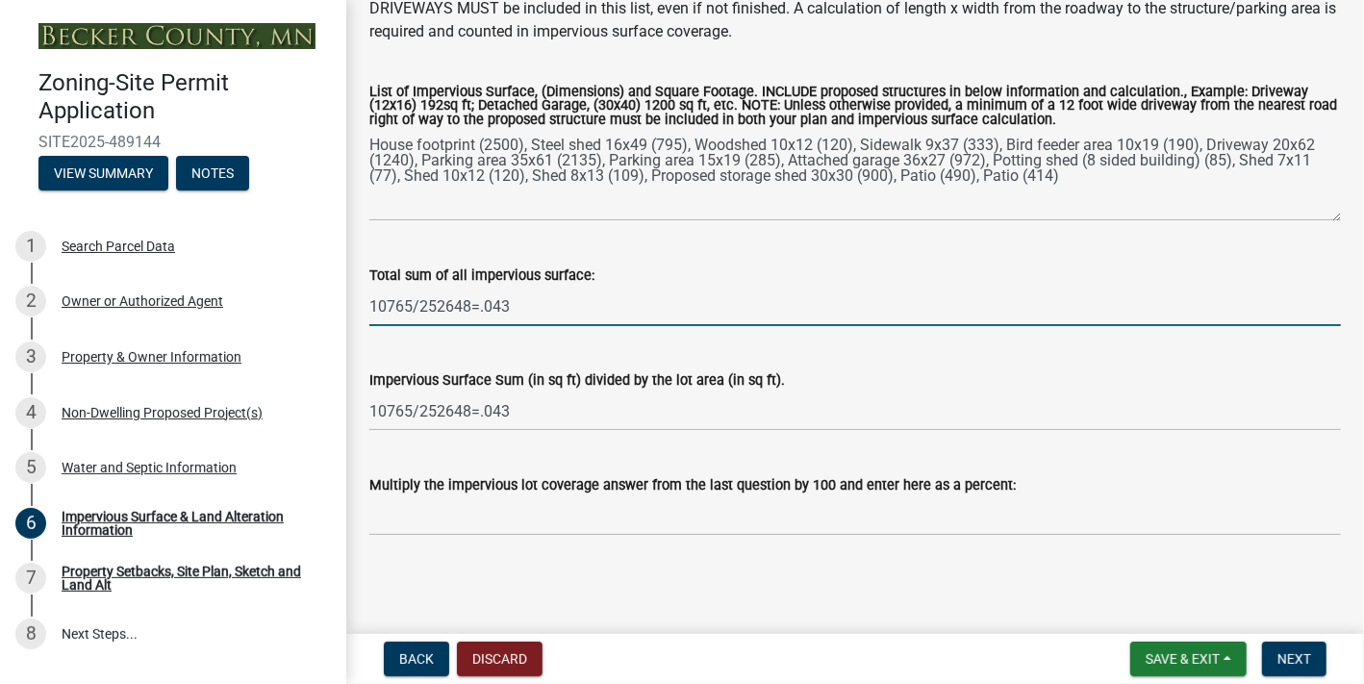
click at [557, 292] on input "10765/252648=.043" at bounding box center [855, 306] width 972 height 39
type input "10765"
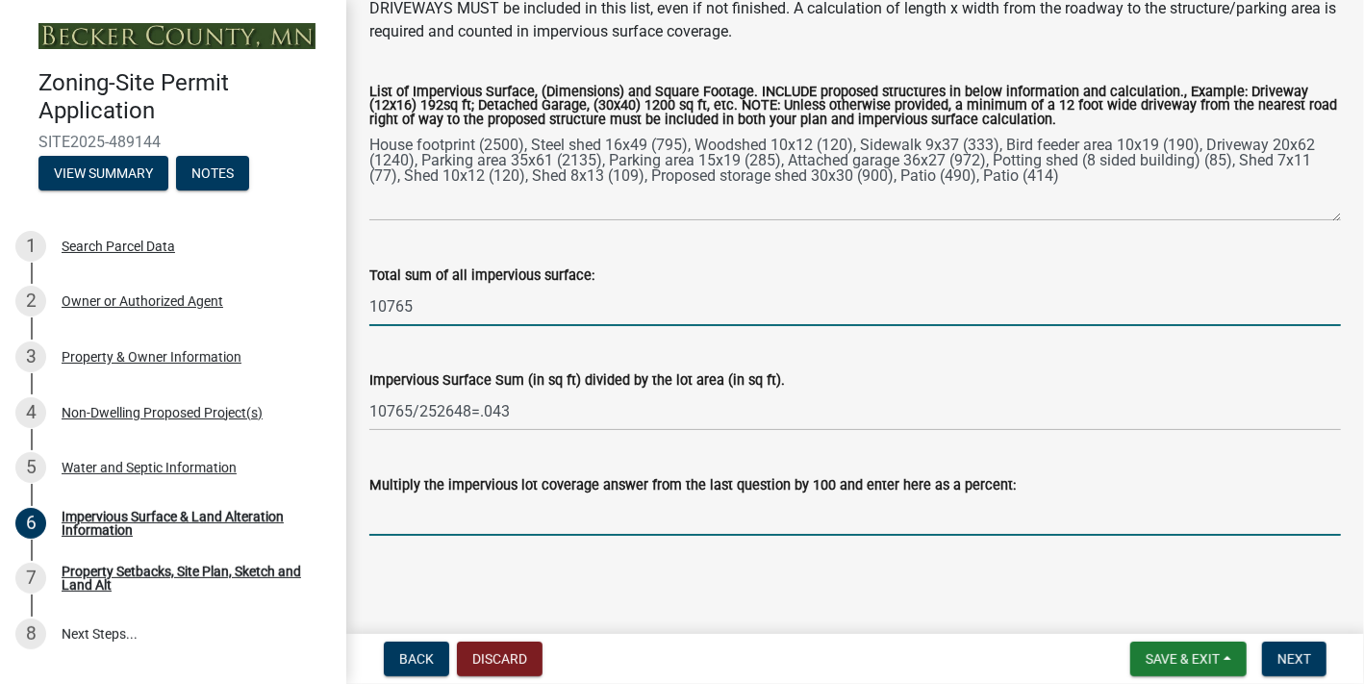
click at [525, 536] on input "Multiply the impervious lot coverage answer from the last question by 100 and e…" at bounding box center [855, 515] width 972 height 39
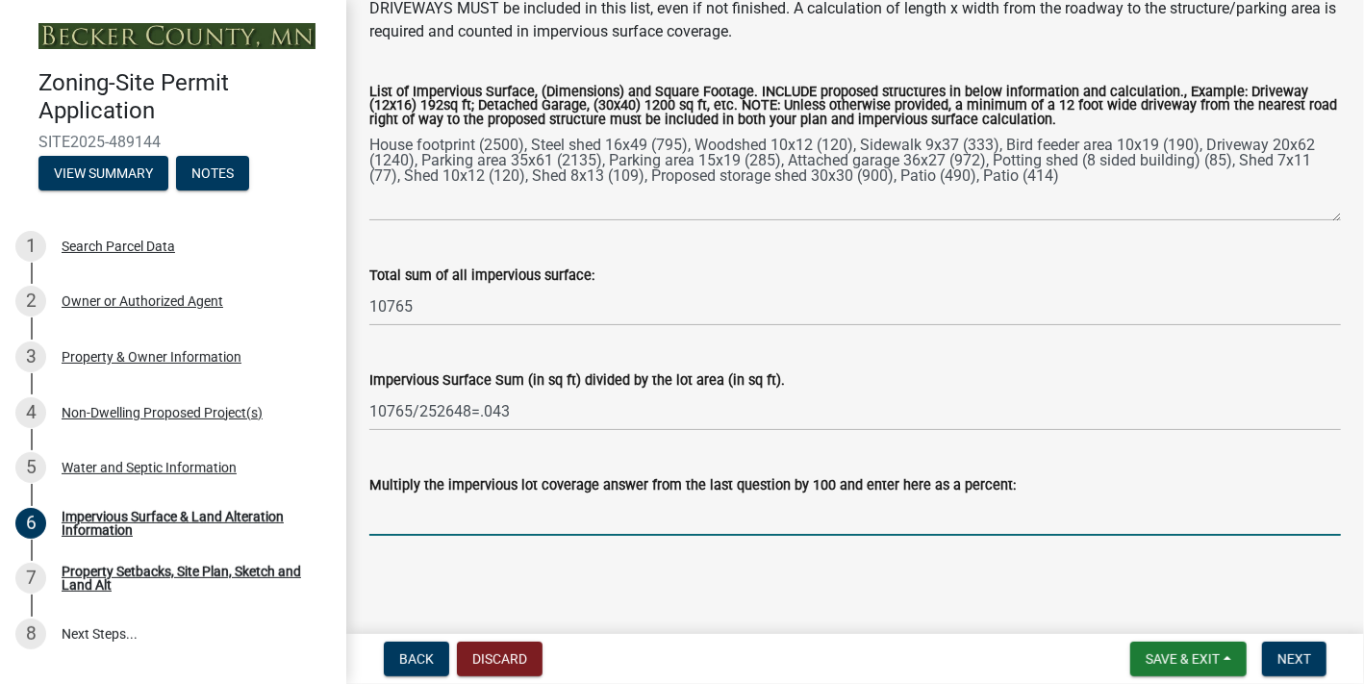
click at [970, 392] on div "Impervious Surface Sum (in sq ft) divided by the lot area (in sq ft)." at bounding box center [855, 379] width 972 height 23
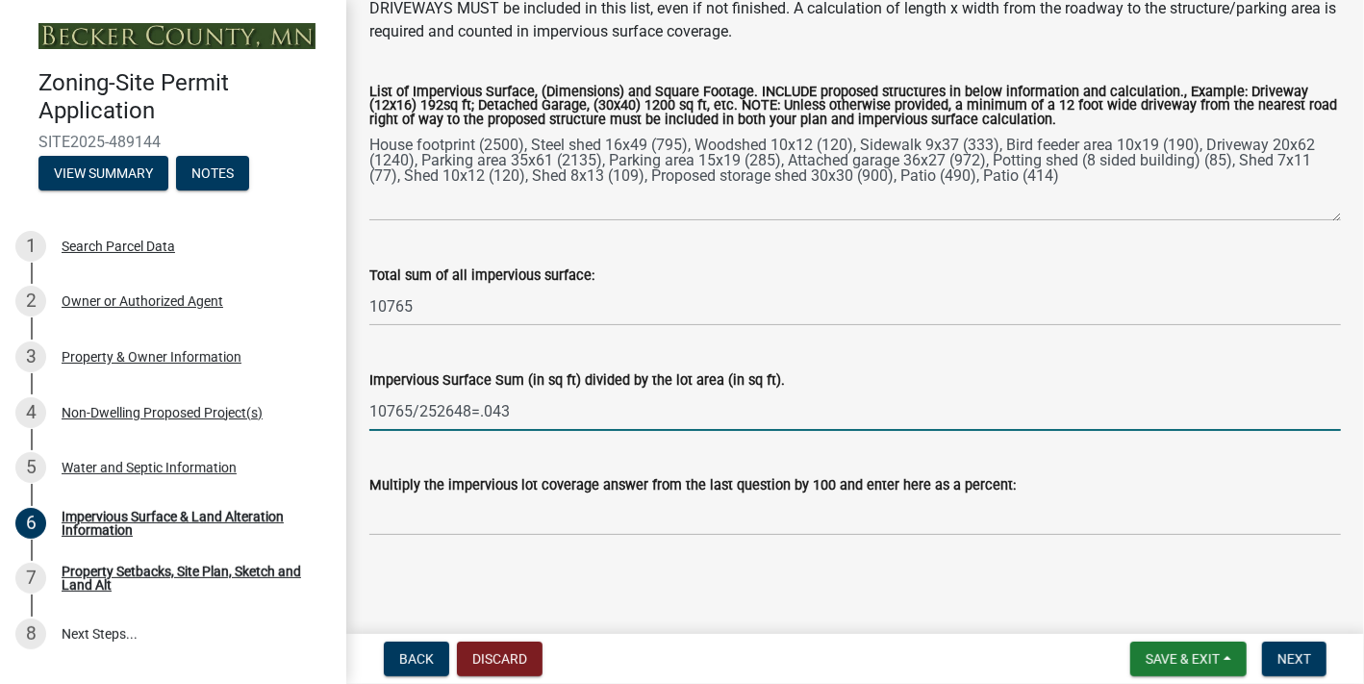
click at [655, 414] on input "10765/252648=.043" at bounding box center [855, 411] width 972 height 39
type input "10765/252648=.0426"
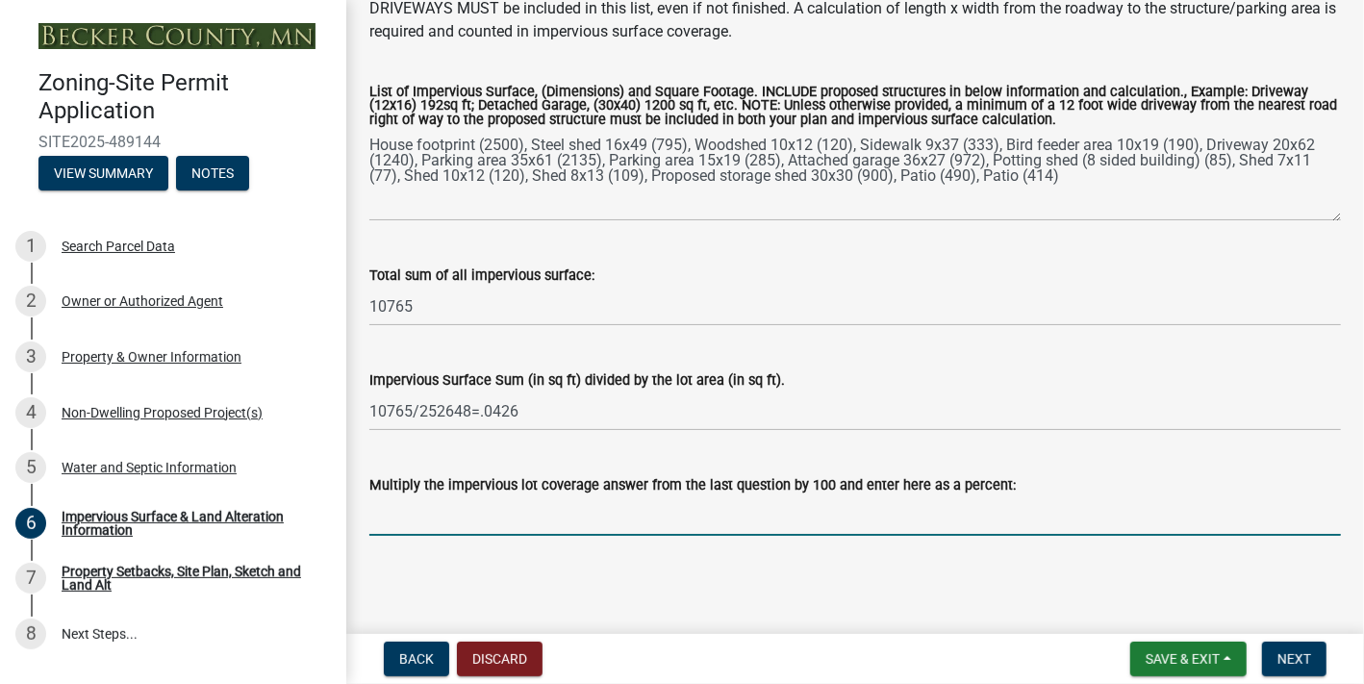
click at [678, 536] on input "Multiply the impervious lot coverage answer from the last question by 100 and e…" at bounding box center [855, 515] width 972 height 39
type input "4.26%"
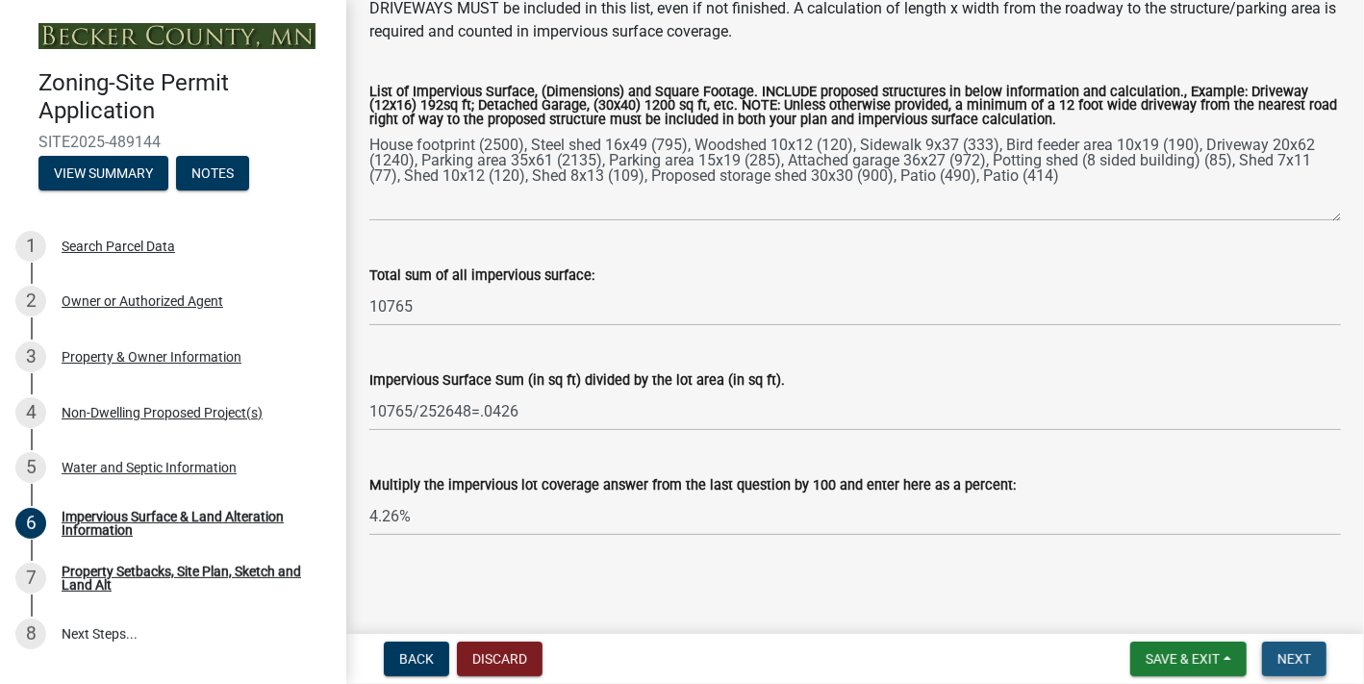
click at [1278, 655] on span "Next" at bounding box center [1295, 658] width 34 height 15
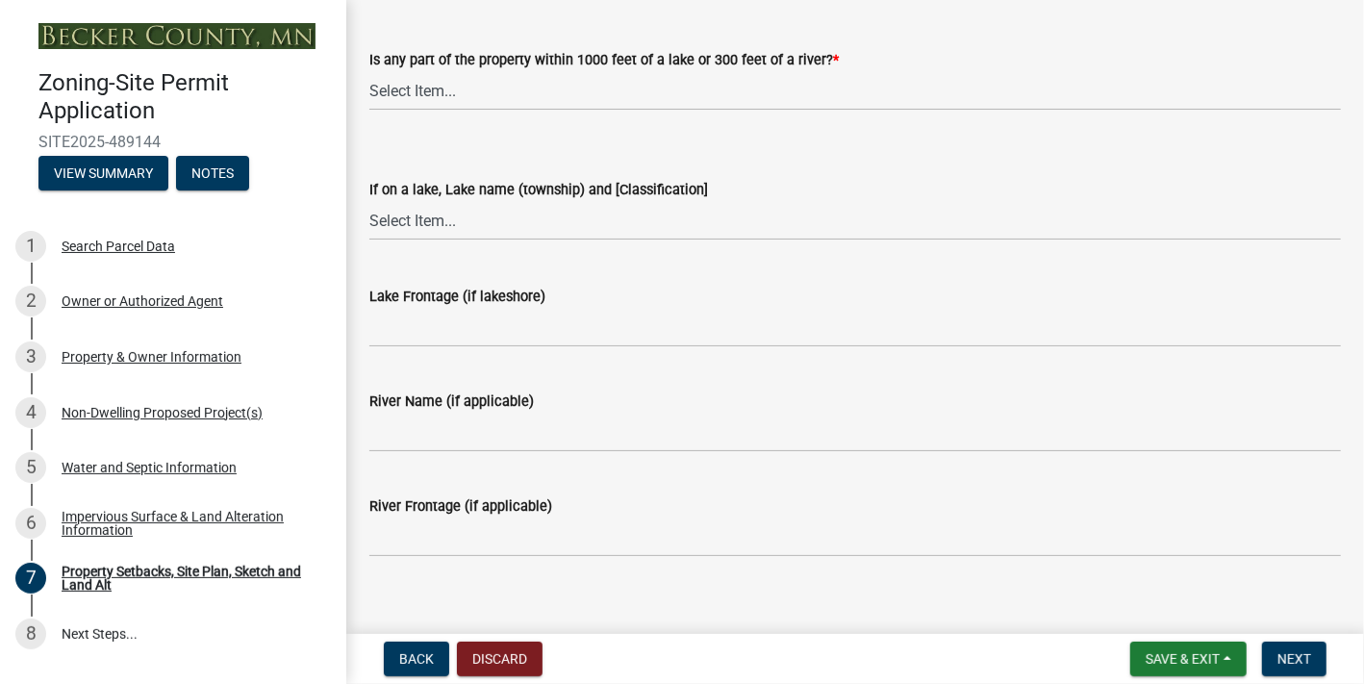
scroll to position [1732, 0]
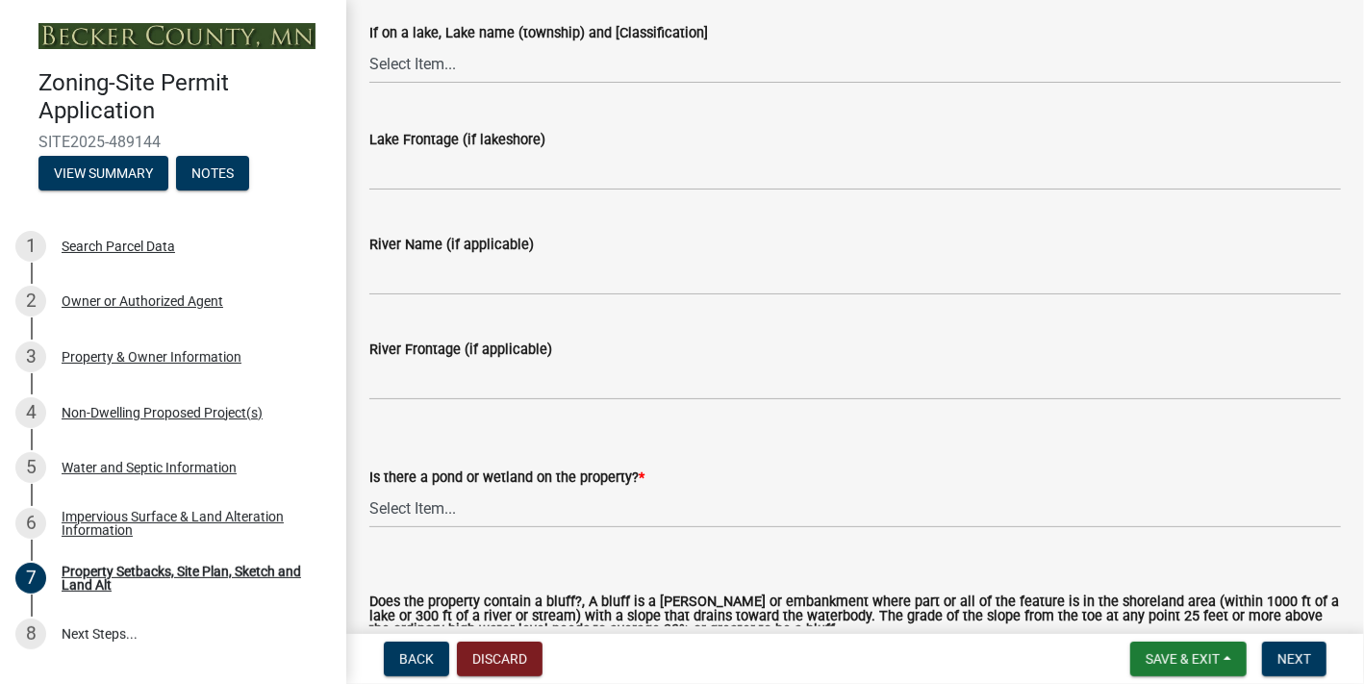
select select "d89fbfa0-1150-4954-b91c-9d482c9530a3"
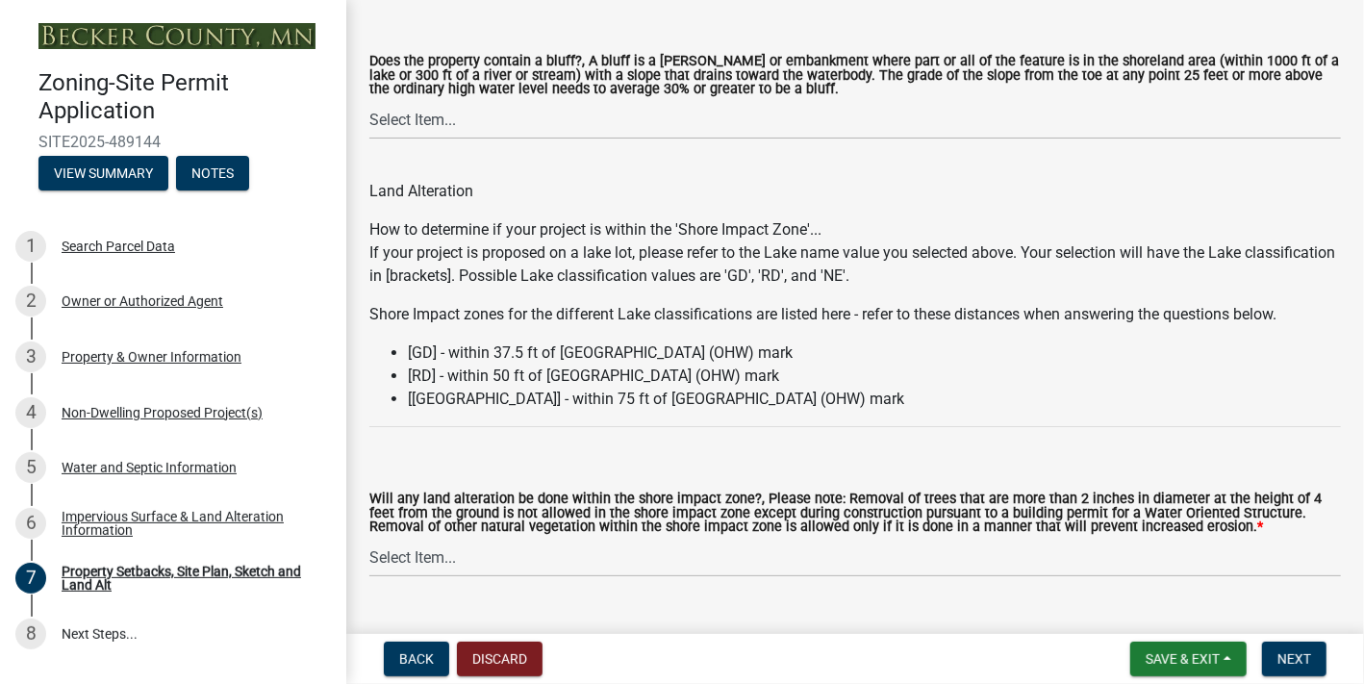
scroll to position [2309, 0]
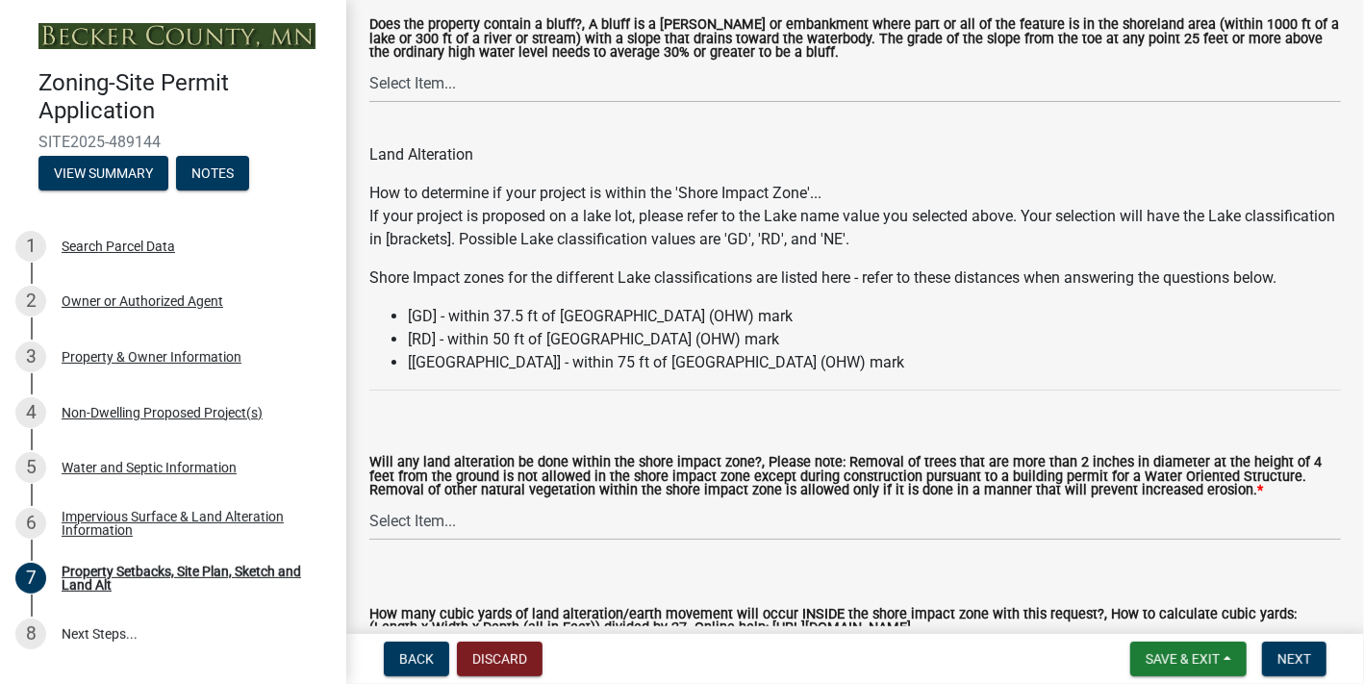
select select "b56a4575-9846-47cf-8067-c59a4853da22"
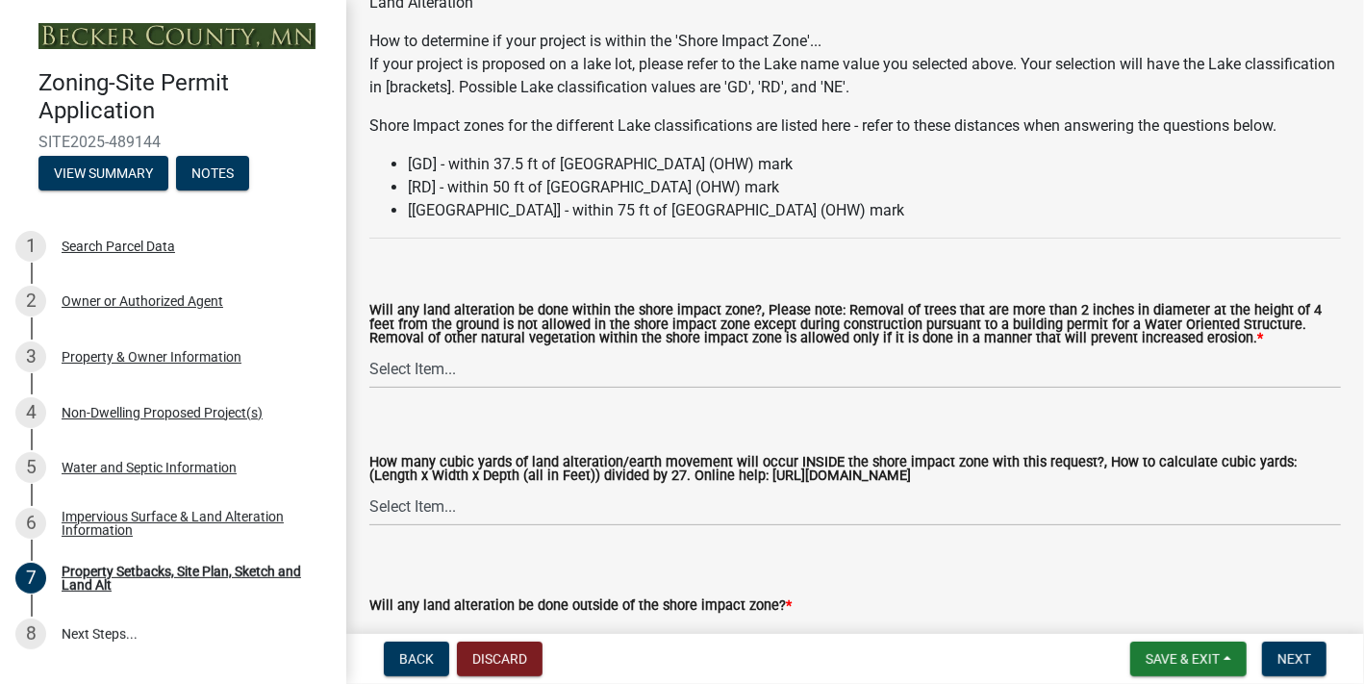
scroll to position [2501, 0]
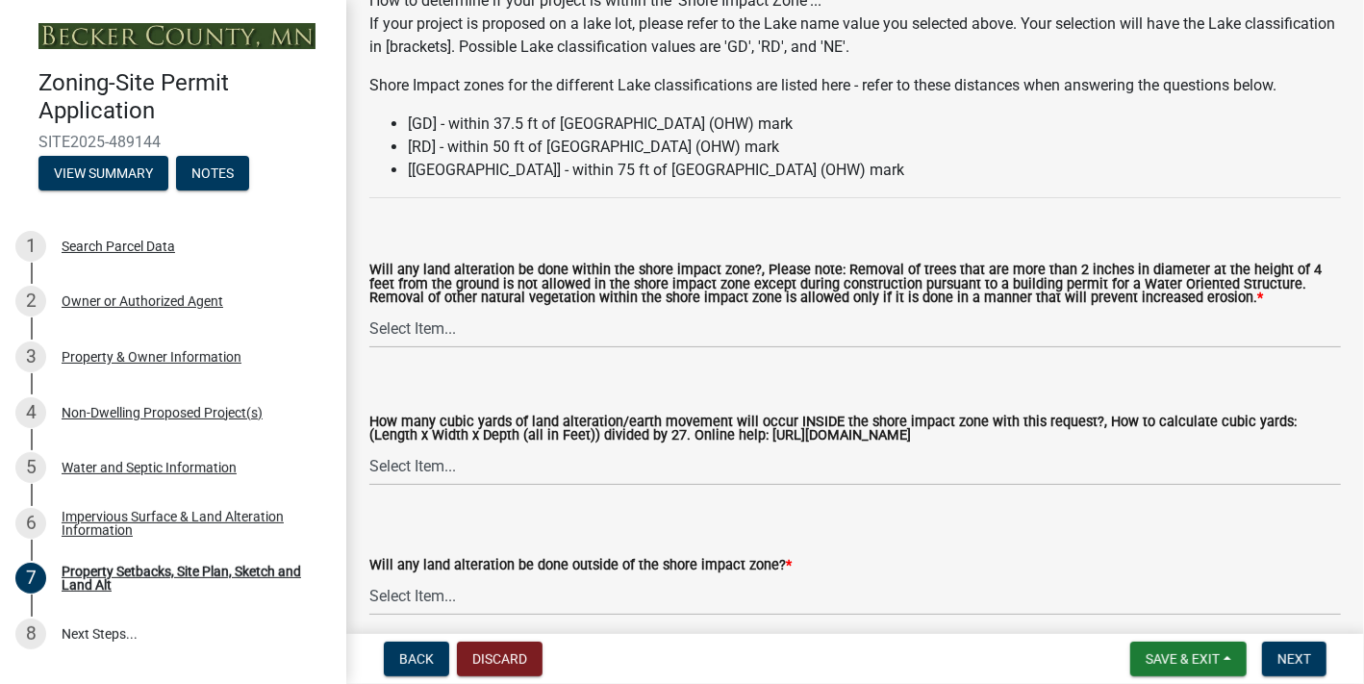
select select "12f785fb-c378-4b18-841c-21c73dc99083"
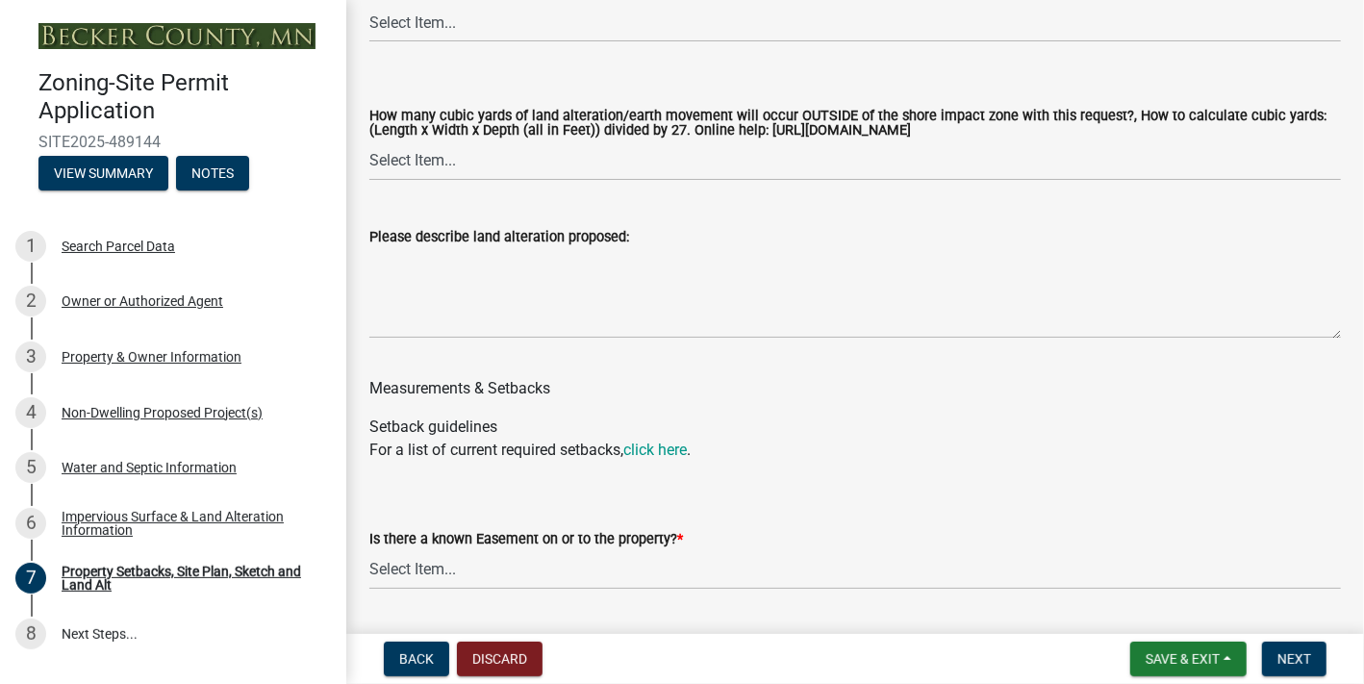
scroll to position [3079, 0]
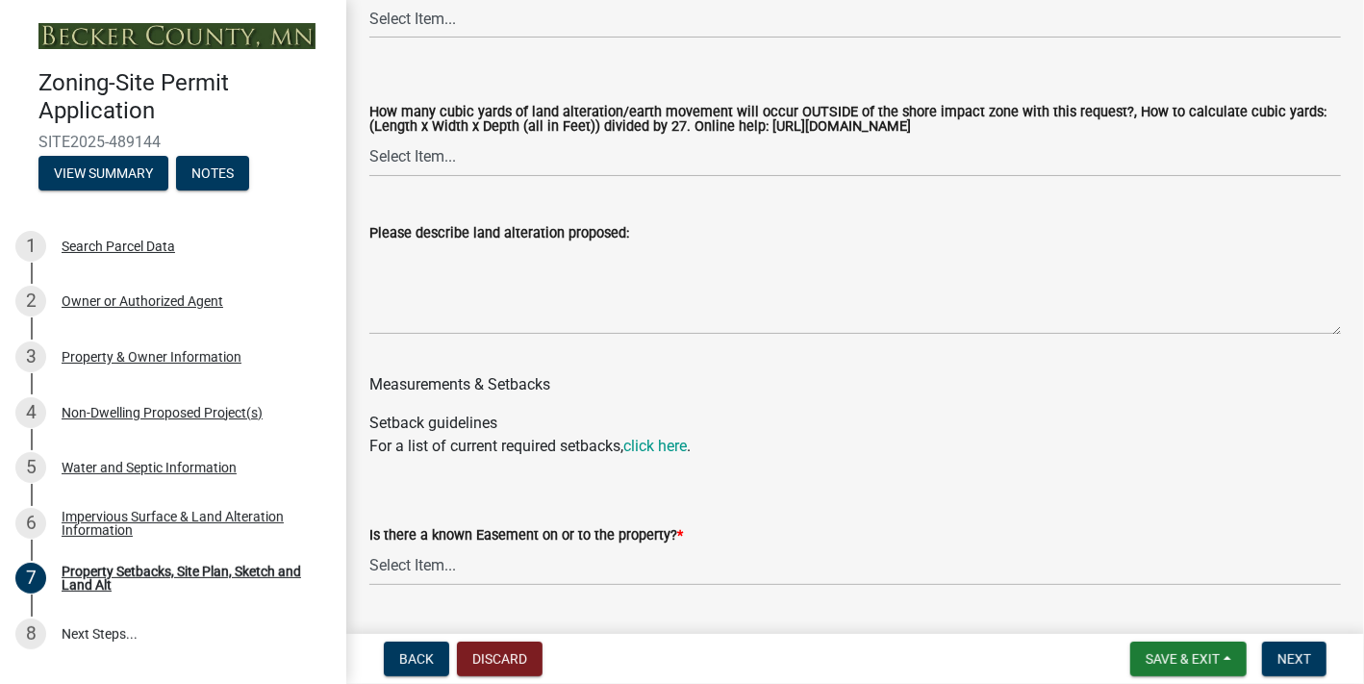
select select "12da6293-5841-4f5c-bd92-3658833964cd"
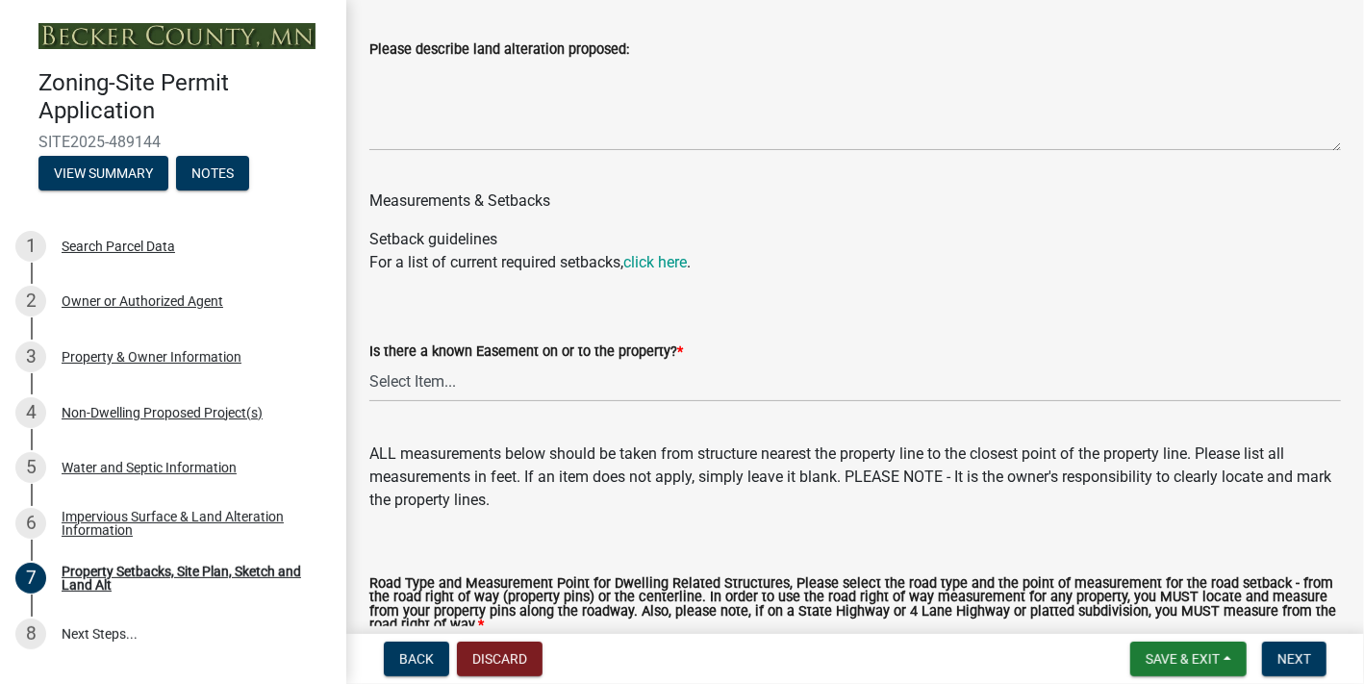
scroll to position [3271, 0]
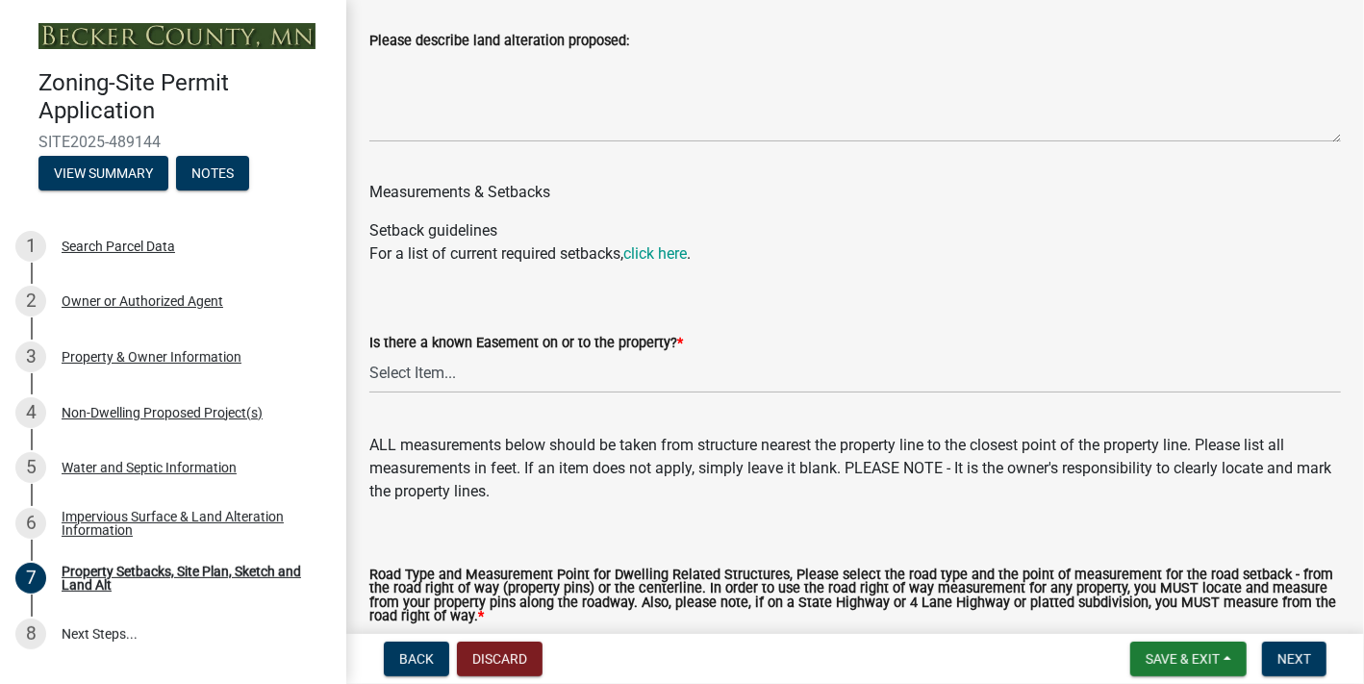
select select "27b2a8b4-abf6-463e-8c0c-7c5d2b4fe26f"
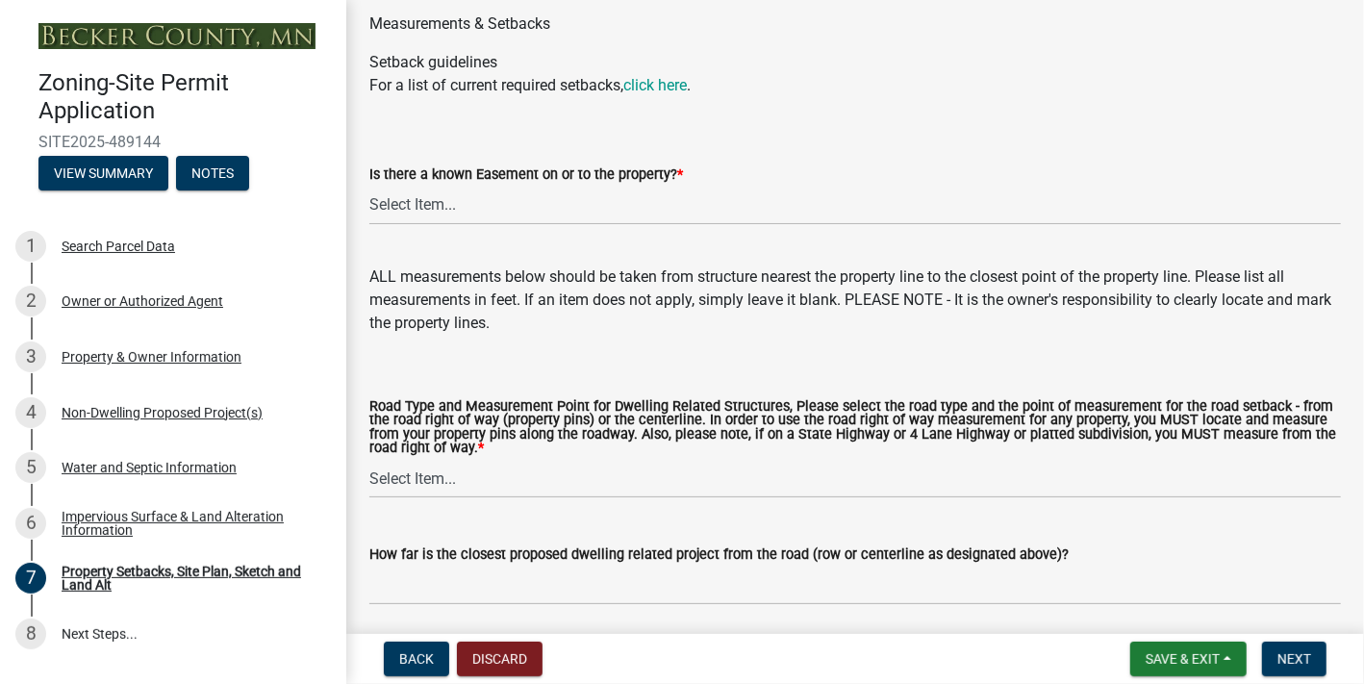
scroll to position [3464, 0]
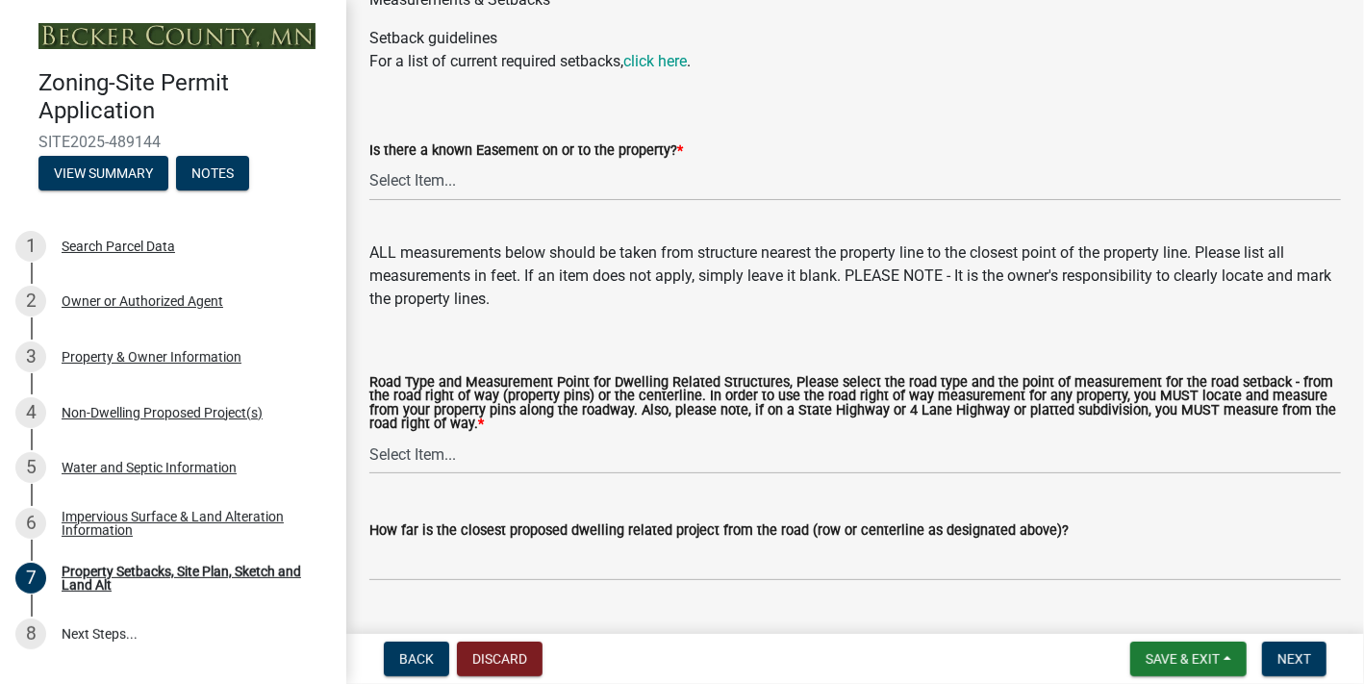
select select "5ad4ab64-b44e-481c-9000-9e5907aa74e1"
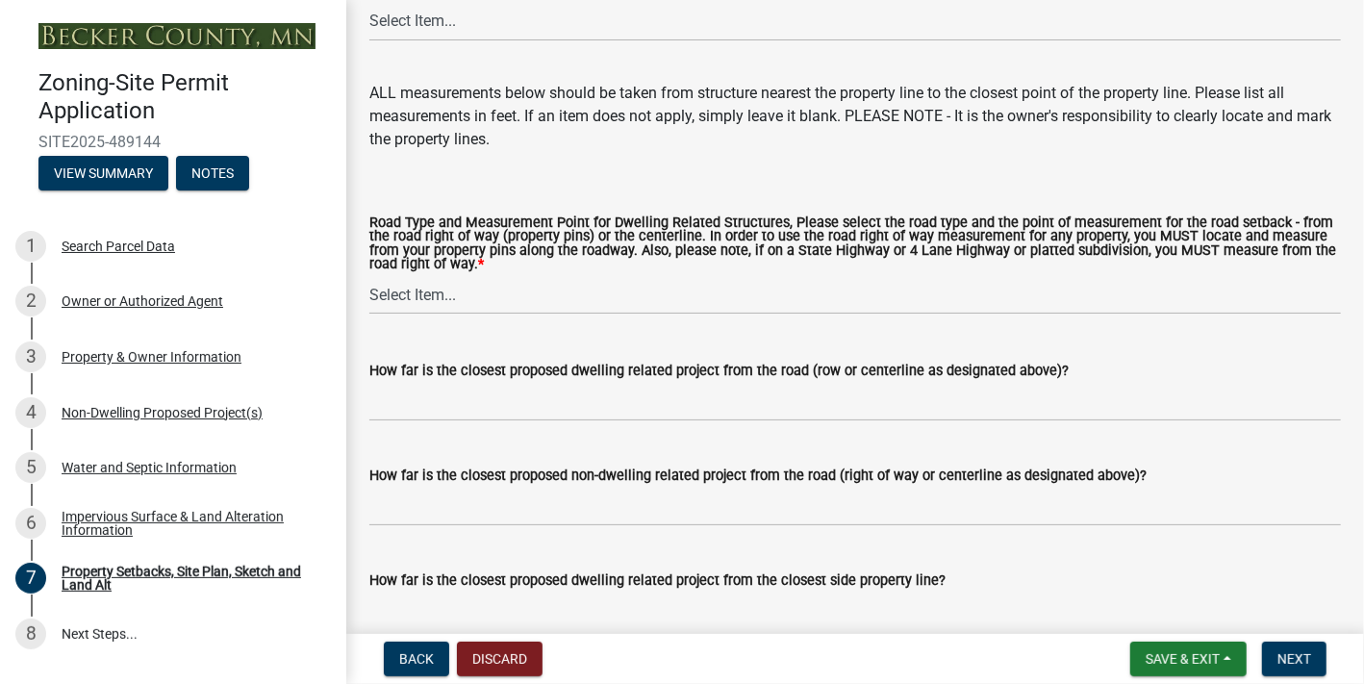
scroll to position [3656, 0]
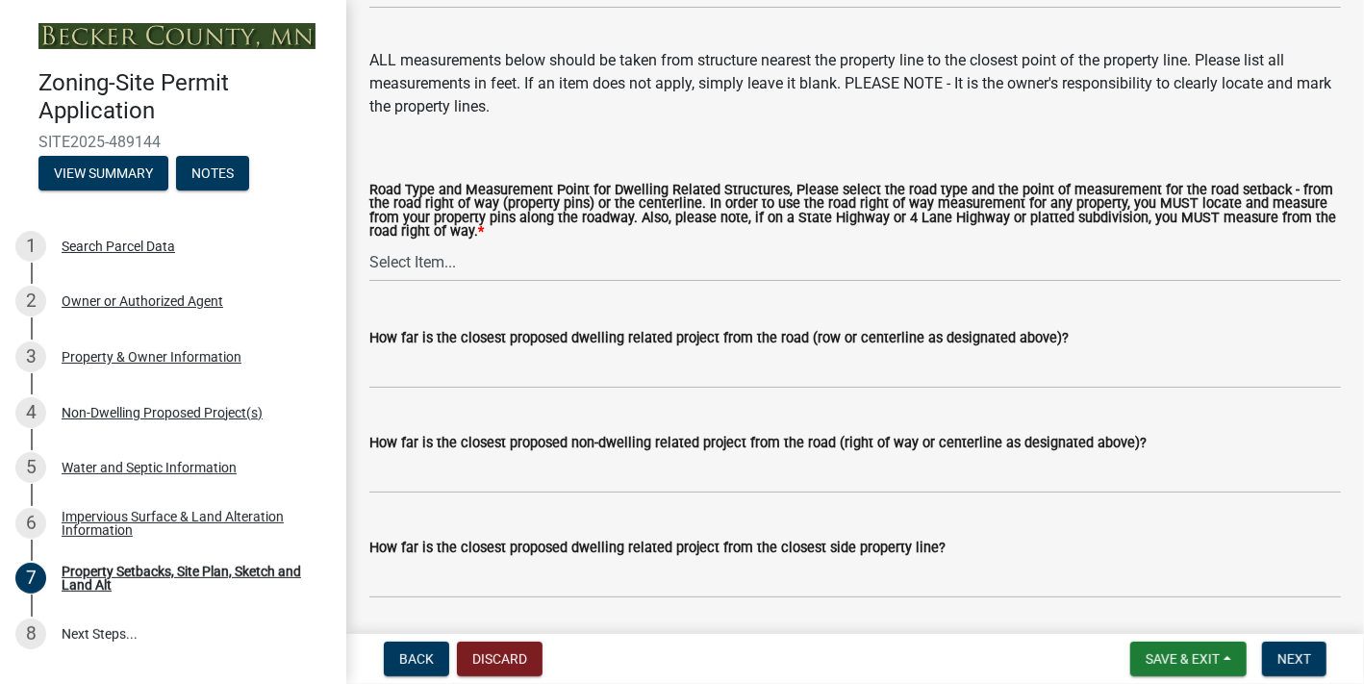
select select "a96800da-4e88-4c62-b1ff-2cd17f9e3346"
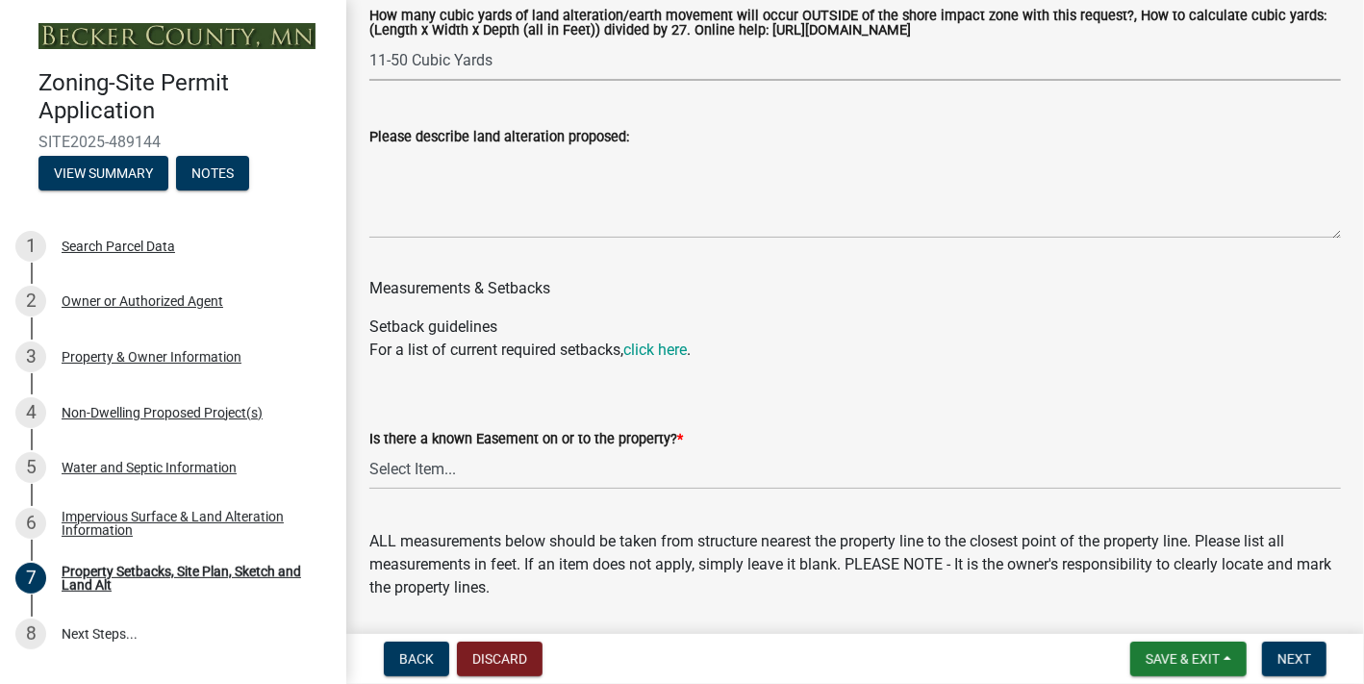
scroll to position [3079, 0]
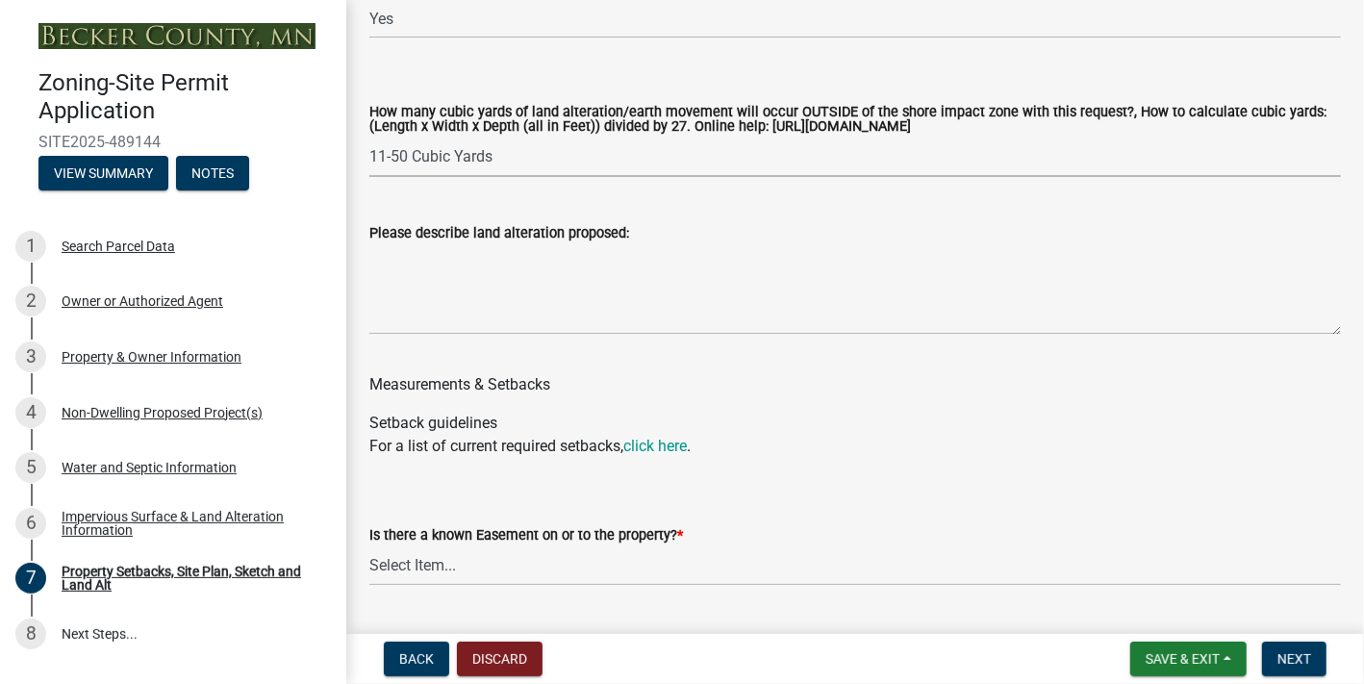
select select "12da6293-5841-4f5c-bd92-3658833964cd"
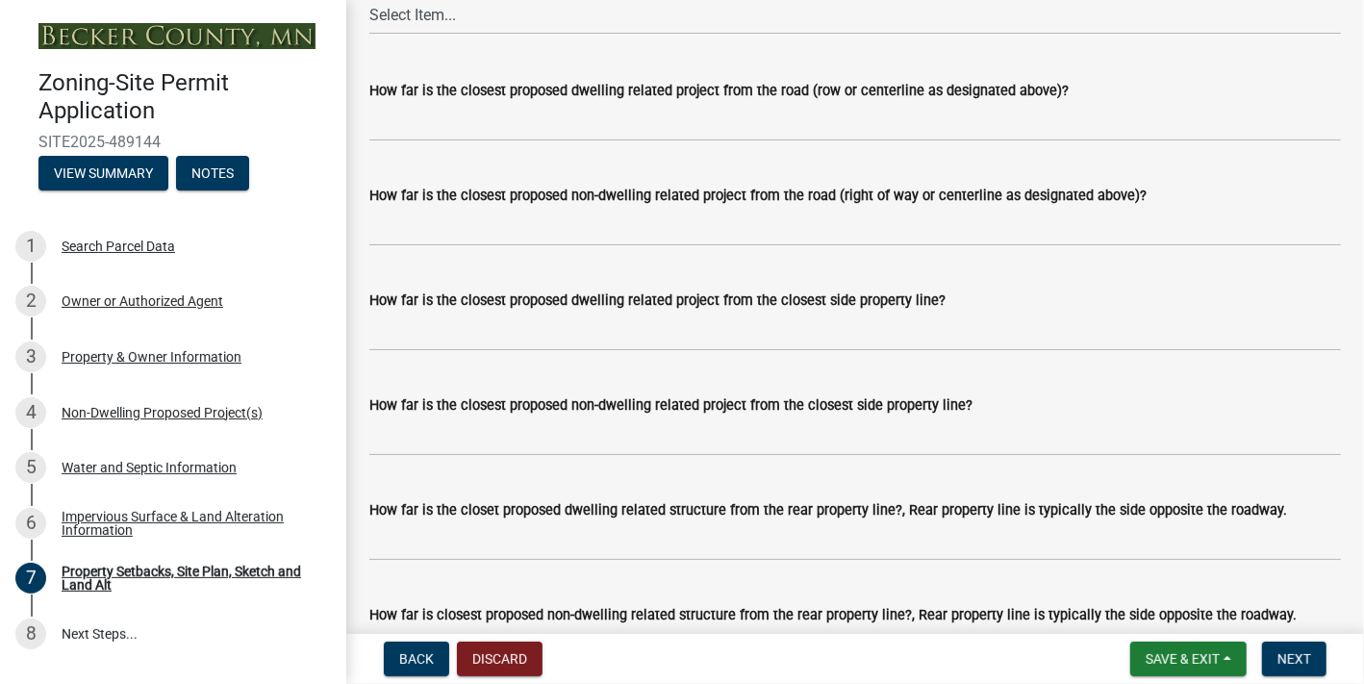
scroll to position [3945, 0]
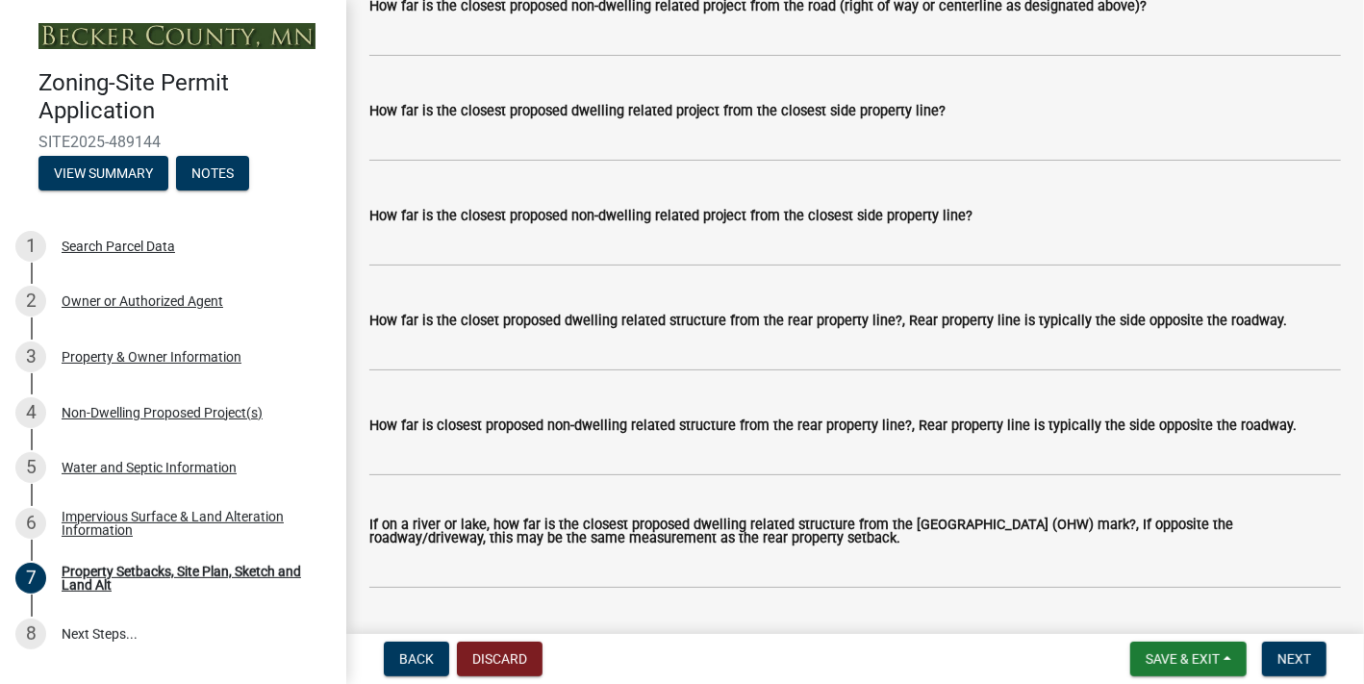
scroll to position [4137, 0]
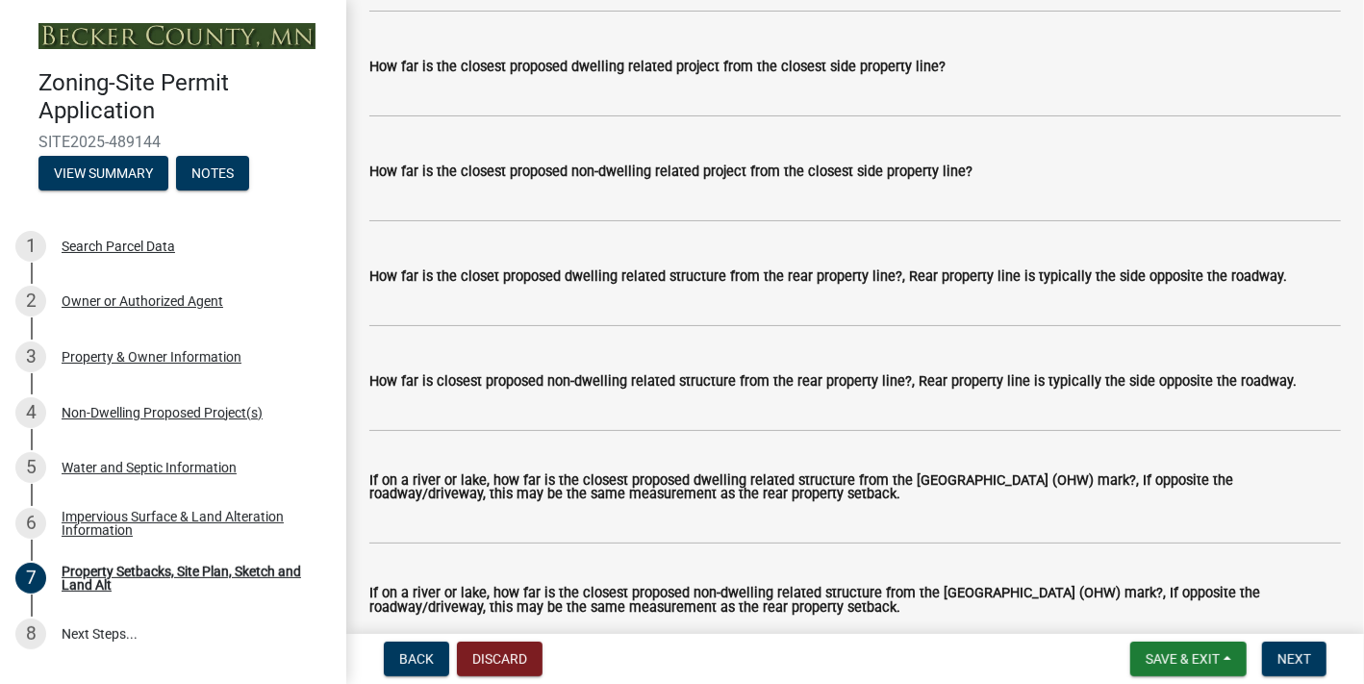
type textarea "Removal of soil to level the base of the shed and add class 5 prior to installa…"
select select "c8b8ea71-7088-4e87-a493-7bc88cc2835b"
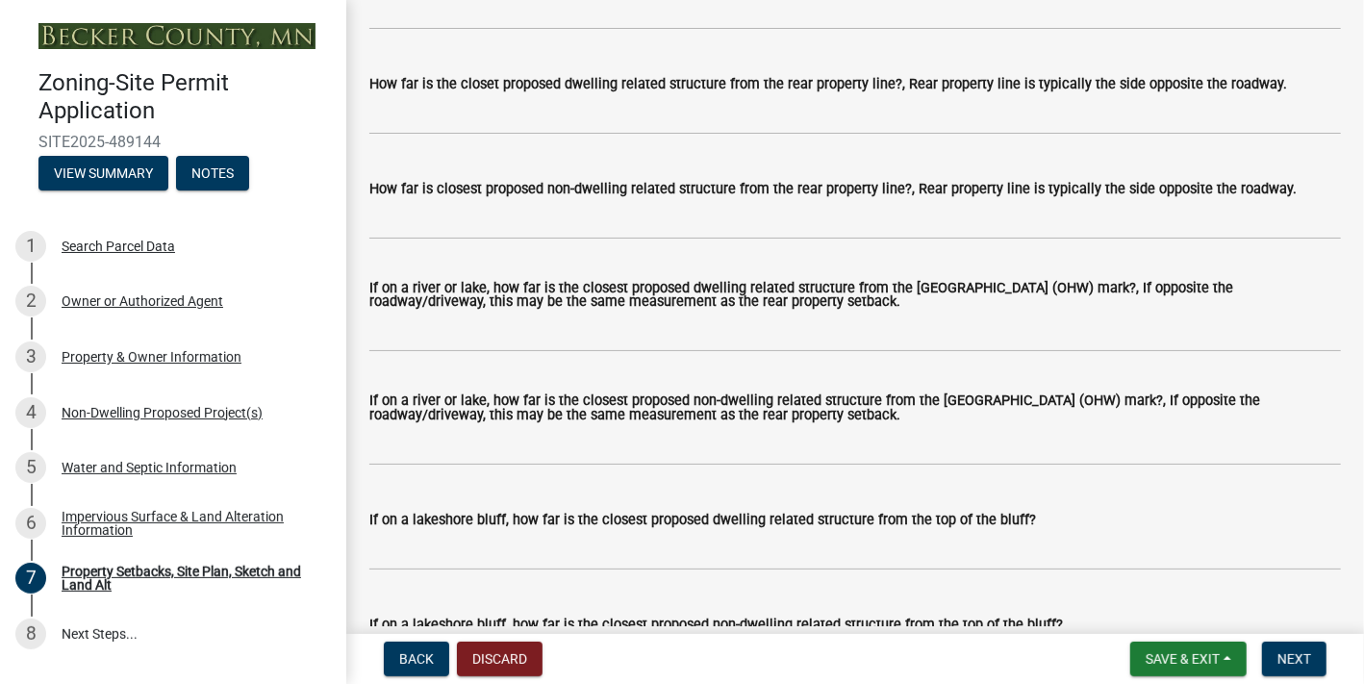
scroll to position [4426, 0]
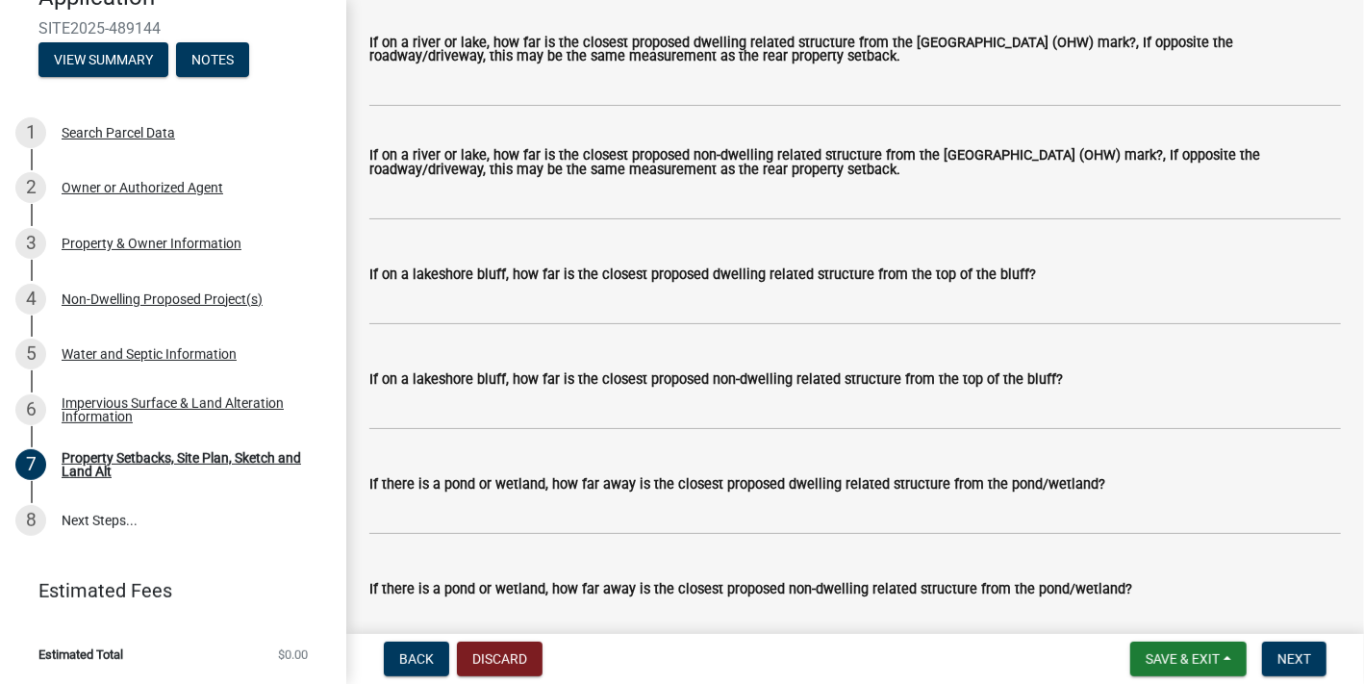
scroll to position [4618, 0]
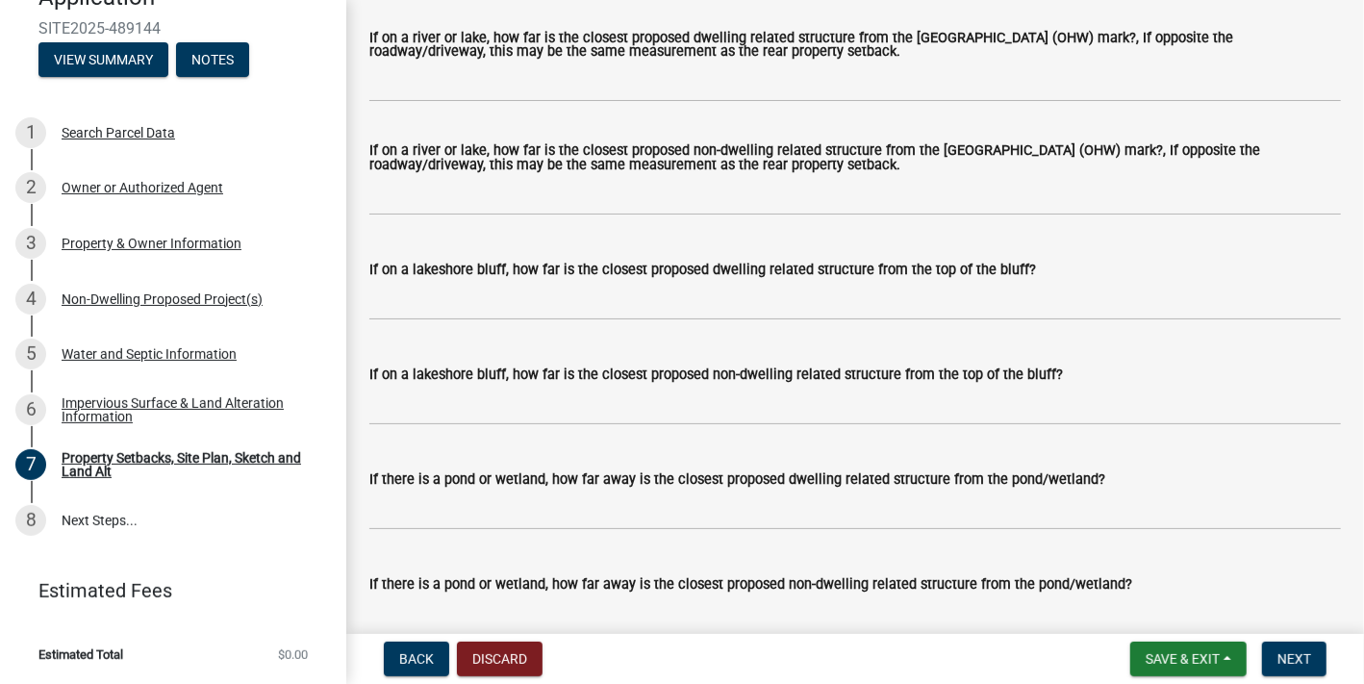
select select "1418c7e3-4054-4b00-84b5-d09b9560f30a"
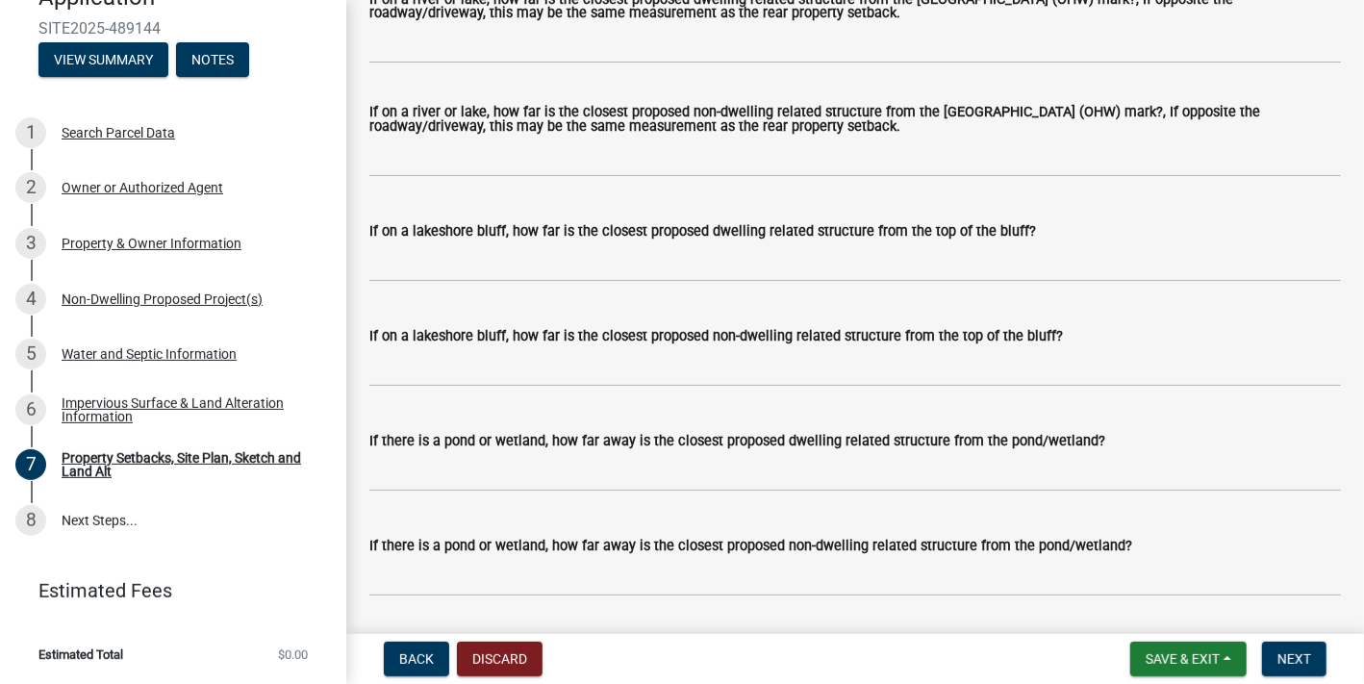
type input "2"
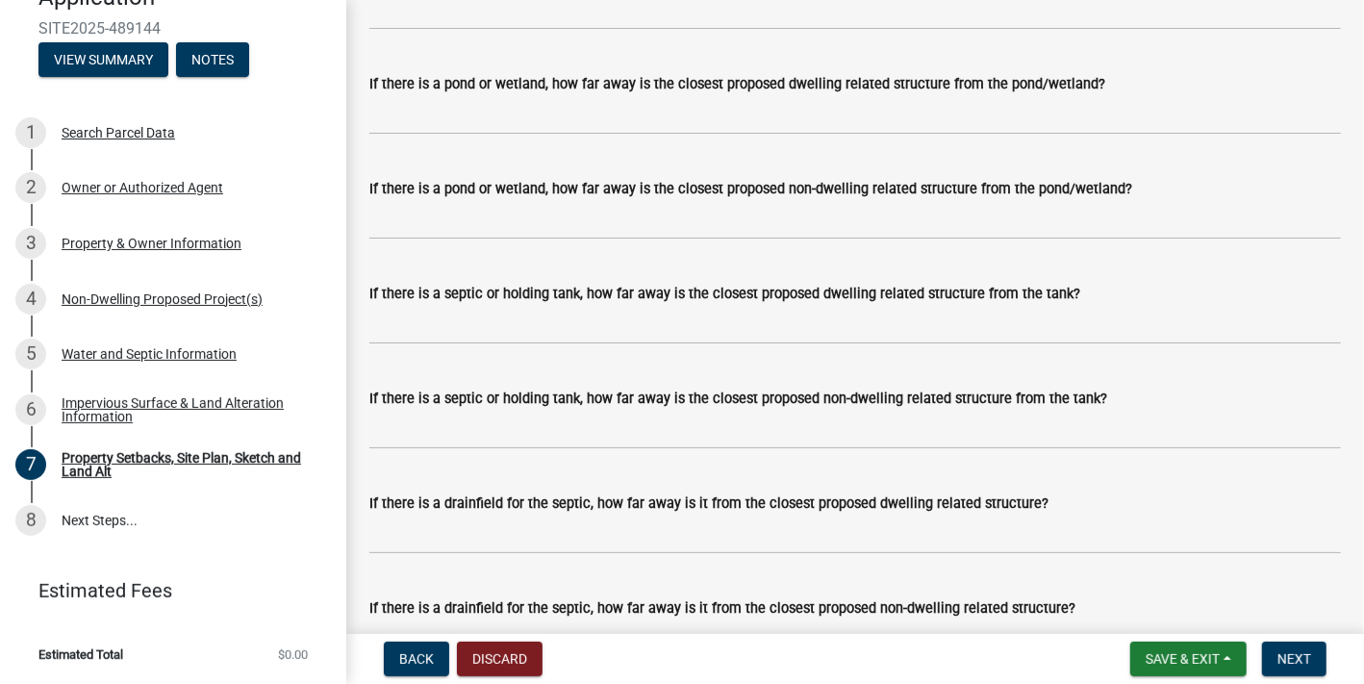
scroll to position [5003, 0]
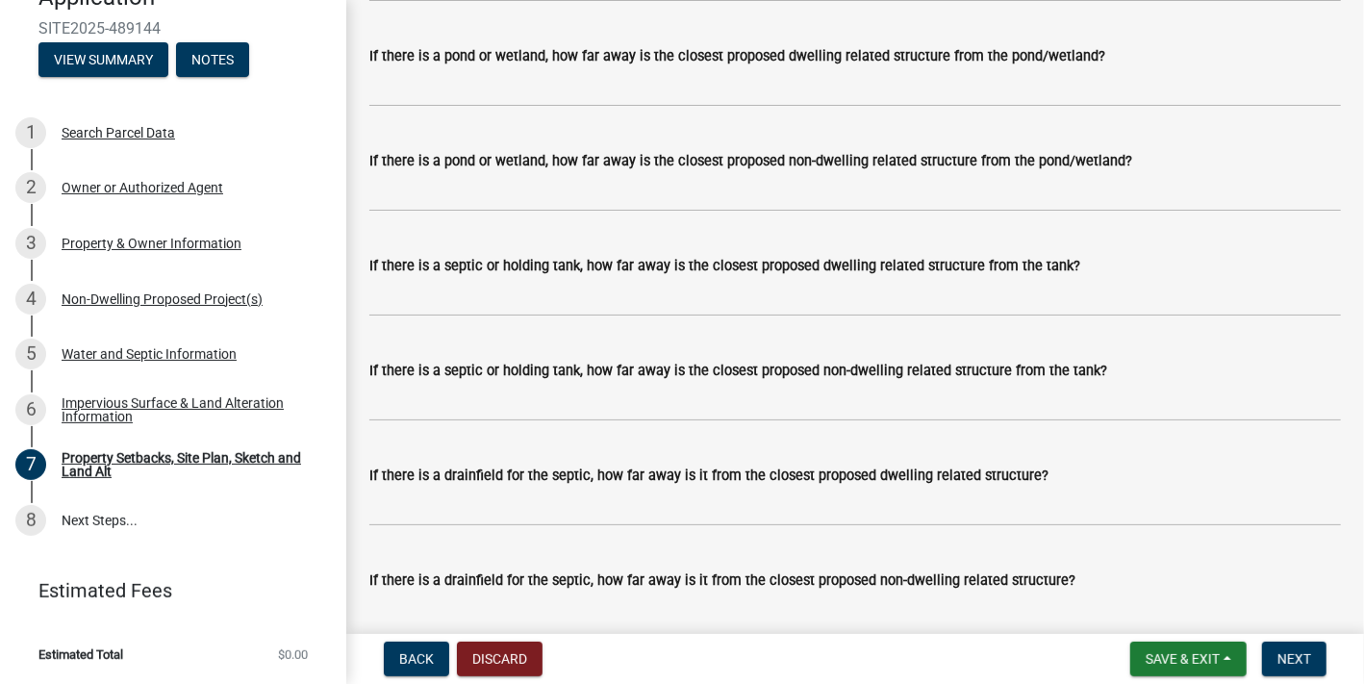
type input "95"
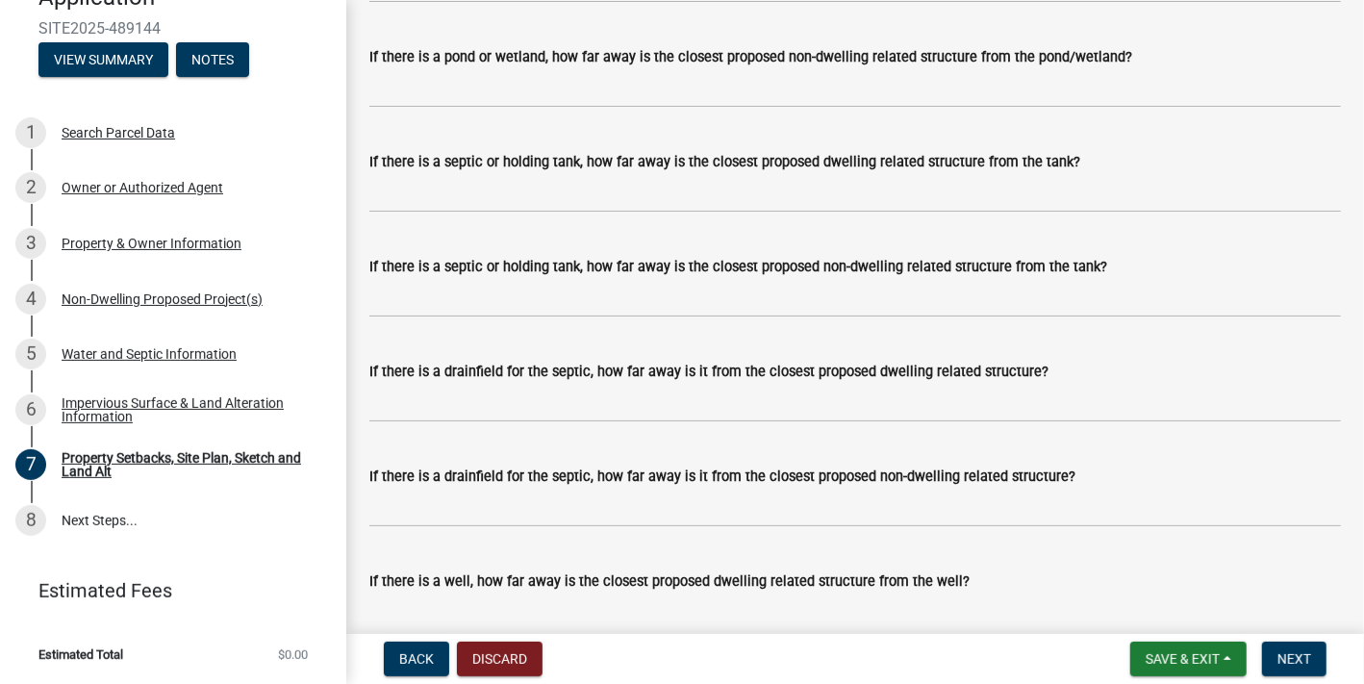
scroll to position [5195, 0]
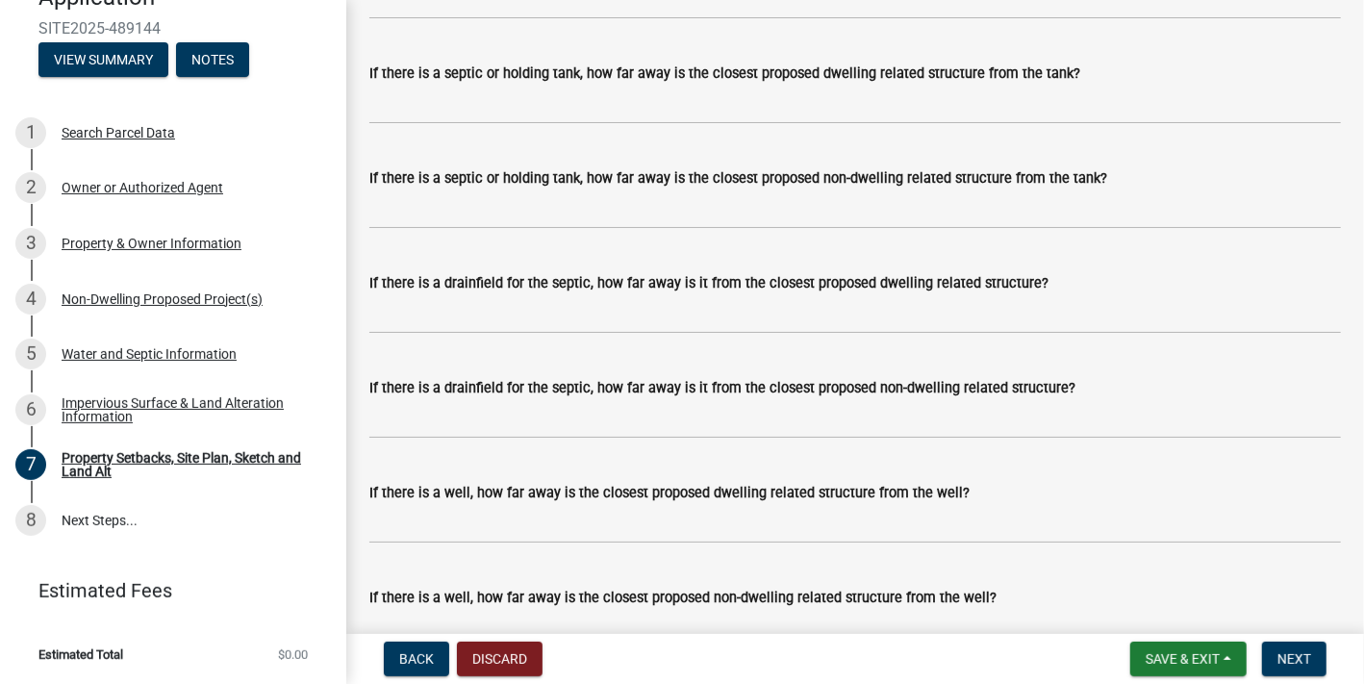
type input "23"
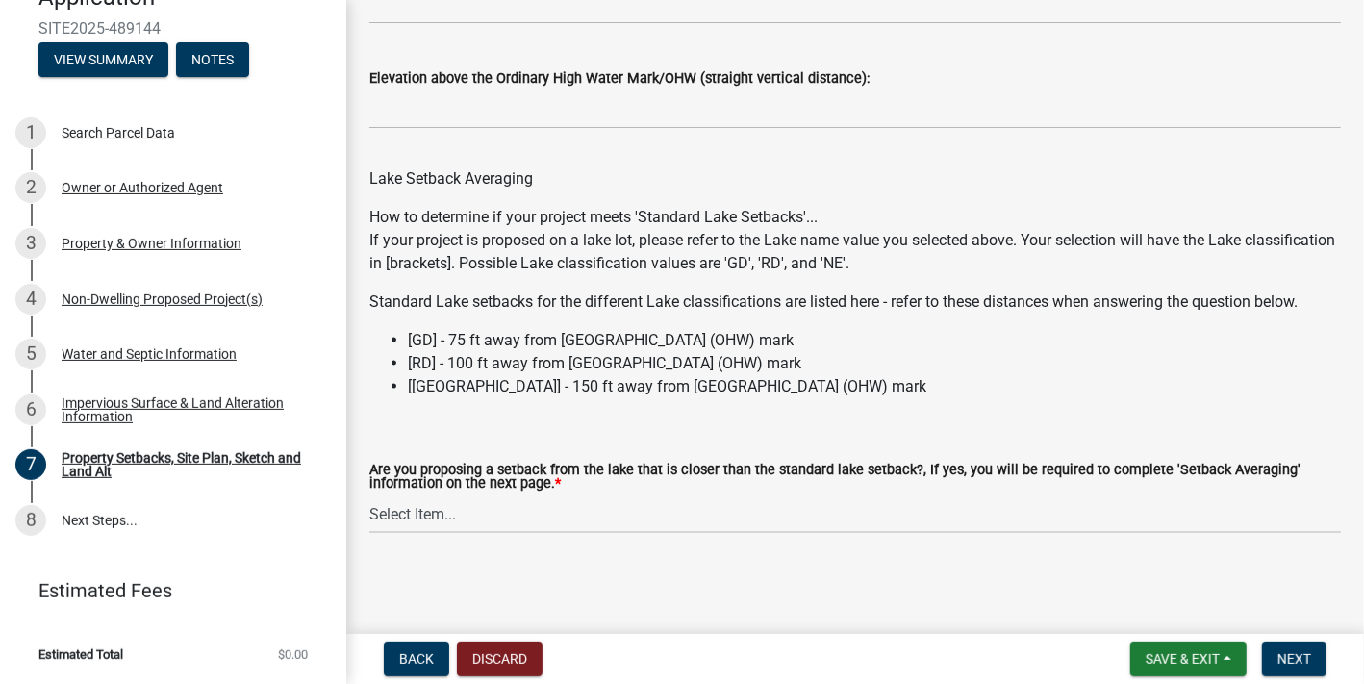
scroll to position [6486, 0]
type input "550"
type input "120"
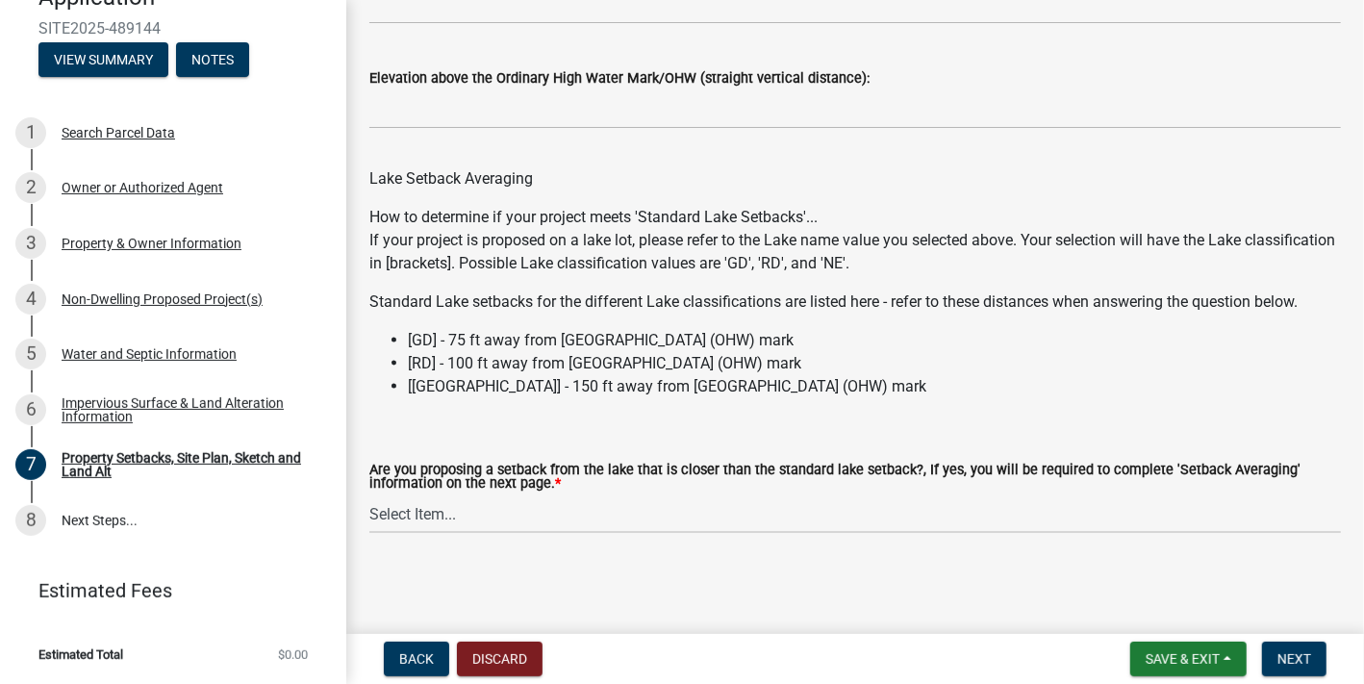
type input "1"
type input "170"
click at [562, 24] on input "If there is a well, how far away is the closest proposed non-dwelling related s…" at bounding box center [855, 4] width 972 height 39
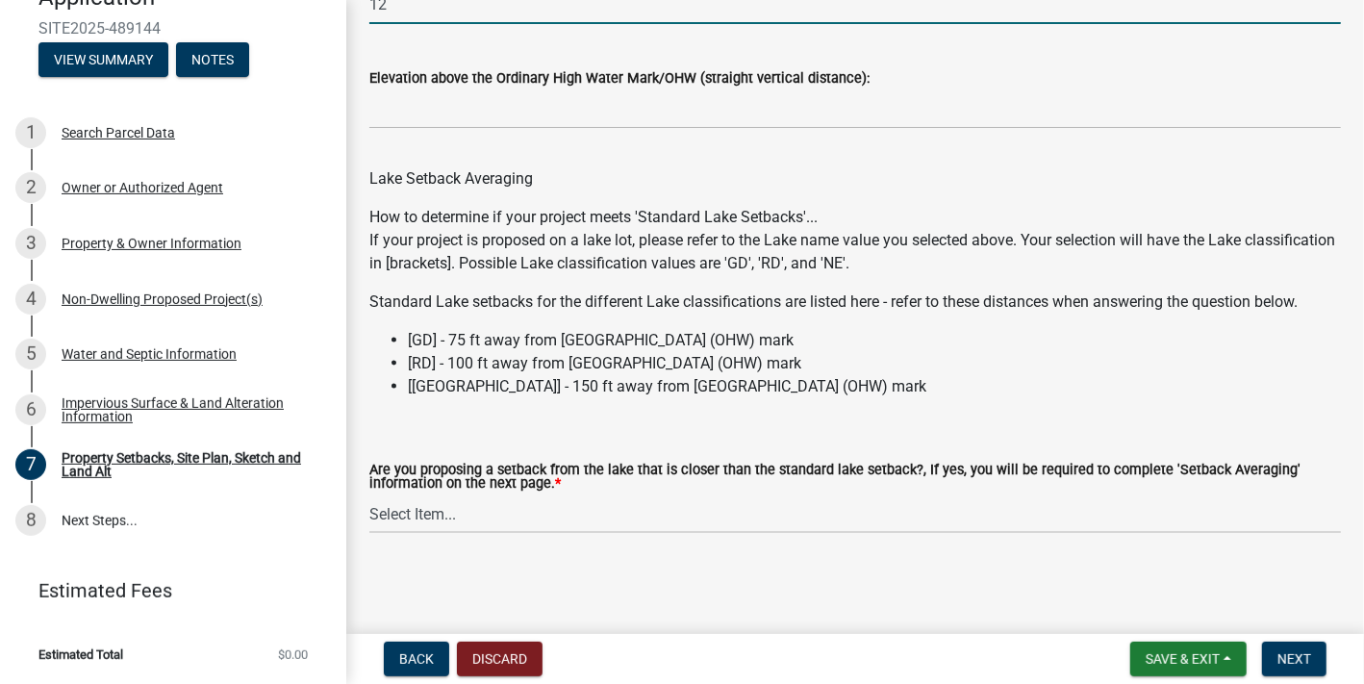
scroll to position [7482, 0]
type input "12"
click at [429, 499] on select "Select Item... Yes No N/A" at bounding box center [855, 514] width 972 height 39
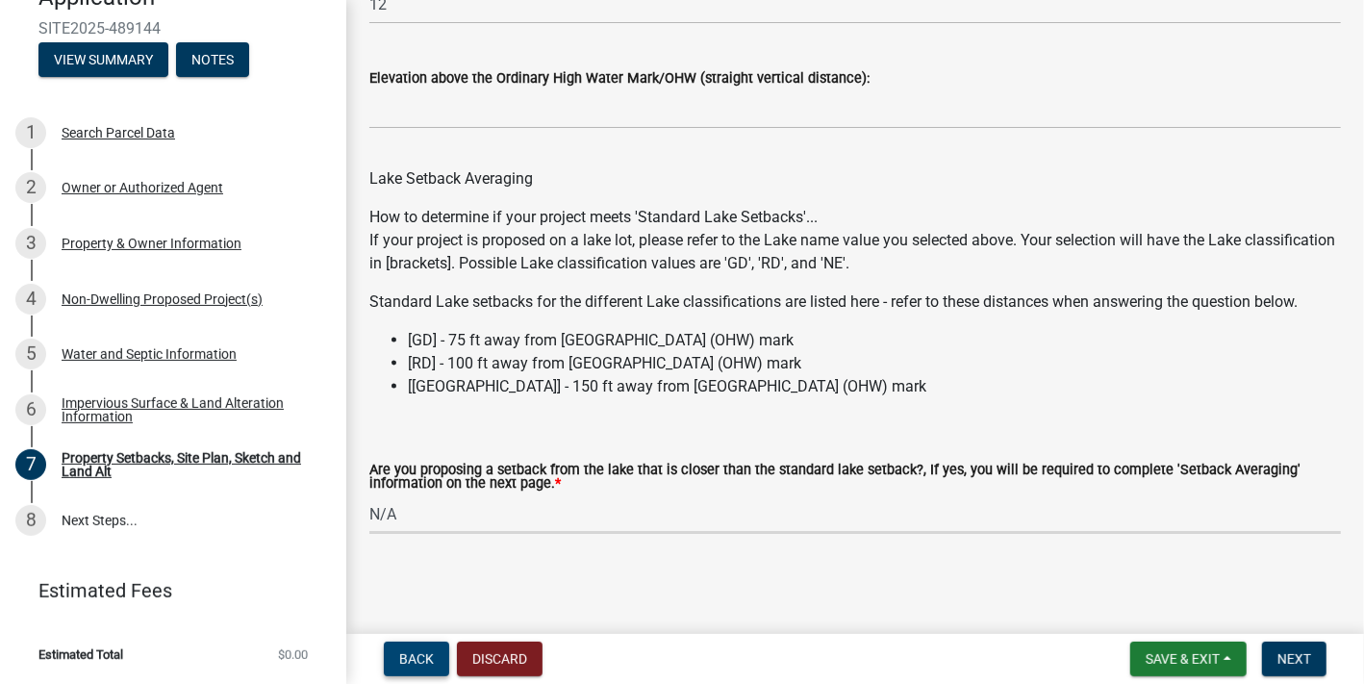
click at [374, 495] on select "Select Item... Yes No N/A" at bounding box center [855, 514] width 972 height 39
select select "4421853d-5e11-4b64-95ec-6c47066881cc"
click at [1280, 652] on span "Next" at bounding box center [1295, 658] width 34 height 15
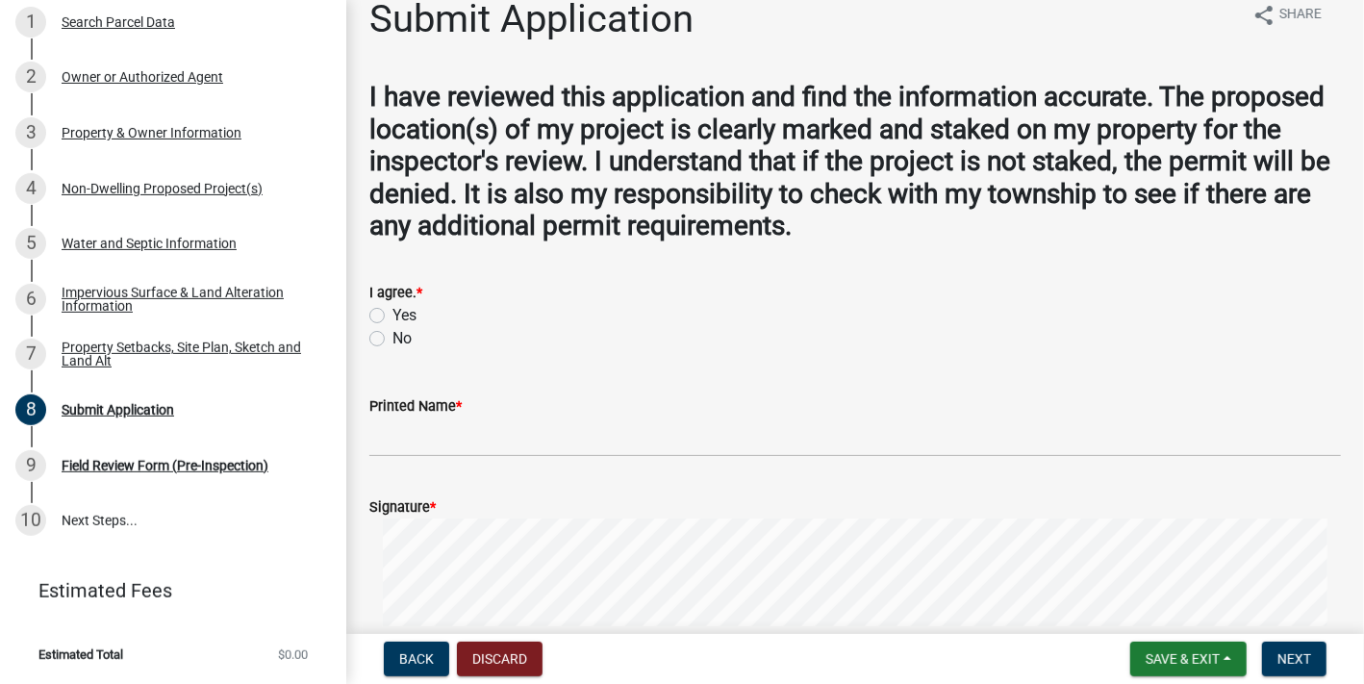
scroll to position [0, 0]
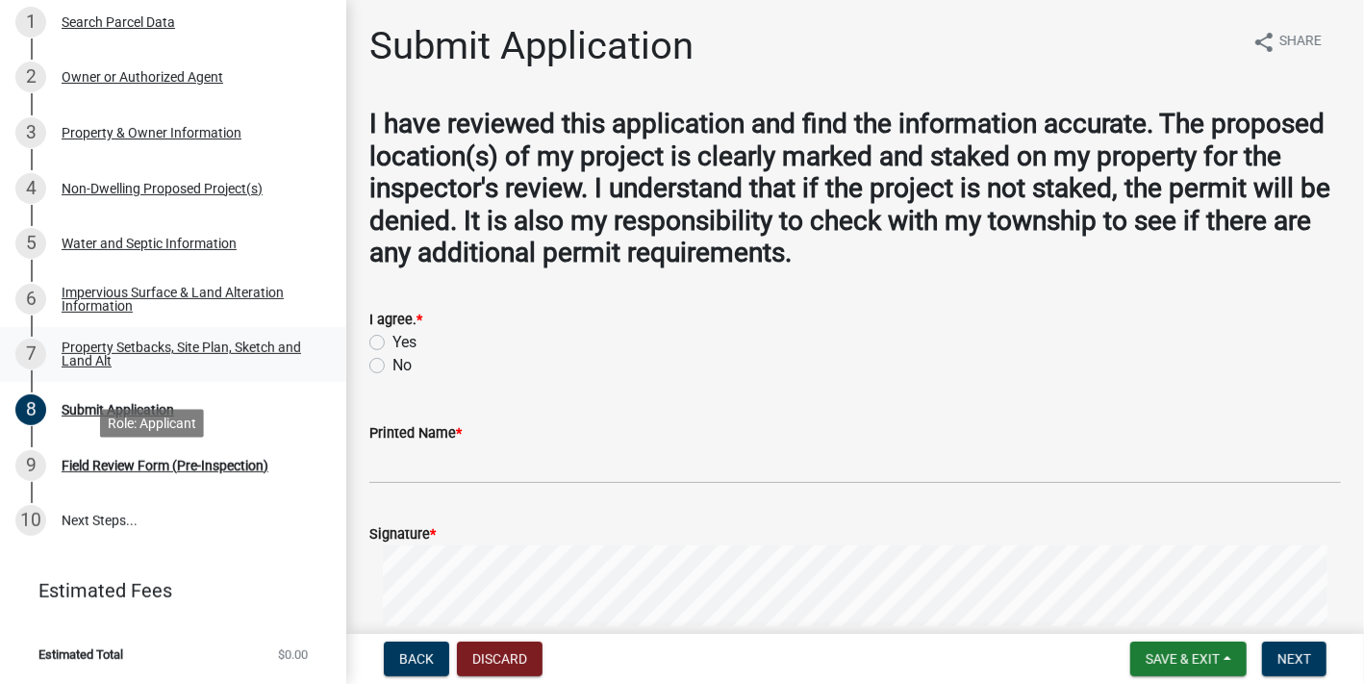
click at [176, 368] on div "Property Setbacks, Site Plan, Sketch and Land Alt" at bounding box center [189, 354] width 254 height 27
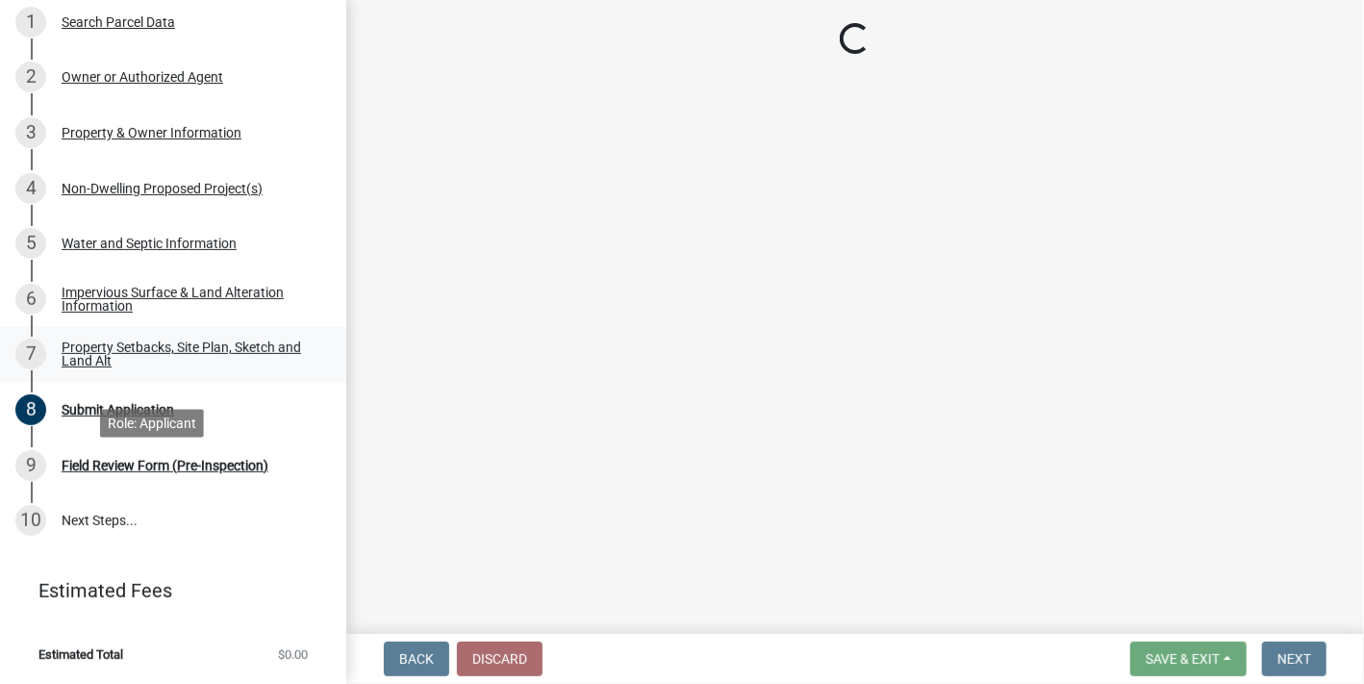
select select "d89fbfa0-1150-4954-b91c-9d482c9530a3"
select select "b56a4575-9846-47cf-8067-c59a4853da22"
select select "12f785fb-c378-4b18-841c-21c73dc99083"
select select "12da6293-5841-4f5c-bd92-3658833964cd"
select select "27b2a8b4-abf6-463e-8c0c-7c5d2b4fe26f"
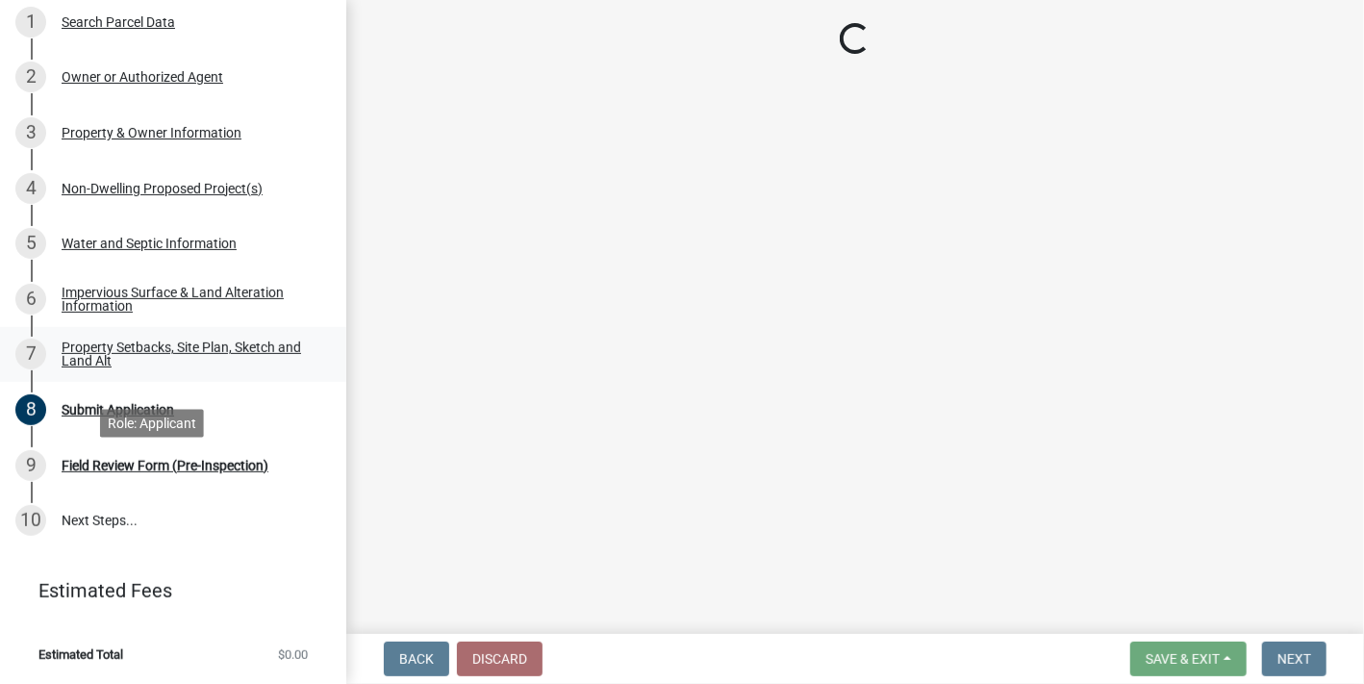
select select "5ad4ab64-b44e-481c-9000-9e5907aa74e1"
select select "a96800da-4e88-4c62-b1ff-2cd17f9e3346"
select select "c8b8ea71-7088-4e87-a493-7bc88cc2835b"
select select "1418c7e3-4054-4b00-84b5-d09b9560f30a"
select select "4421853d-5e11-4b64-95ec-6c47066881cc"
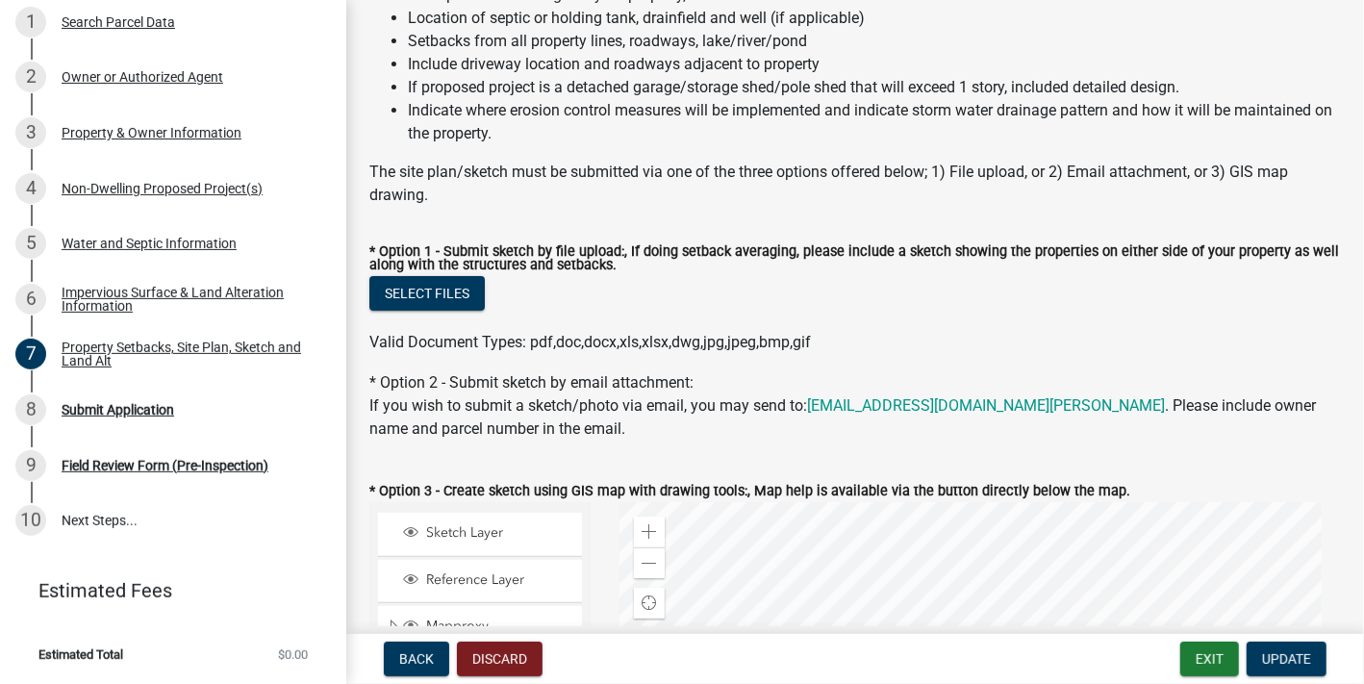
scroll to position [289, 0]
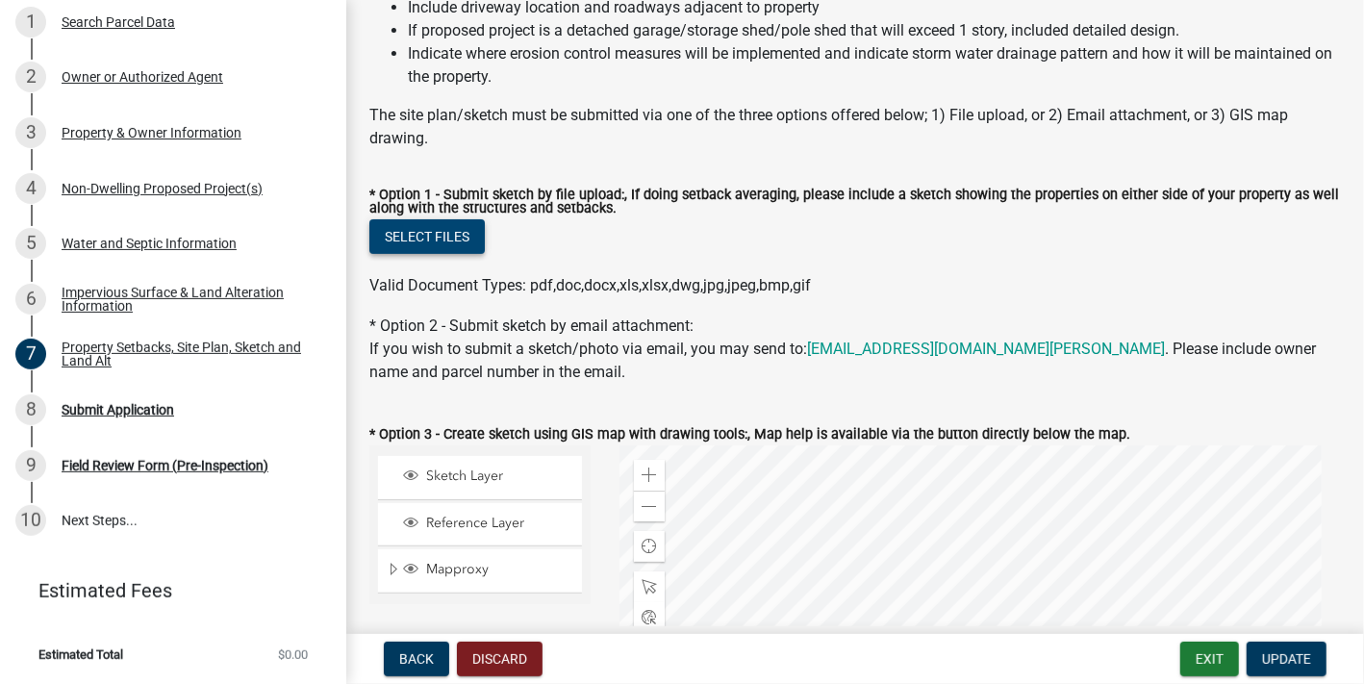
click at [475, 254] on button "Select files" at bounding box center [426, 236] width 115 height 35
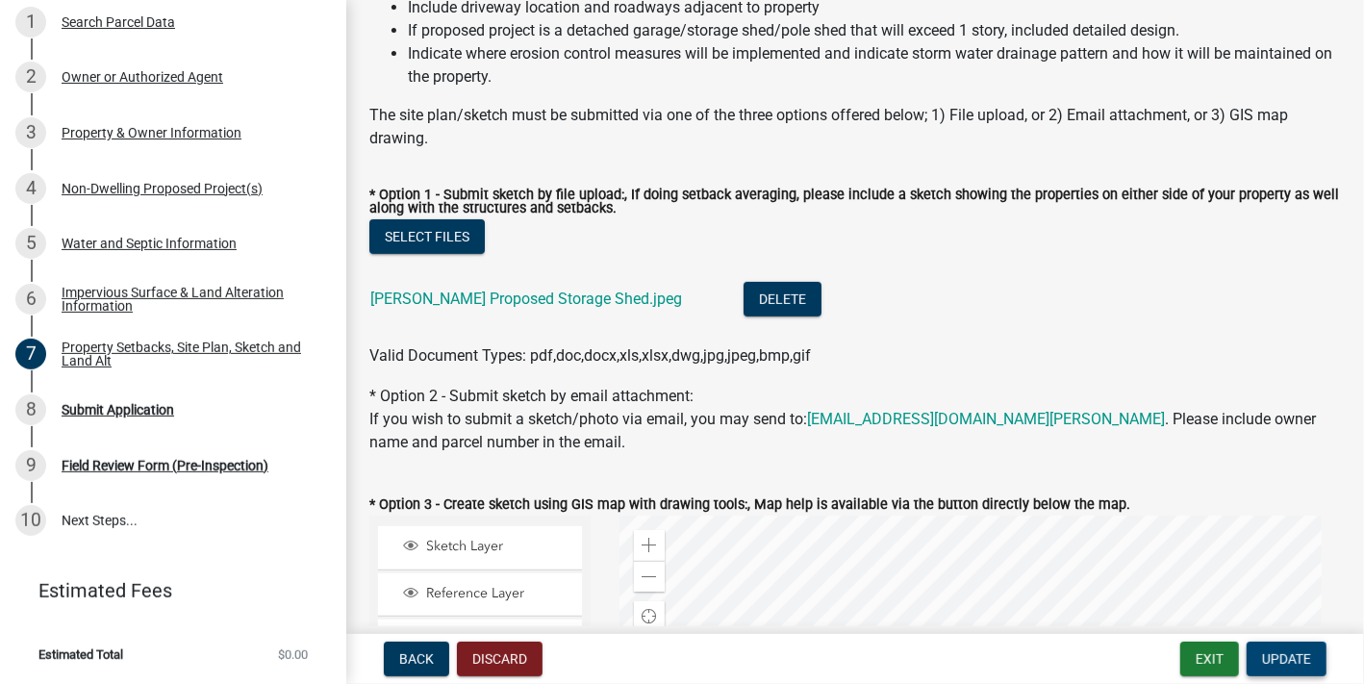
click at [1273, 651] on span "Update" at bounding box center [1286, 658] width 49 height 15
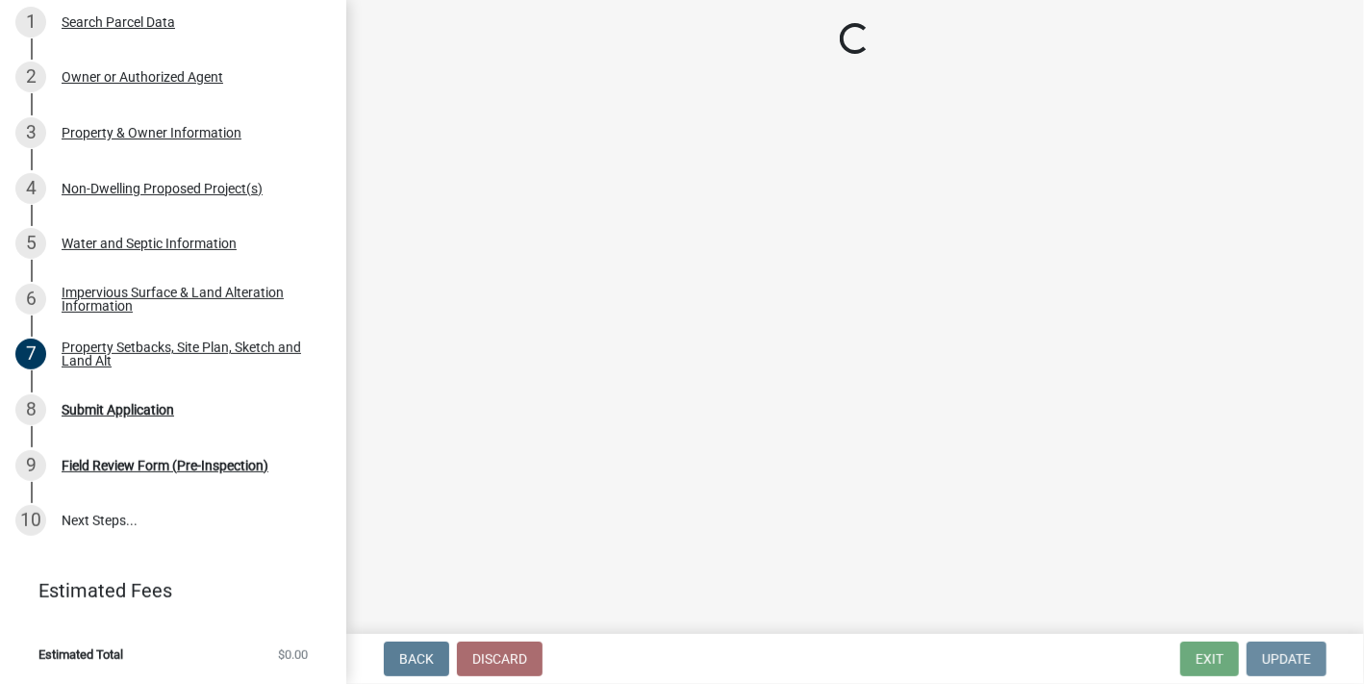
scroll to position [0, 0]
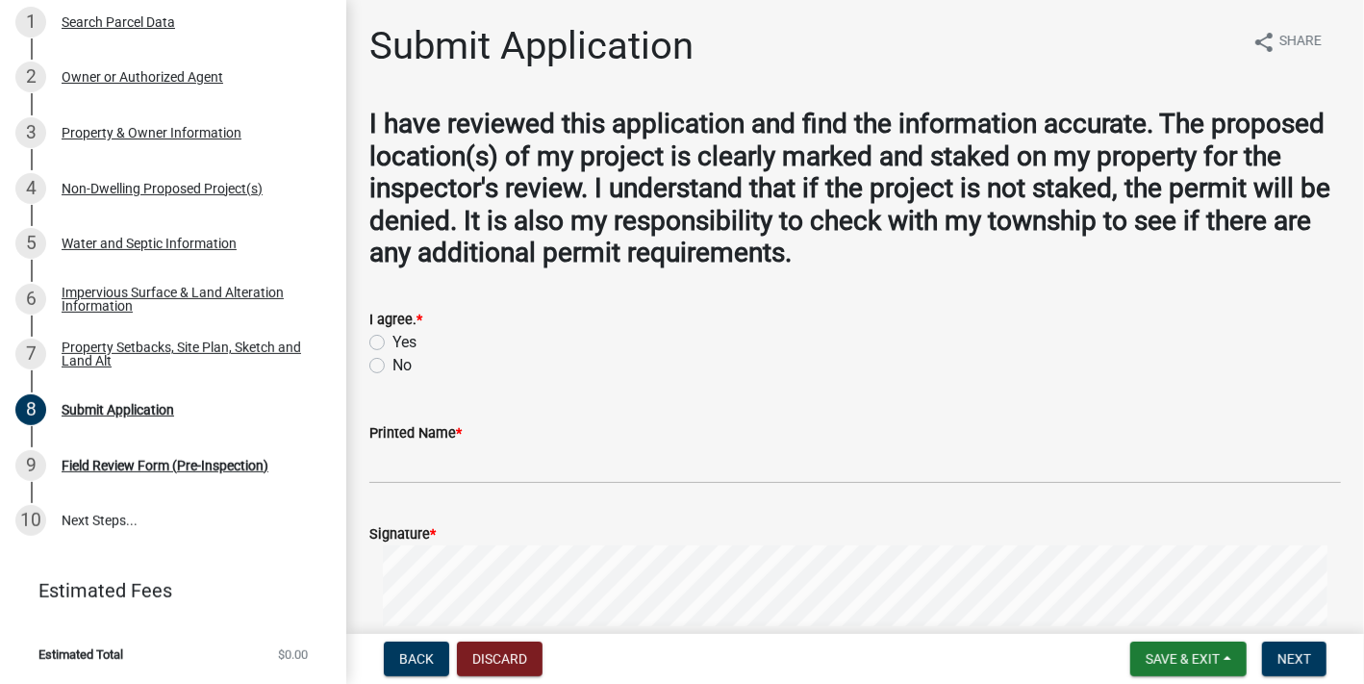
click at [393, 354] on label "Yes" at bounding box center [405, 342] width 24 height 23
click at [393, 343] on input "Yes" at bounding box center [399, 337] width 13 height 13
radio input "true"
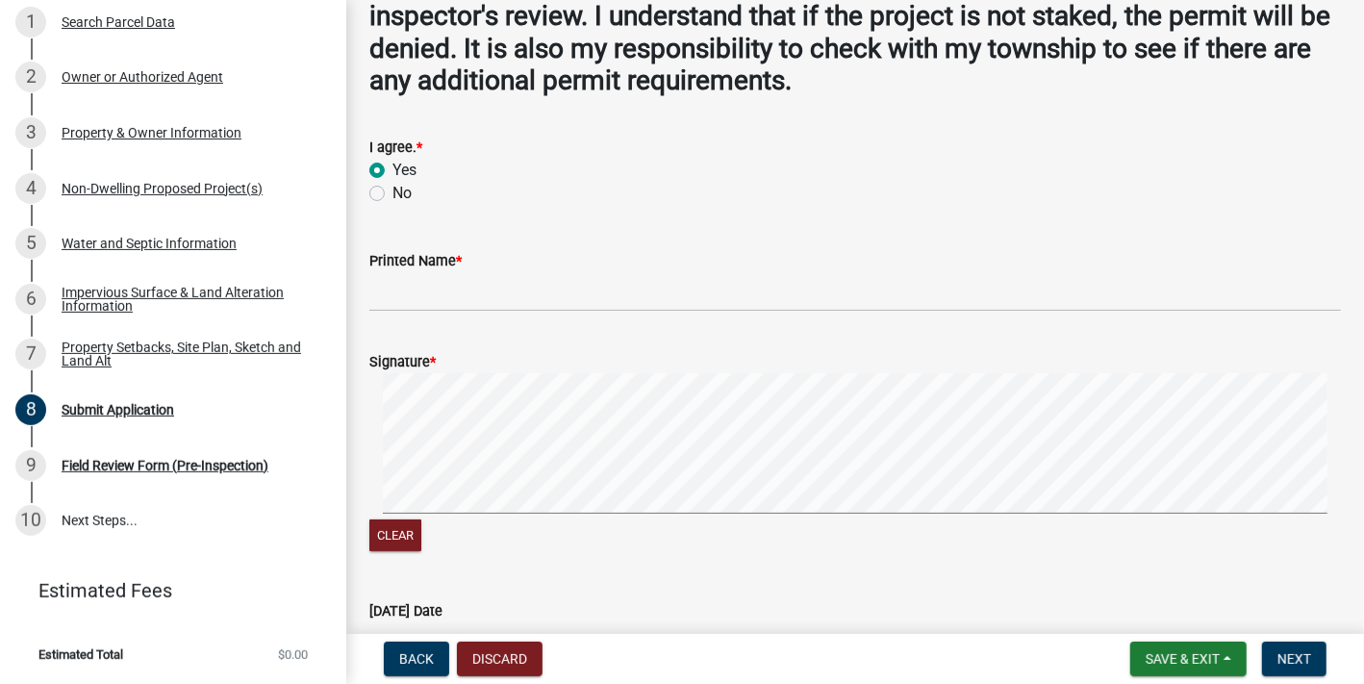
scroll to position [192, 0]
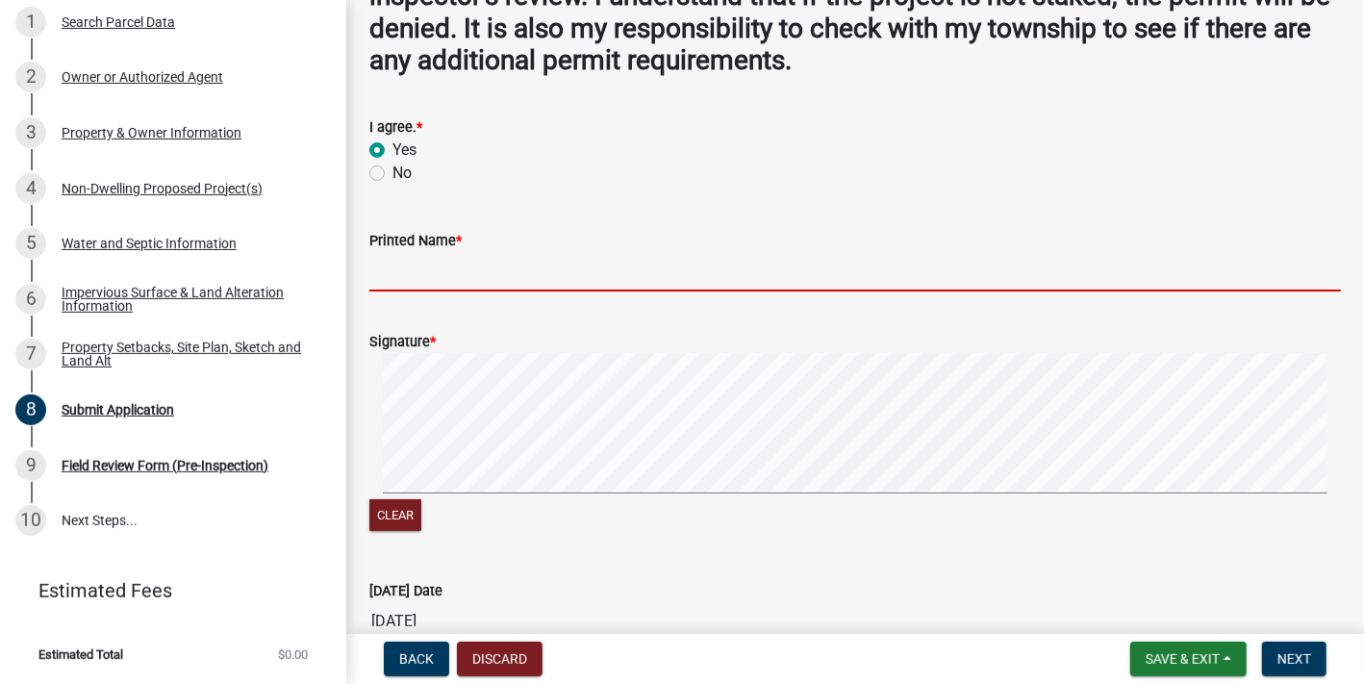
click at [610, 292] on input "Printed Name *" at bounding box center [855, 271] width 972 height 39
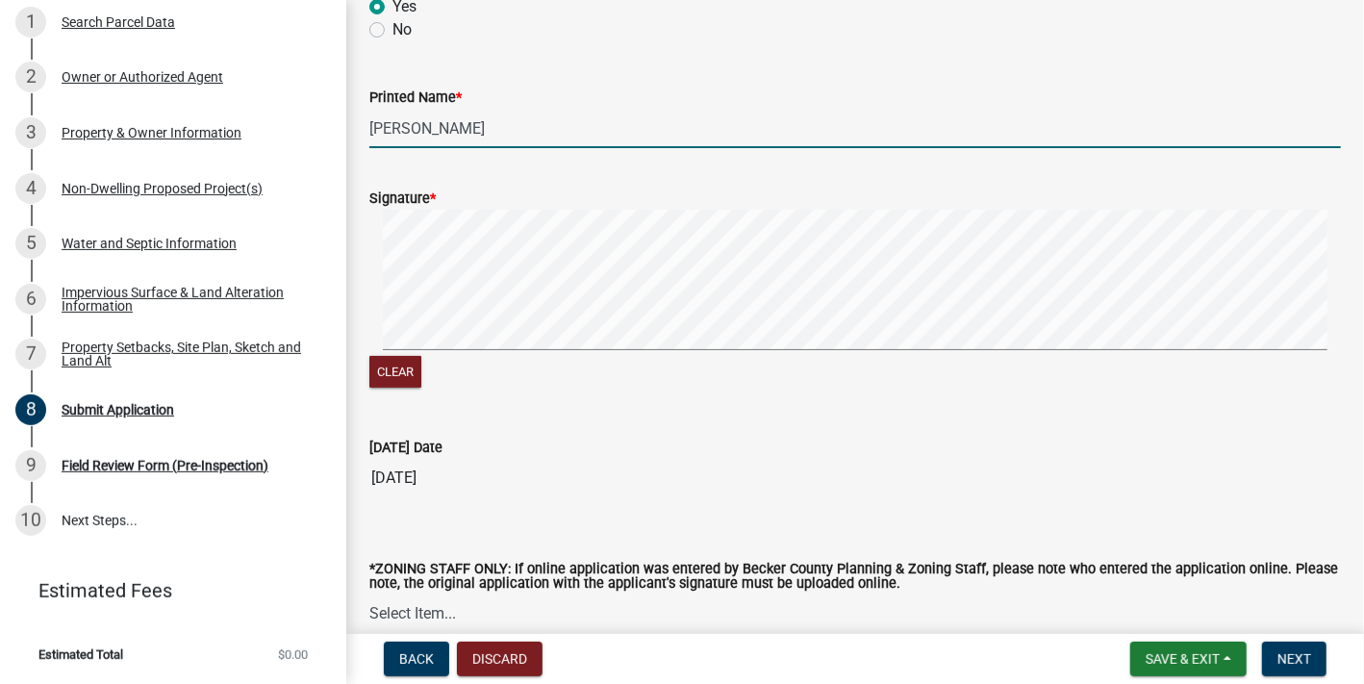
scroll to position [385, 0]
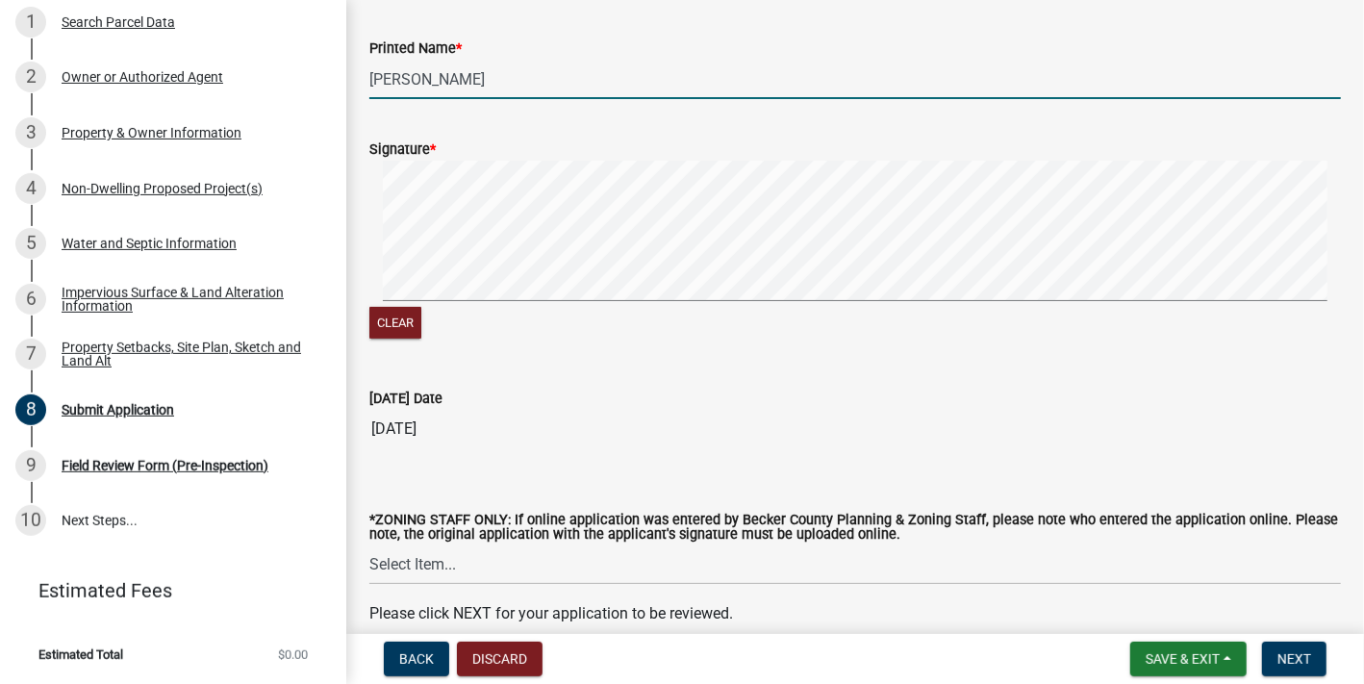
type input "[PERSON_NAME]"
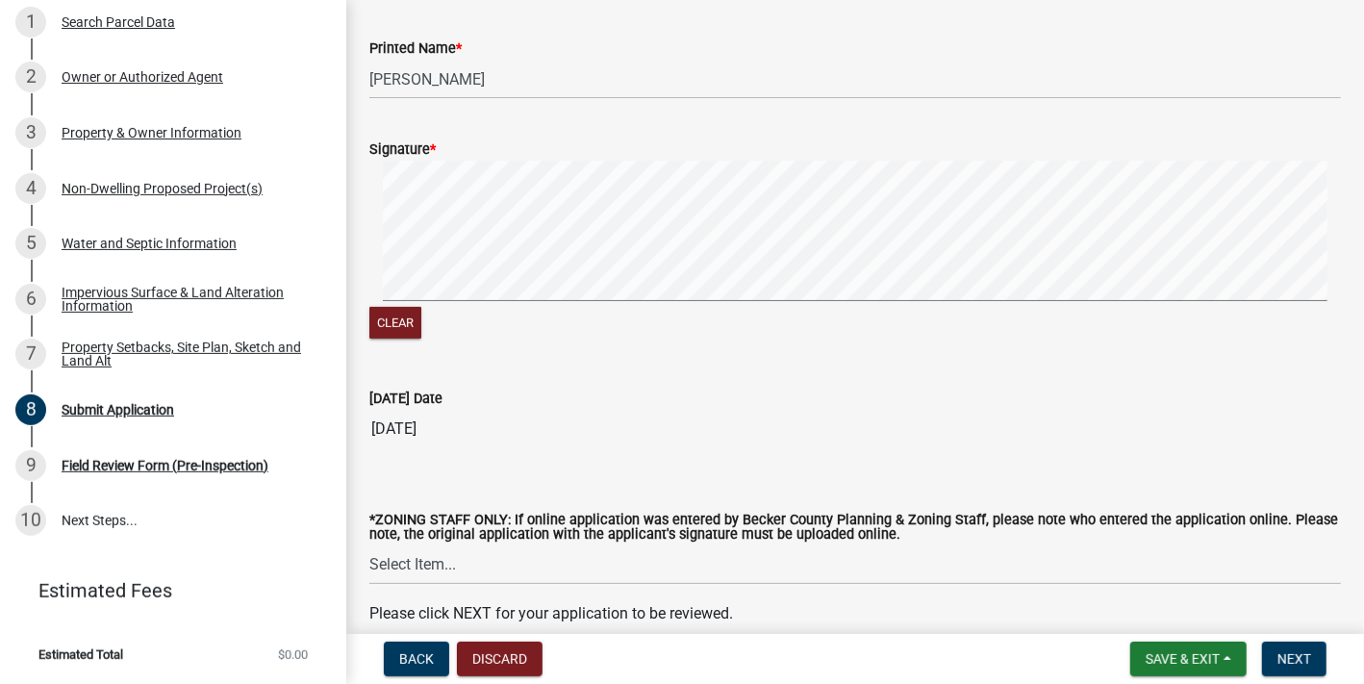
scroll to position [418, 0]
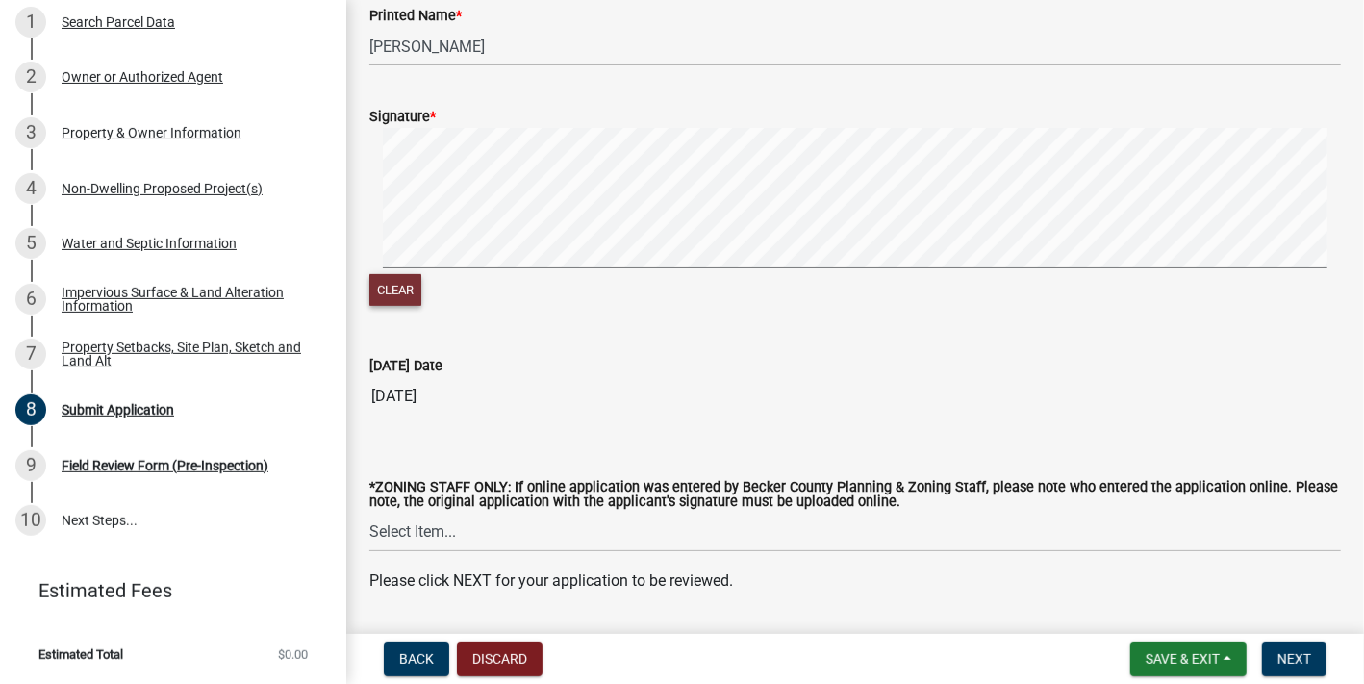
click at [417, 306] on button "Clear" at bounding box center [395, 290] width 52 height 32
click at [497, 310] on div "Clear" at bounding box center [855, 219] width 972 height 182
click at [504, 310] on div "Clear" at bounding box center [855, 219] width 972 height 182
click at [492, 310] on div "Clear" at bounding box center [855, 219] width 972 height 182
click at [411, 306] on button "Clear" at bounding box center [395, 290] width 52 height 32
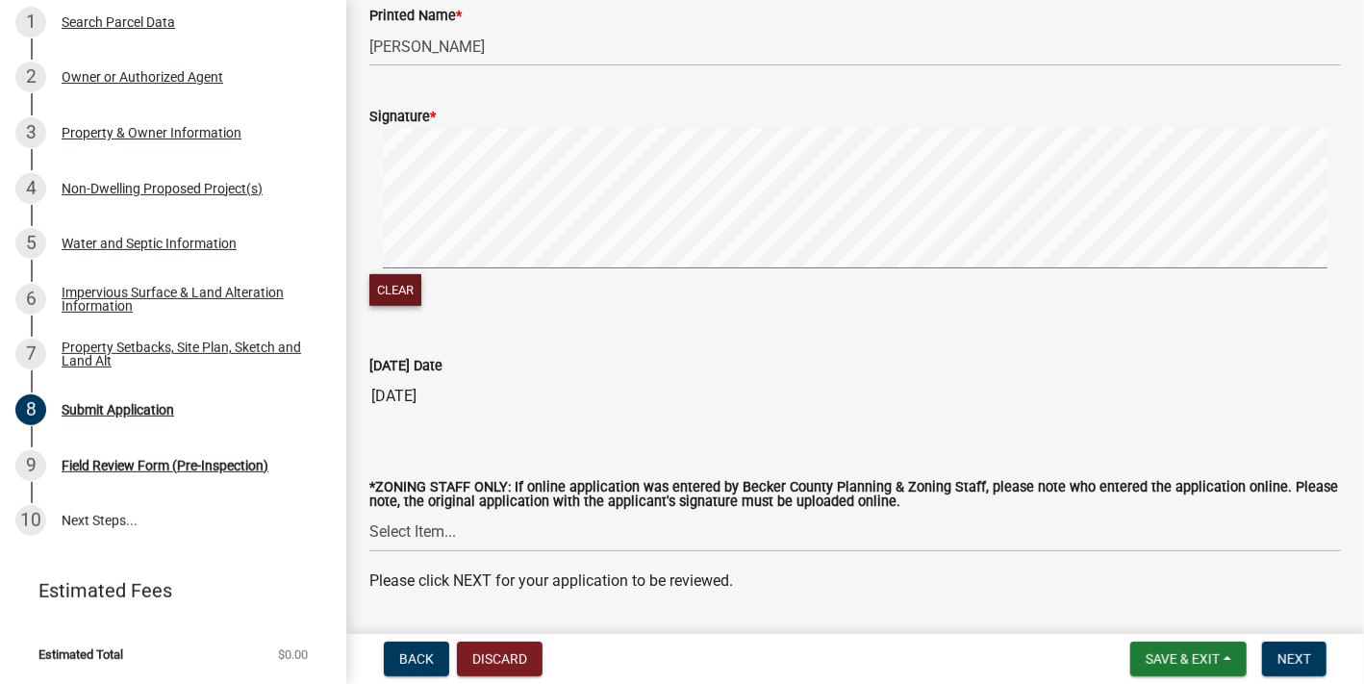
click at [421, 306] on button "Clear" at bounding box center [395, 290] width 52 height 32
click at [419, 306] on button "Clear" at bounding box center [395, 290] width 52 height 32
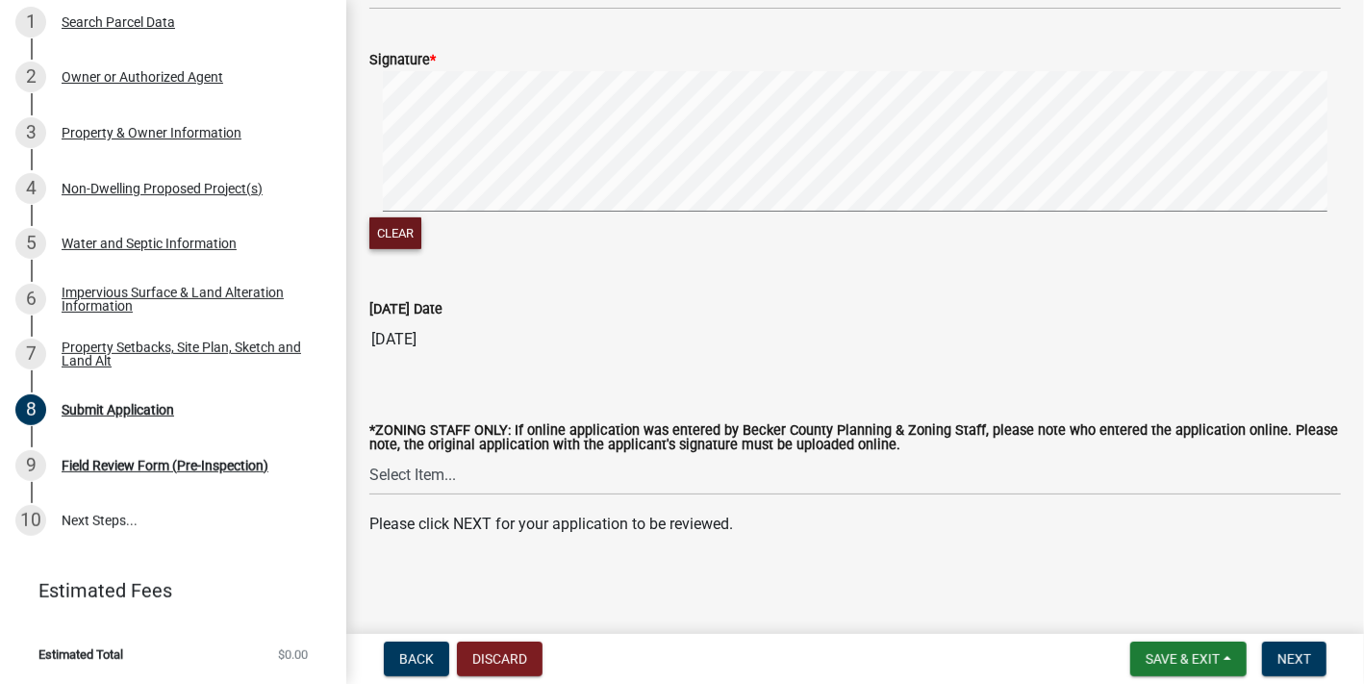
scroll to position [737, 0]
click at [1278, 653] on span "Next" at bounding box center [1295, 658] width 34 height 15
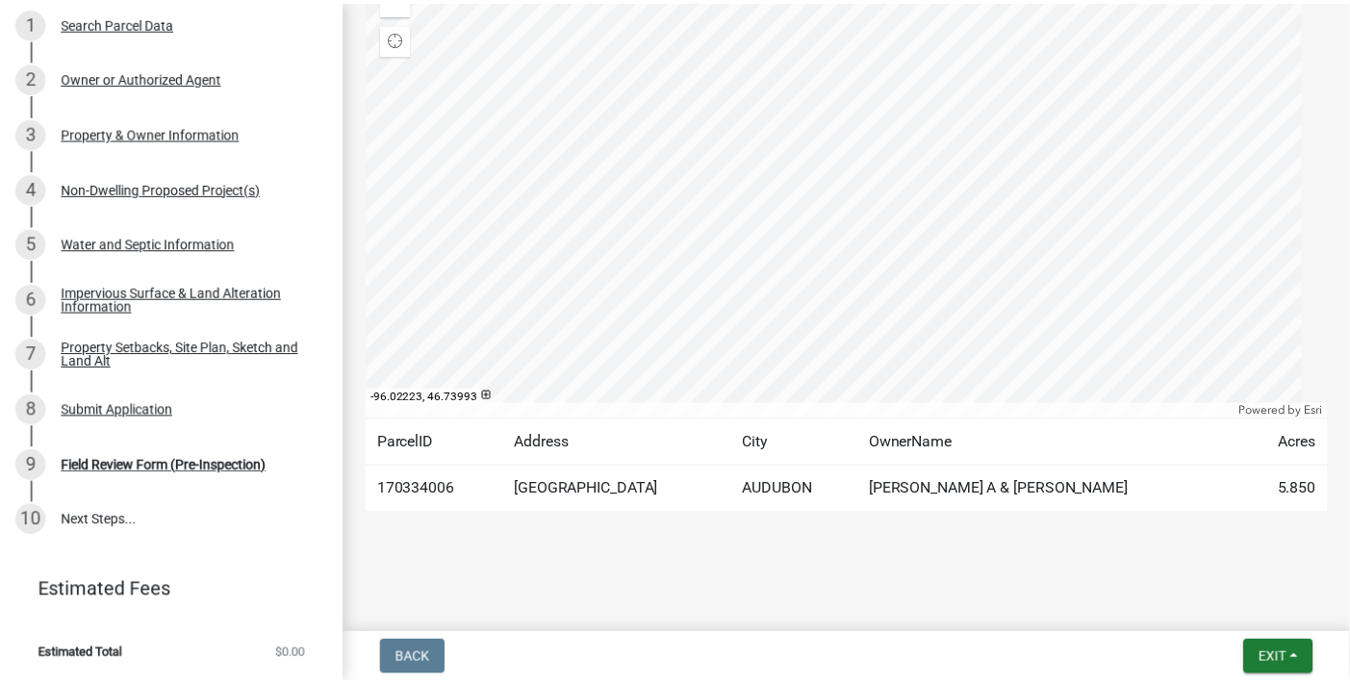
scroll to position [615, 0]
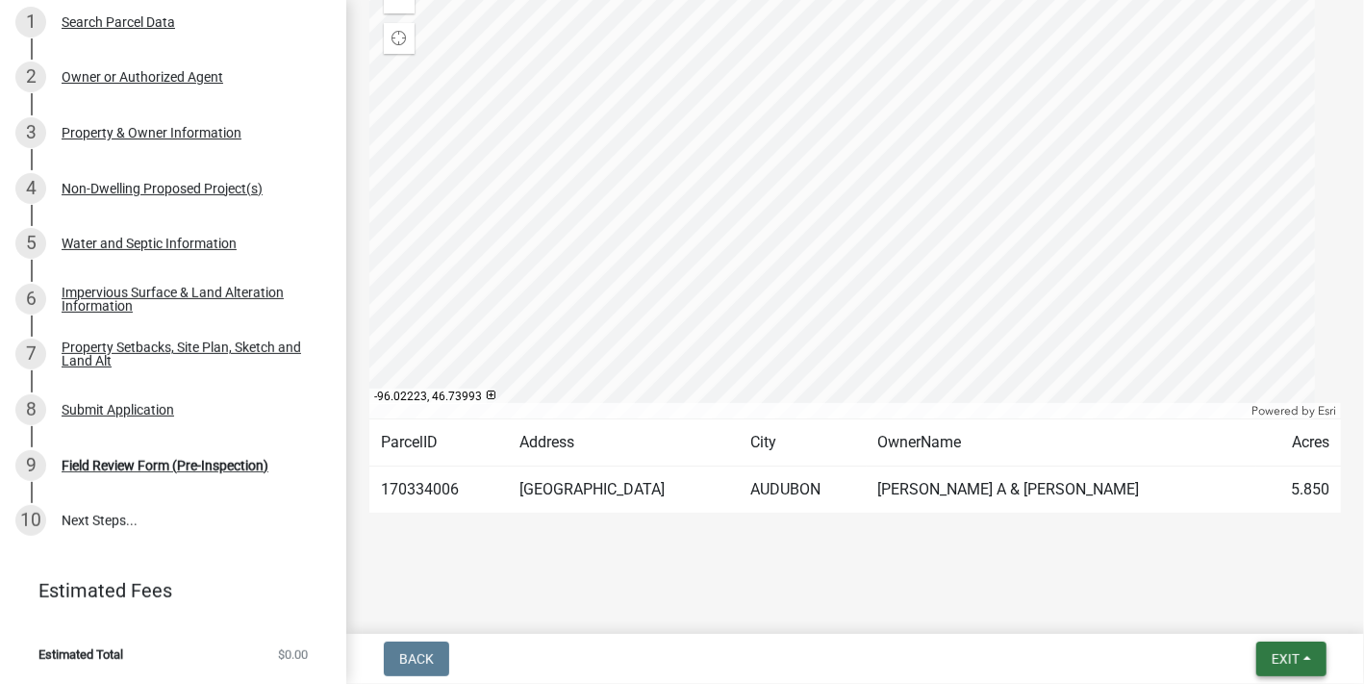
click at [1272, 652] on span "Exit" at bounding box center [1286, 658] width 28 height 15
click at [1238, 592] on button "Save & Exit" at bounding box center [1251, 600] width 154 height 46
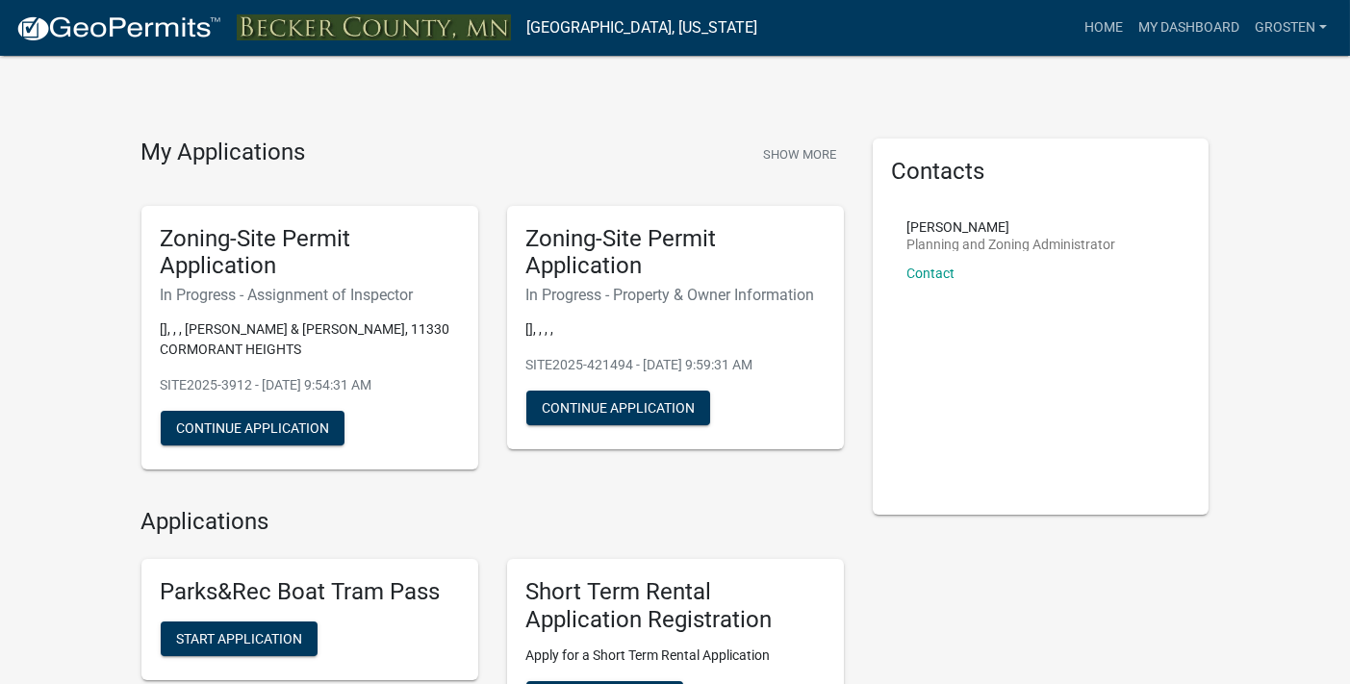
drag, startPoint x: 935, startPoint y: 31, endPoint x: 1331, endPoint y: 106, distance: 402.5
click at [1318, 30] on link "grosten" at bounding box center [1291, 28] width 88 height 37
click at [1206, 165] on link "Logout" at bounding box center [1258, 141] width 154 height 46
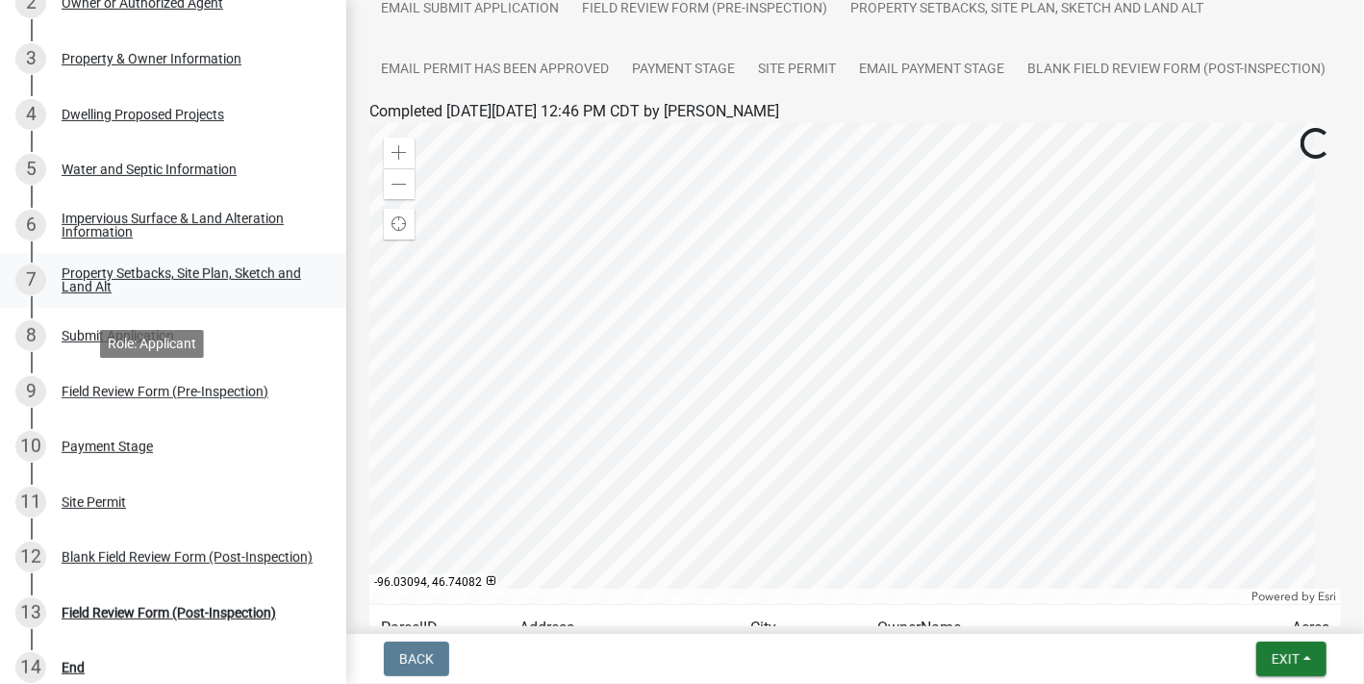
scroll to position [481, 0]
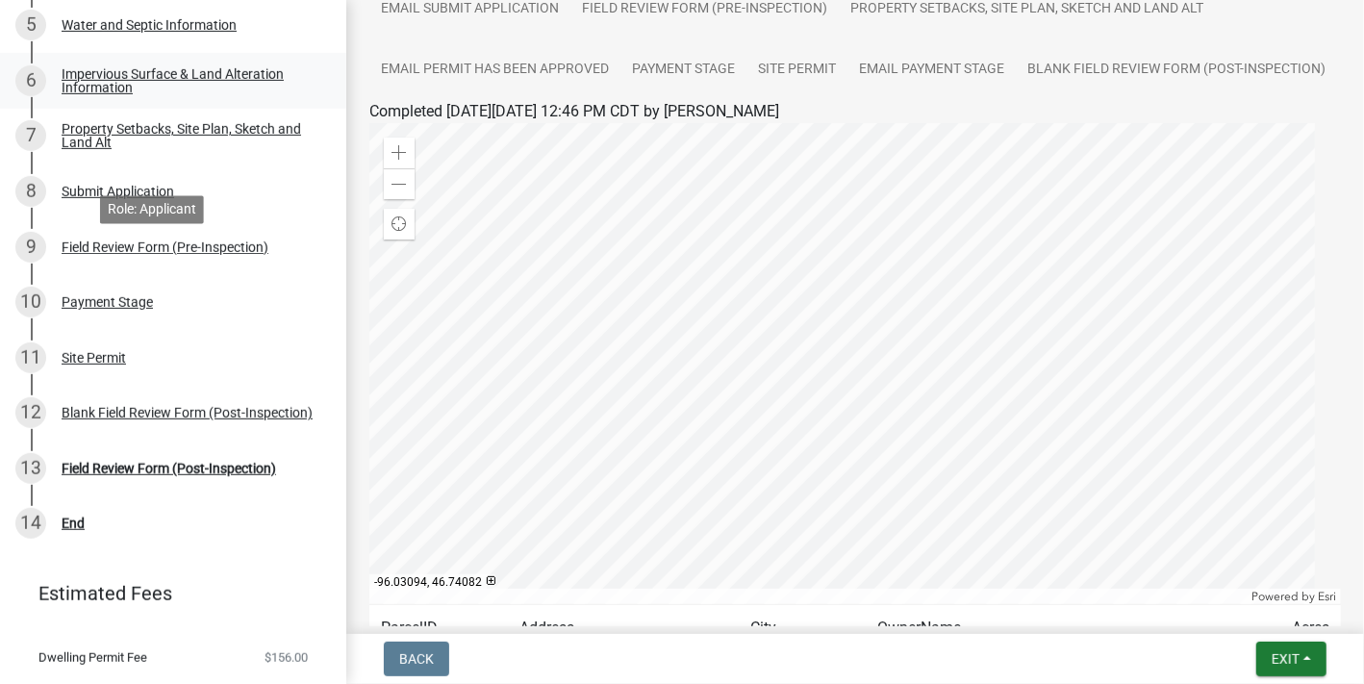
click at [187, 94] on div "Impervious Surface & Land Alteration Information" at bounding box center [189, 80] width 254 height 27
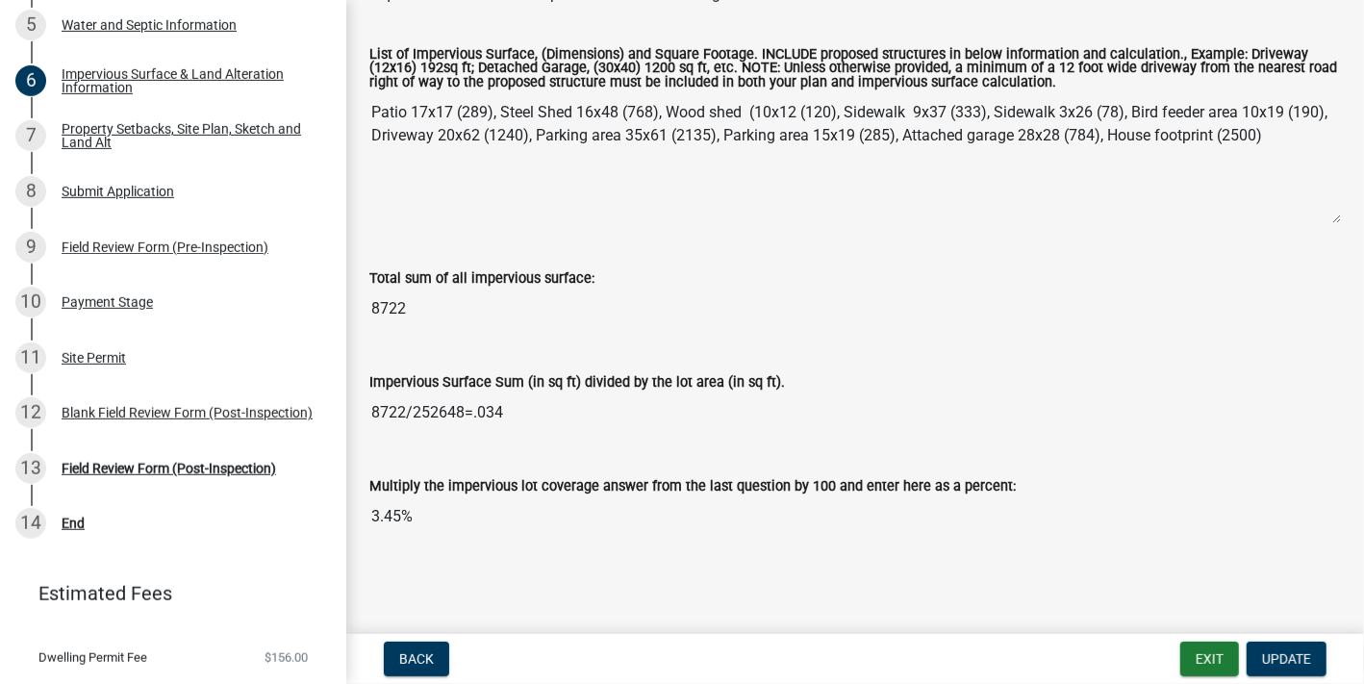
scroll to position [673, 0]
click at [180, 149] on div "Property Setbacks, Site Plan, Sketch and Land Alt" at bounding box center [189, 135] width 254 height 27
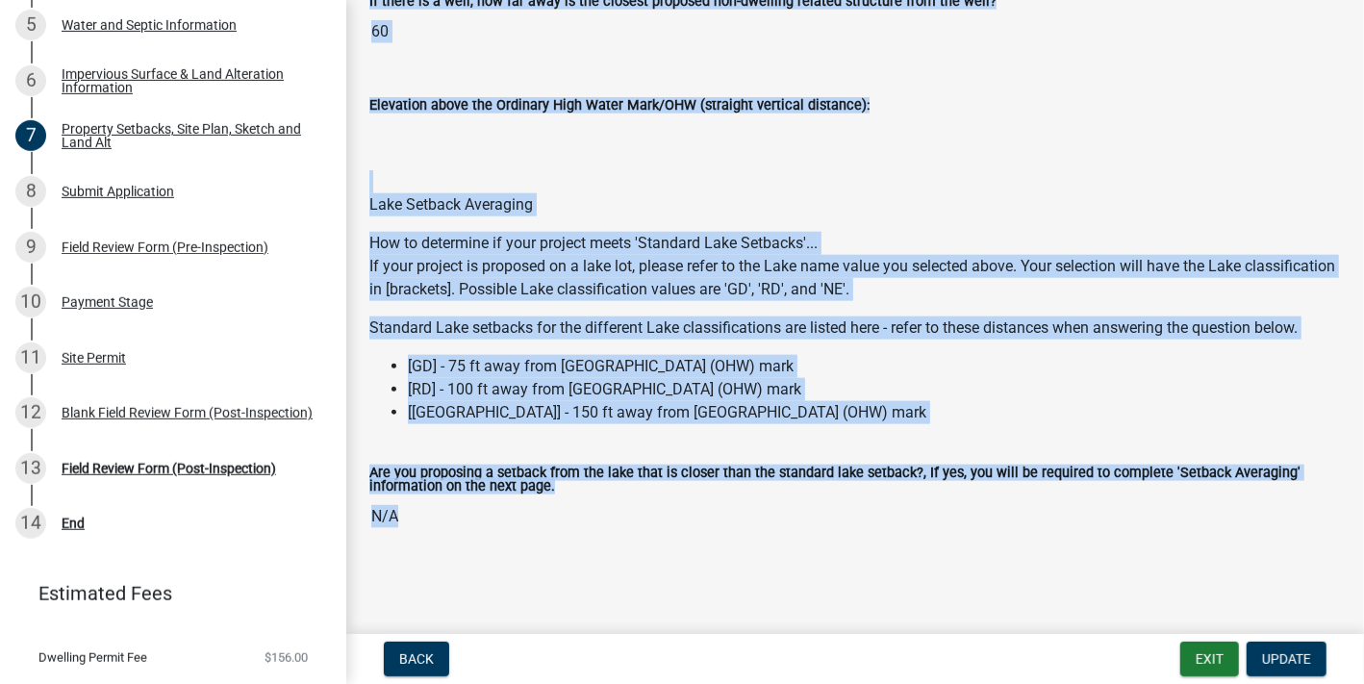
scroll to position [6951, 0]
drag, startPoint x: 374, startPoint y: 87, endPoint x: 432, endPoint y: 614, distance: 530.4
click at [432, 614] on main "Property Setbacks, Site Plan, Sketch and Land Alt share Share Site Plan/Sketch …" at bounding box center [855, 313] width 1018 height 626
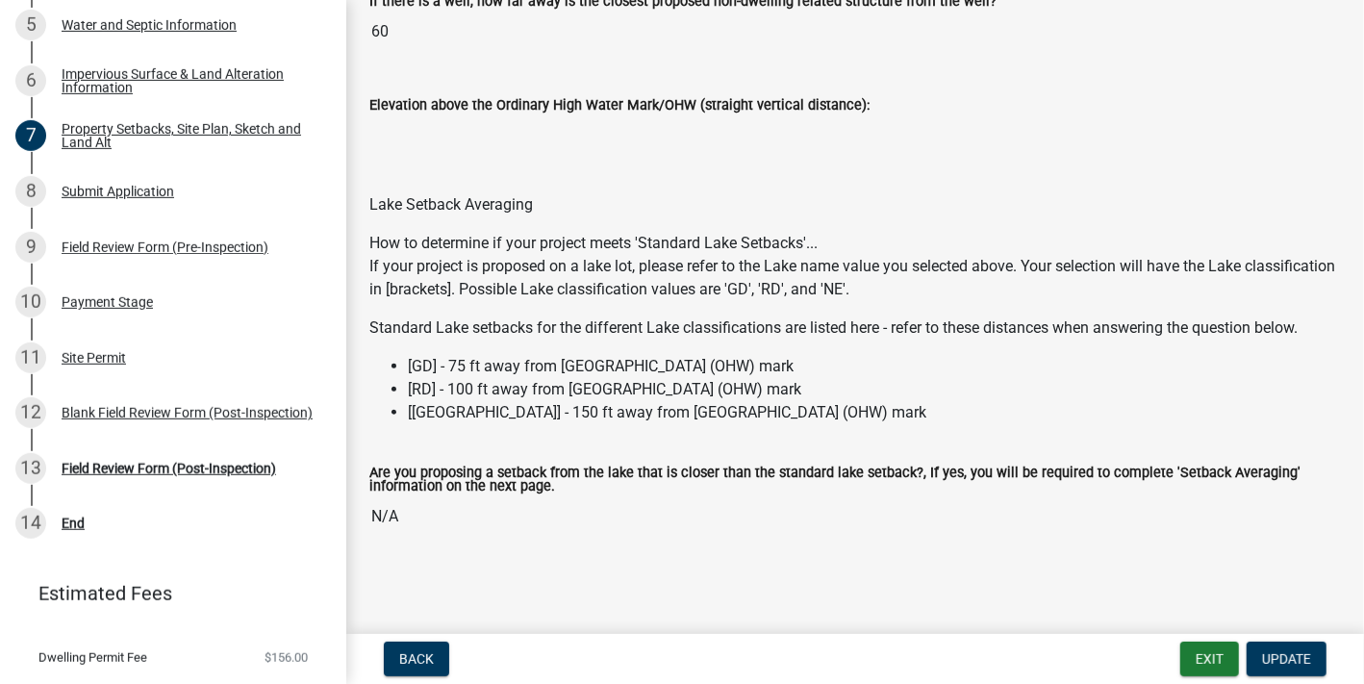
drag, startPoint x: 432, startPoint y: 614, endPoint x: 713, endPoint y: 493, distance: 306.0
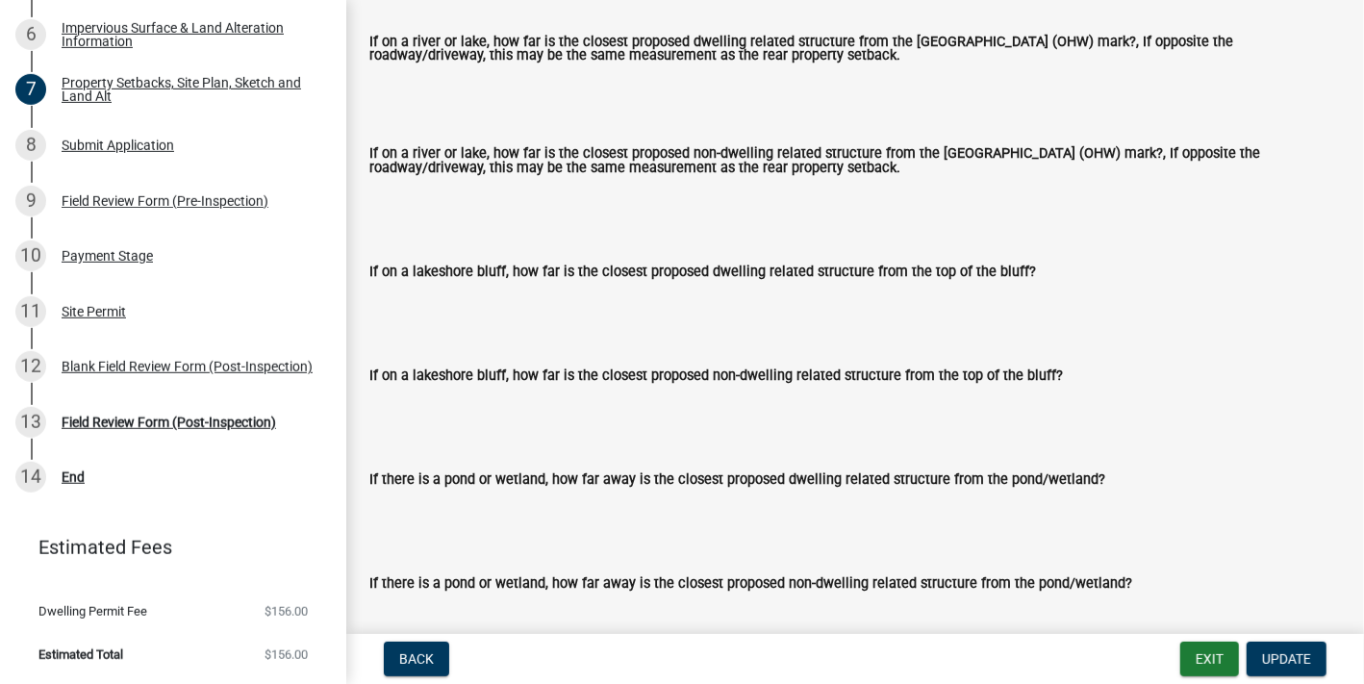
scroll to position [4257, 0]
